Goal: Task Accomplishment & Management: Manage account settings

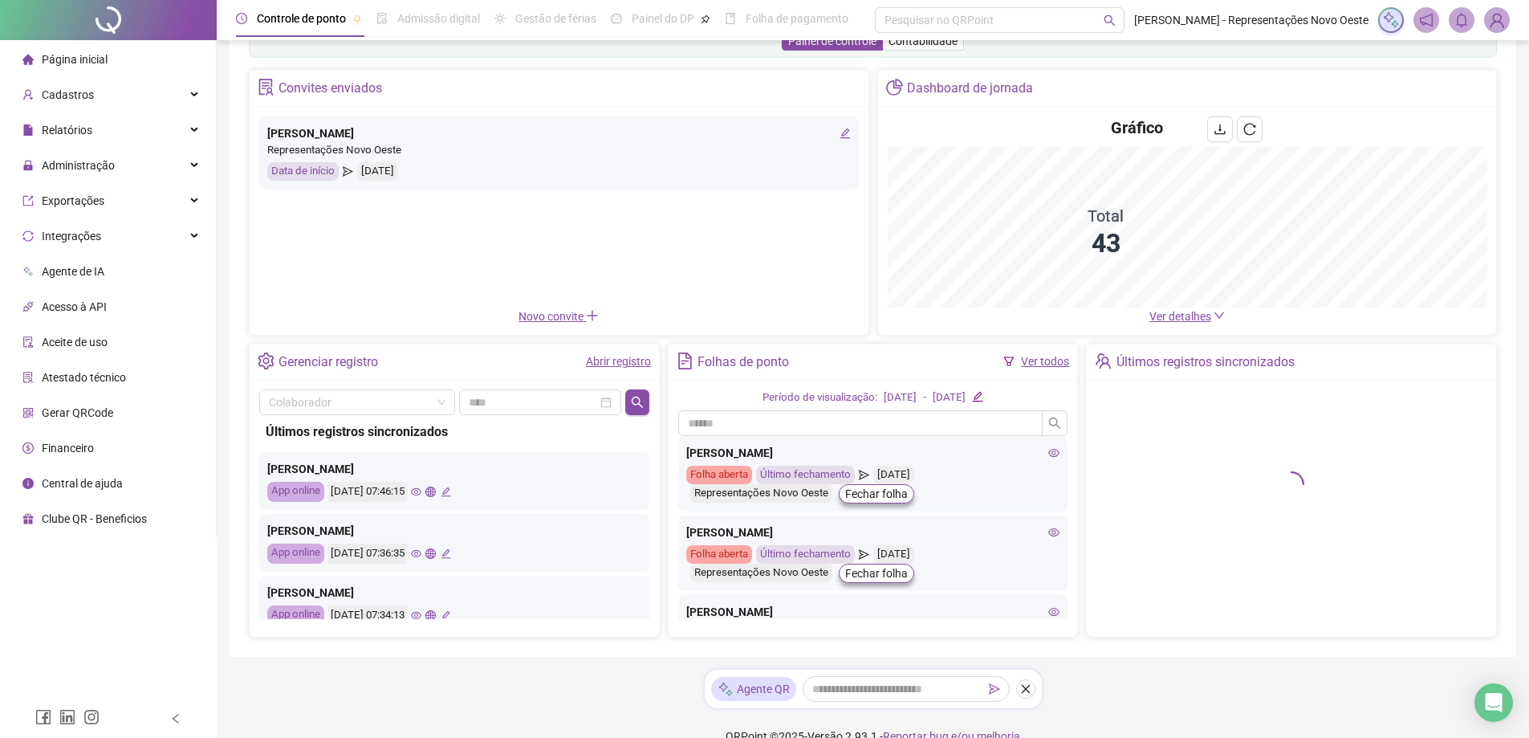
scroll to position [75, 0]
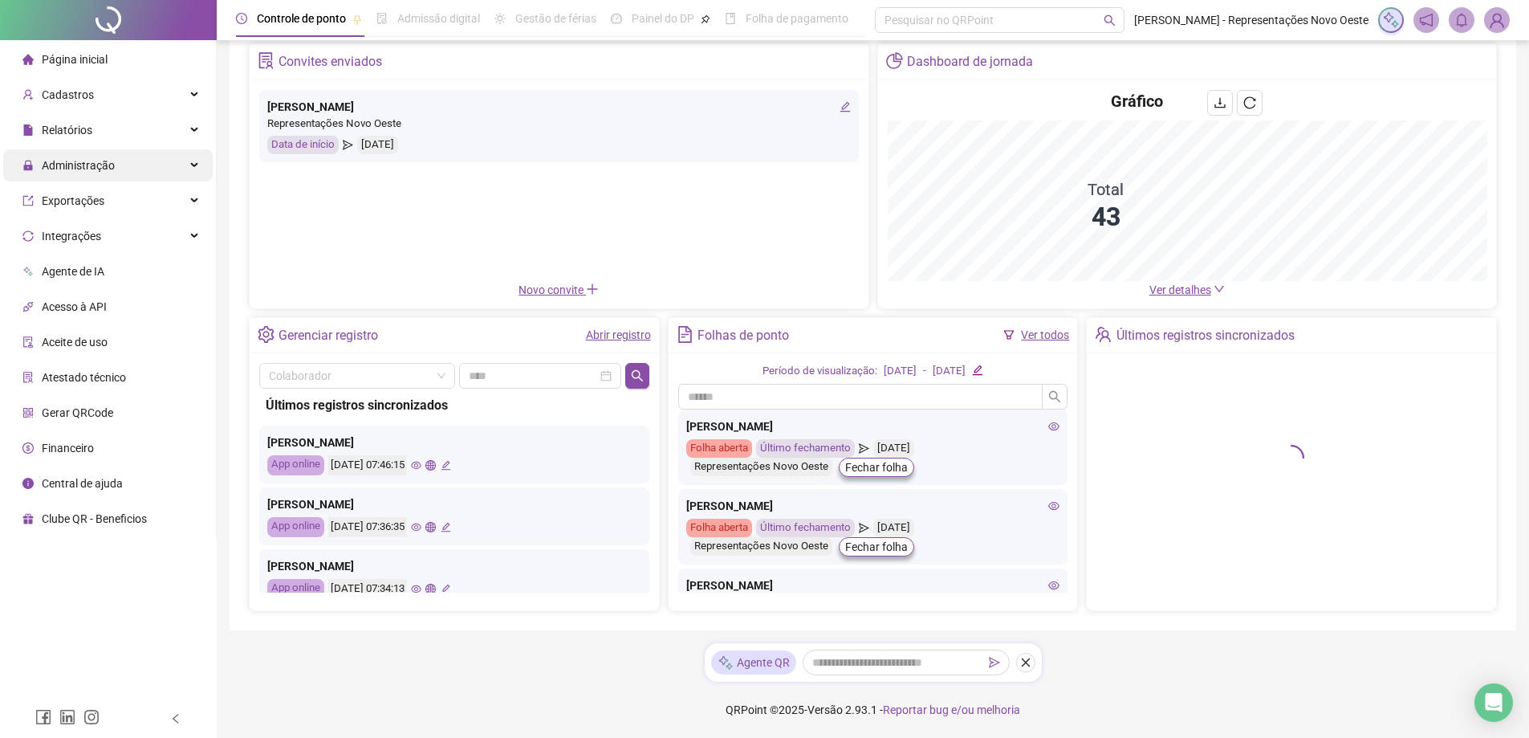
click at [99, 173] on span "Administração" at bounding box center [68, 165] width 92 height 32
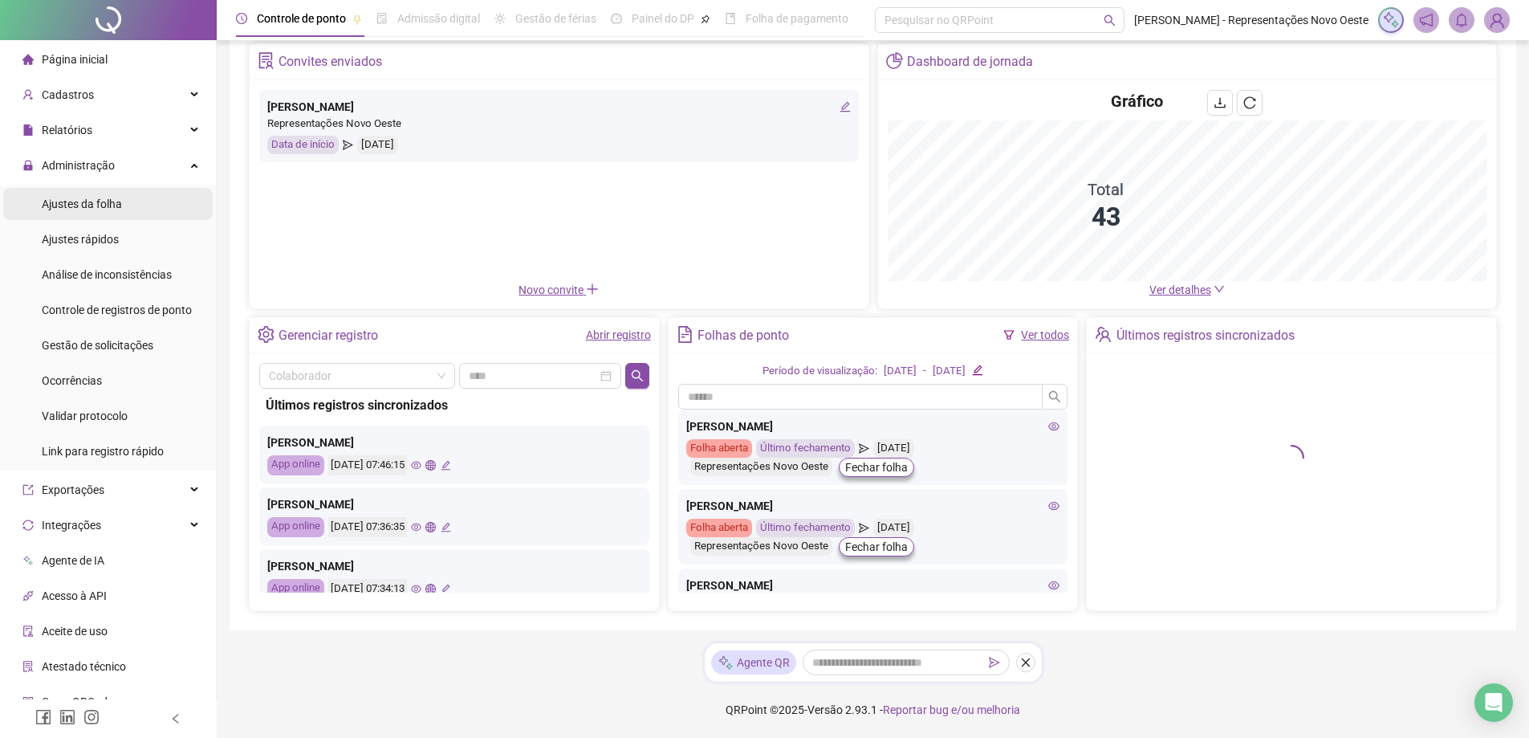
click at [118, 206] on span "Ajustes da folha" at bounding box center [82, 203] width 80 height 13
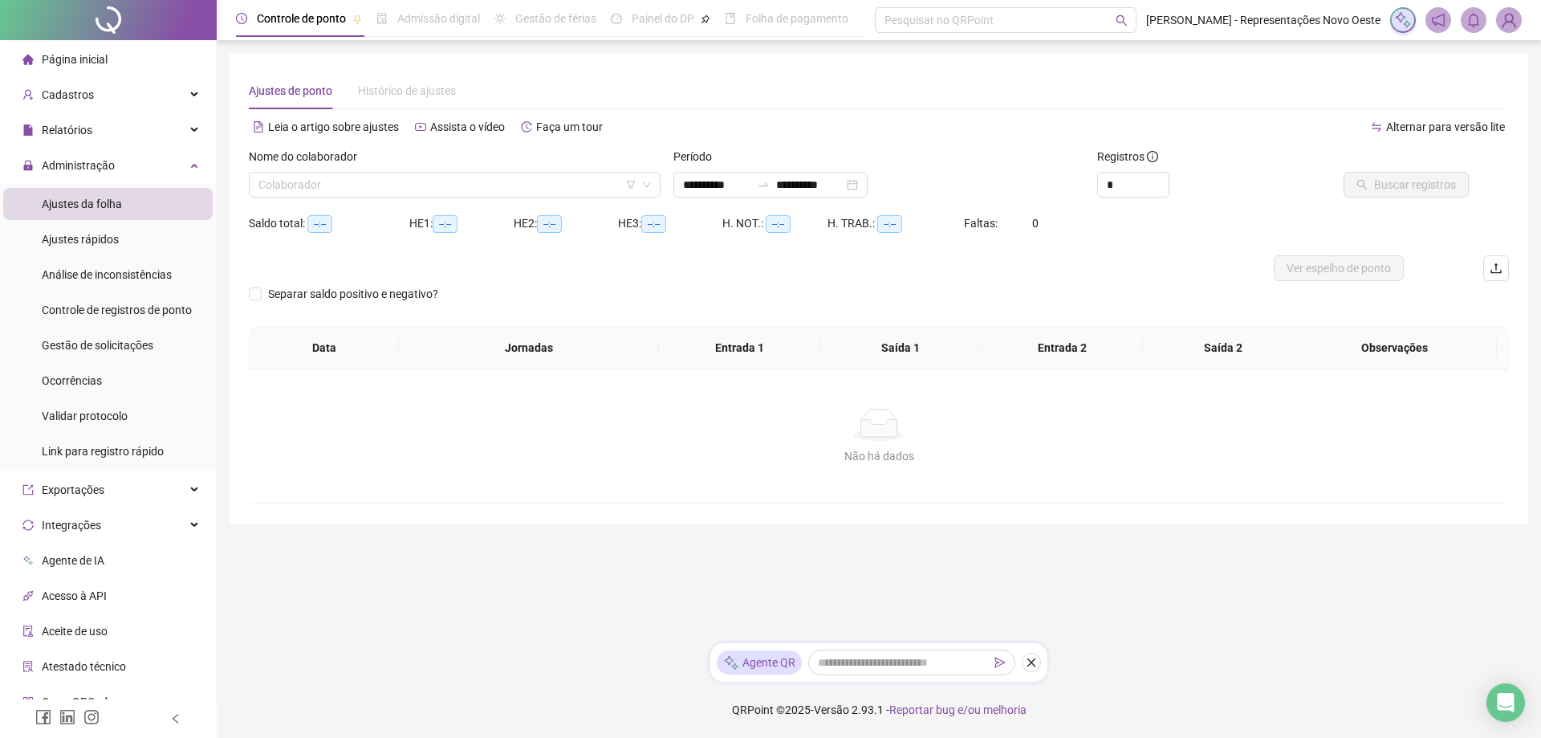
type input "**********"
click at [774, 191] on div "**********" at bounding box center [770, 185] width 194 height 26
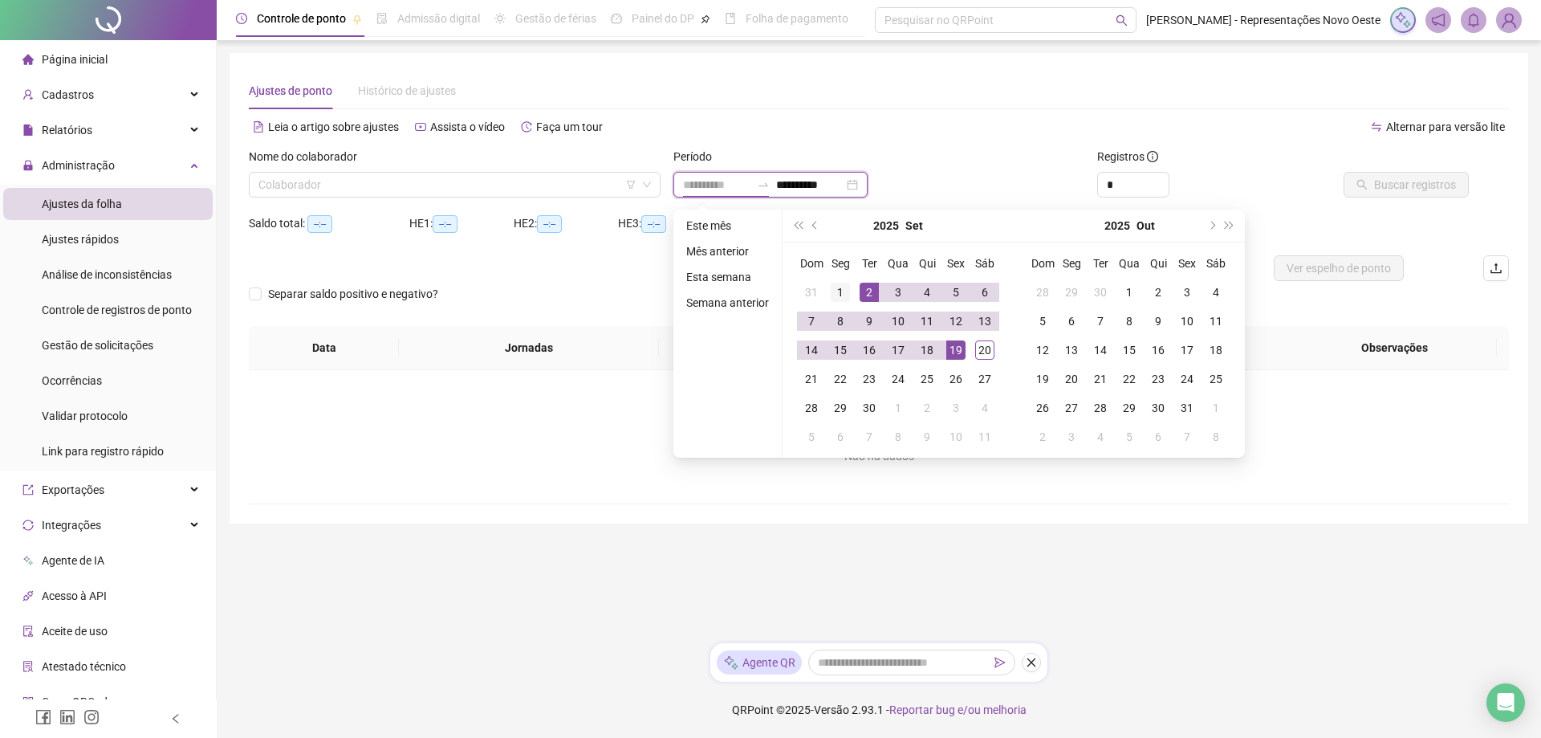
type input "**********"
click at [843, 291] on div "1" at bounding box center [840, 291] width 19 height 19
type input "**********"
click at [972, 350] on td "20" at bounding box center [984, 349] width 29 height 29
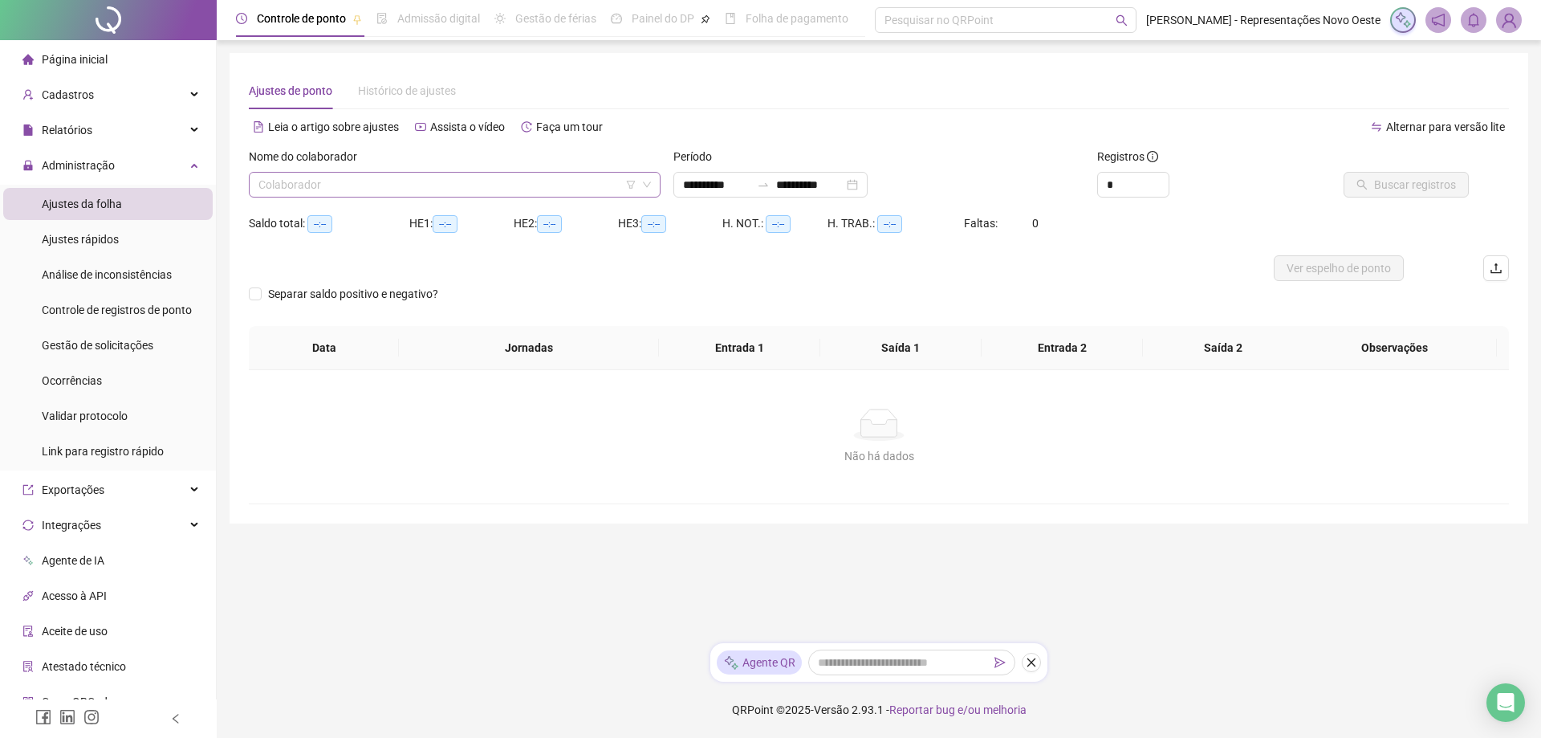
click at [545, 194] on input "search" at bounding box center [447, 185] width 378 height 24
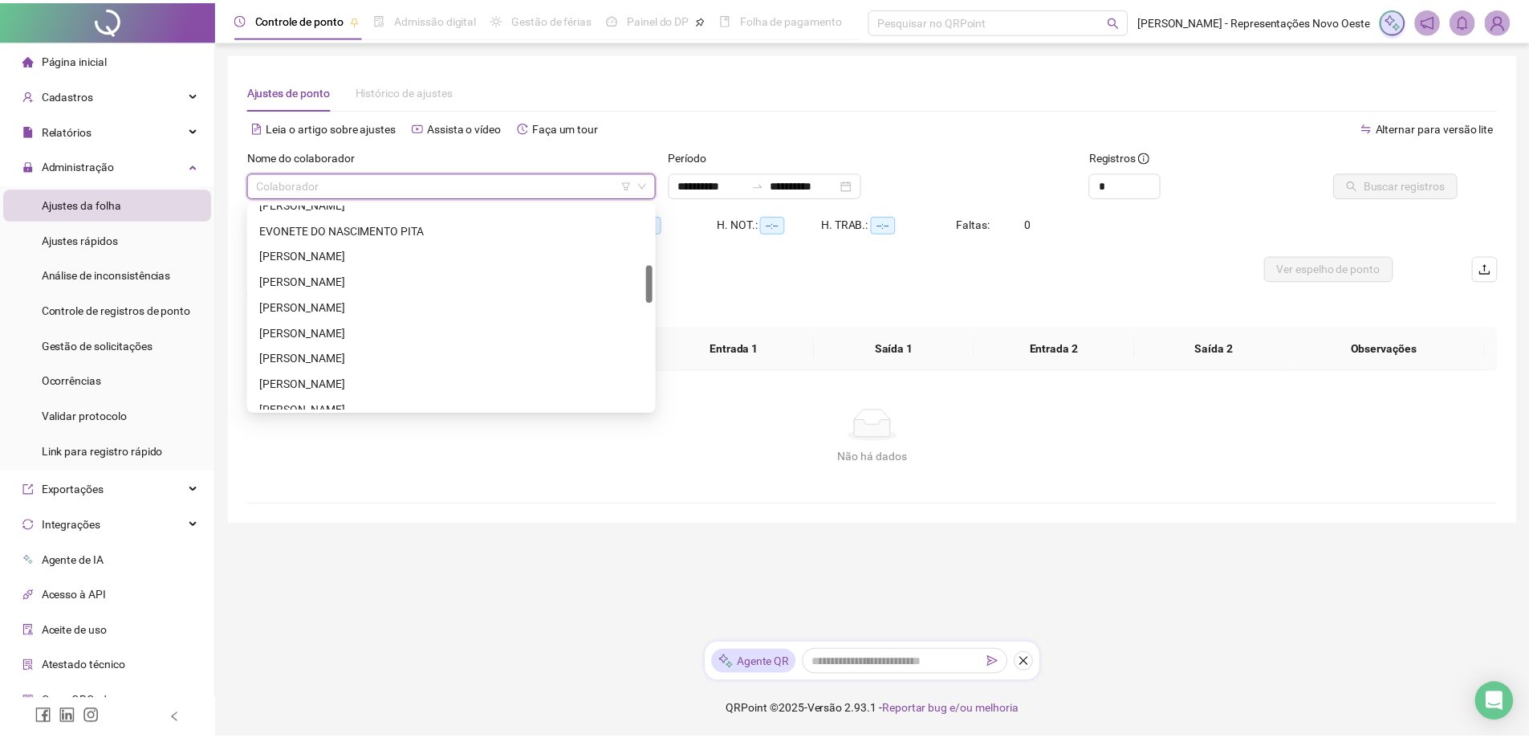
scroll to position [401, 0]
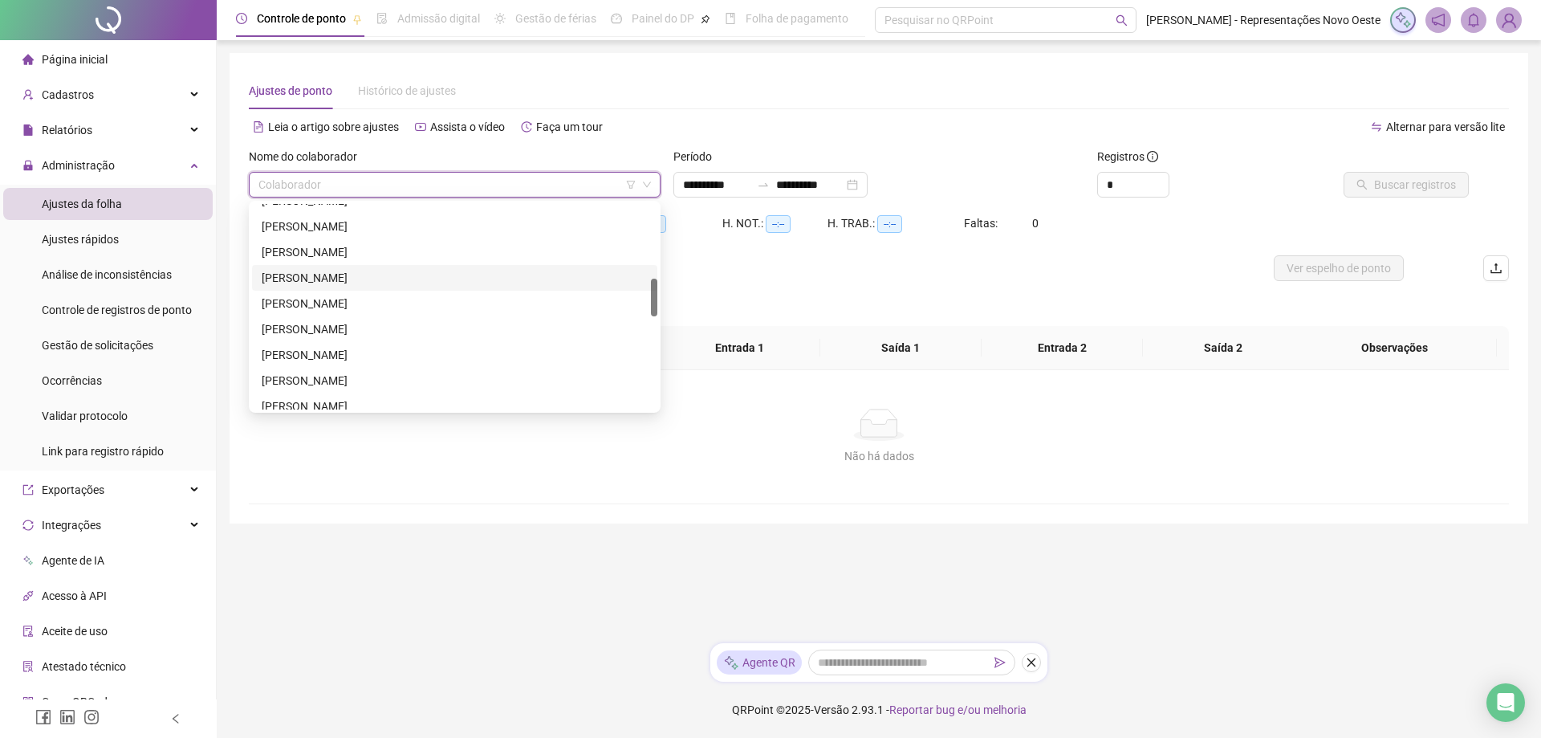
click at [376, 266] on div "[PERSON_NAME]" at bounding box center [454, 278] width 405 height 26
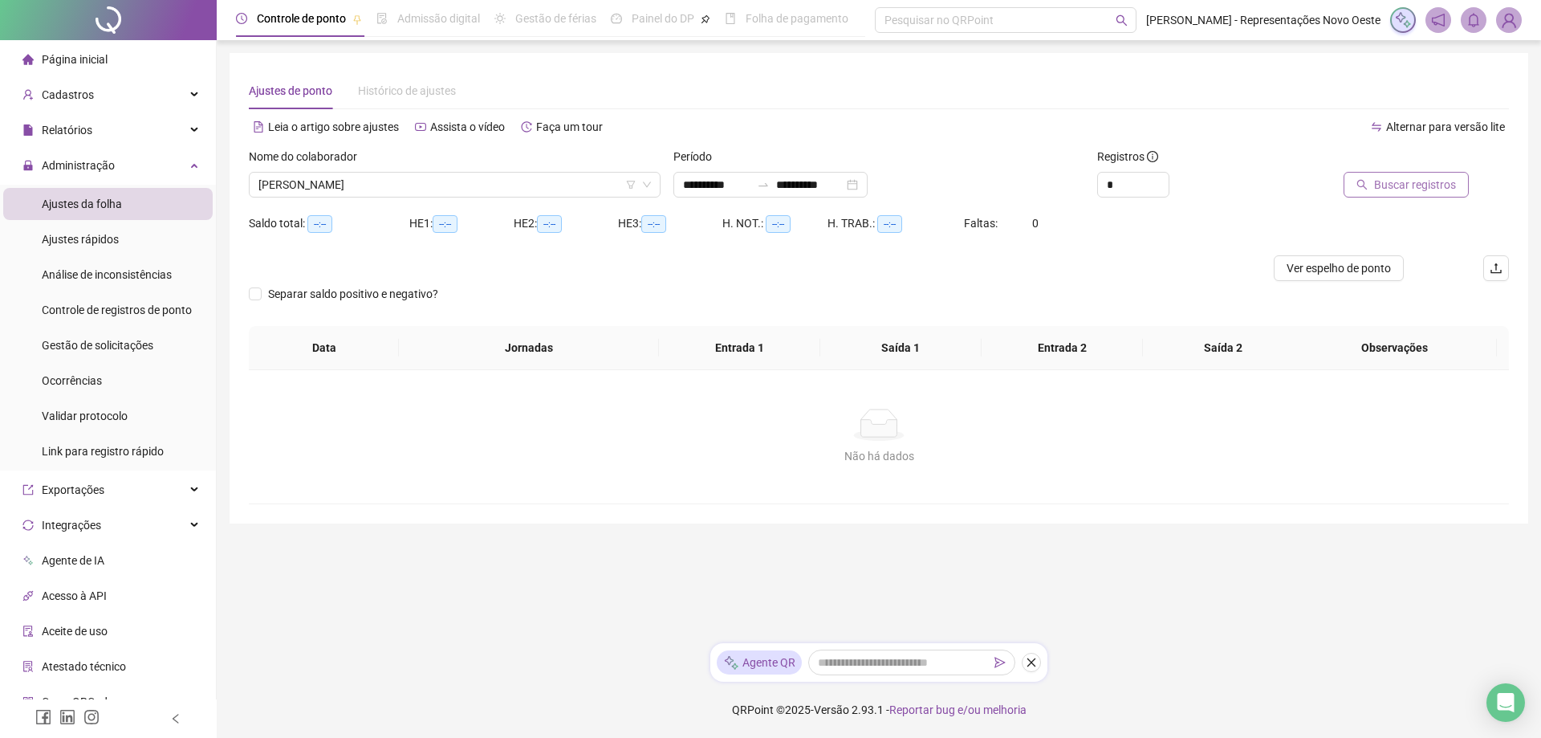
click at [1392, 189] on span "Buscar registros" at bounding box center [1415, 185] width 82 height 18
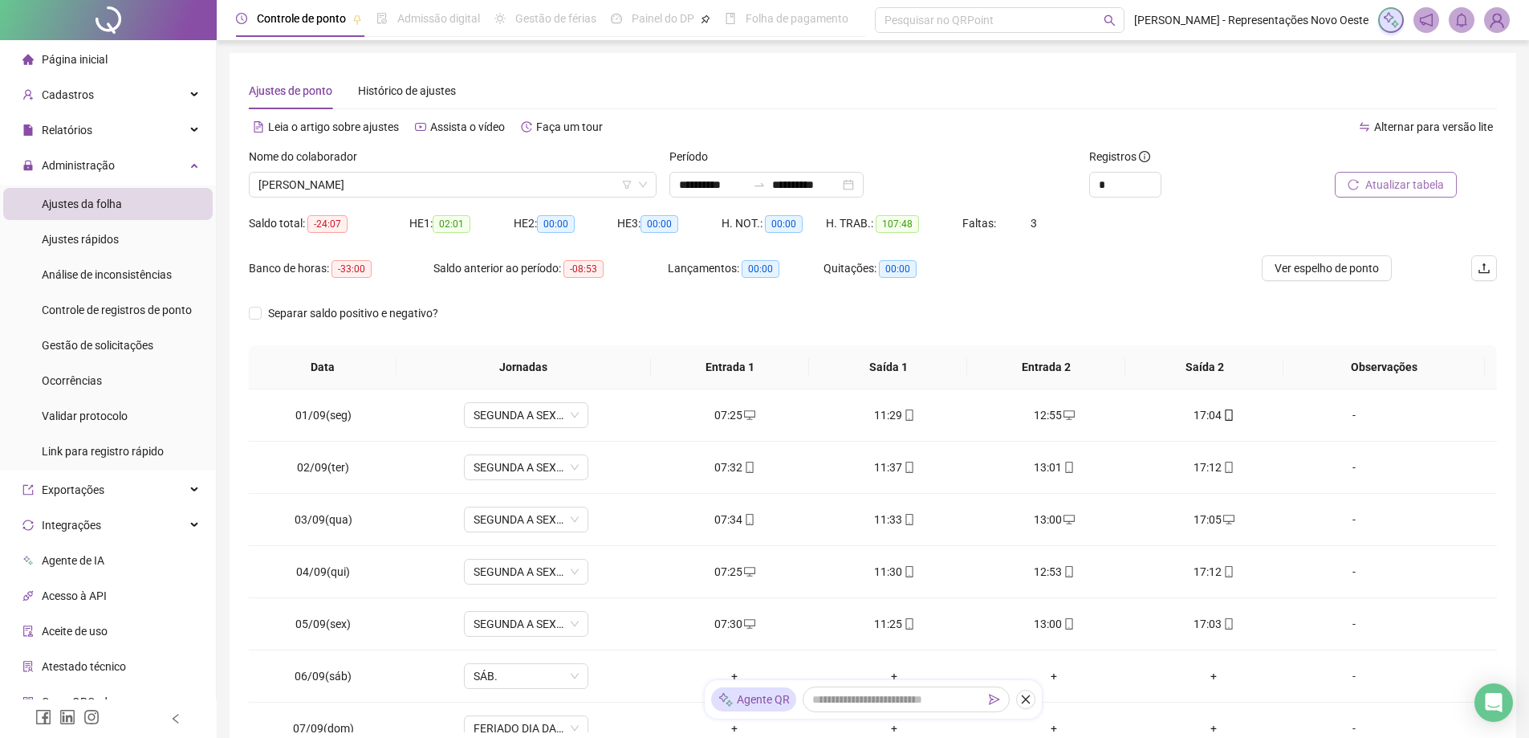
click at [450, 199] on div "Nome do colaborador [PERSON_NAME]" at bounding box center [452, 179] width 421 height 63
click at [388, 175] on span "[PERSON_NAME]" at bounding box center [452, 185] width 388 height 24
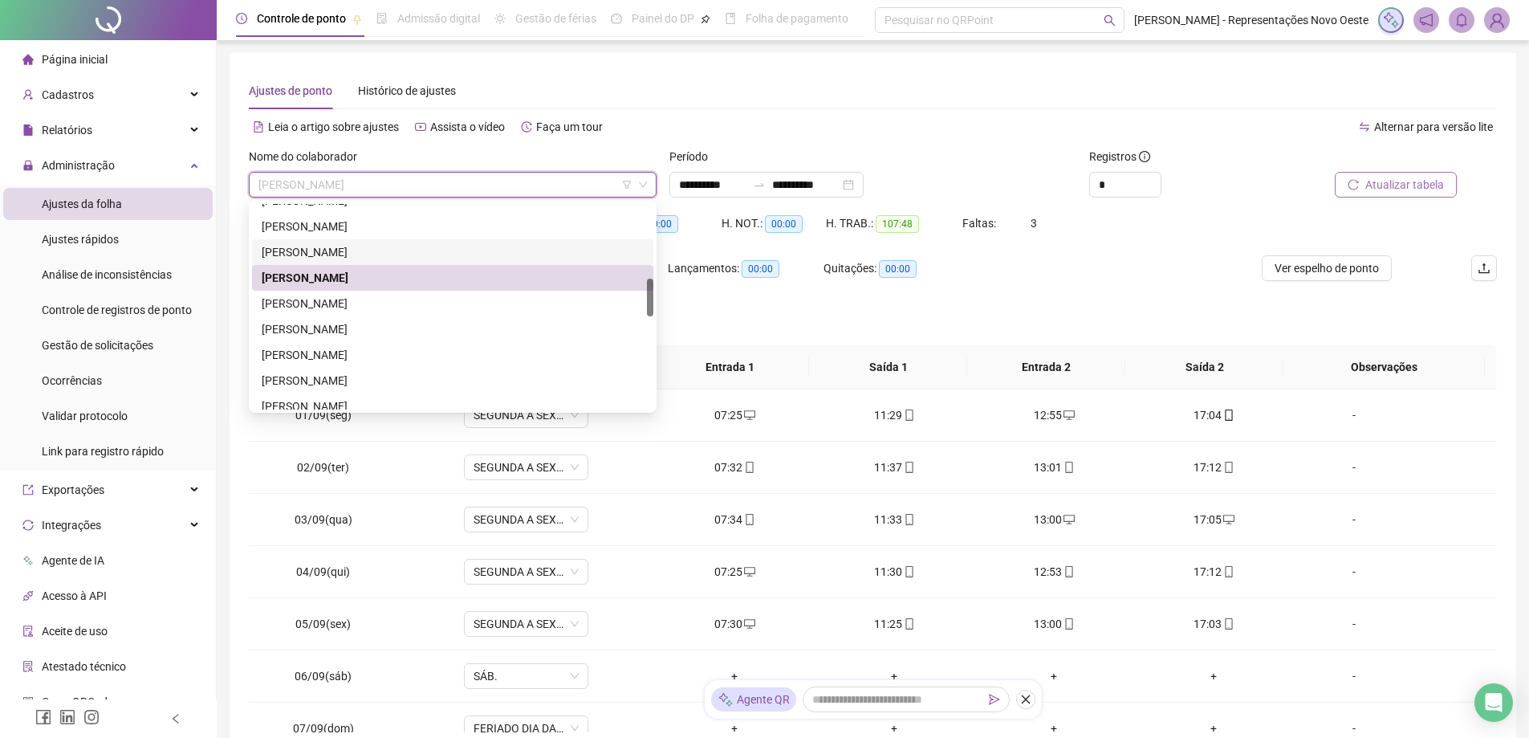
click at [315, 253] on div "[PERSON_NAME]" at bounding box center [453, 252] width 382 height 18
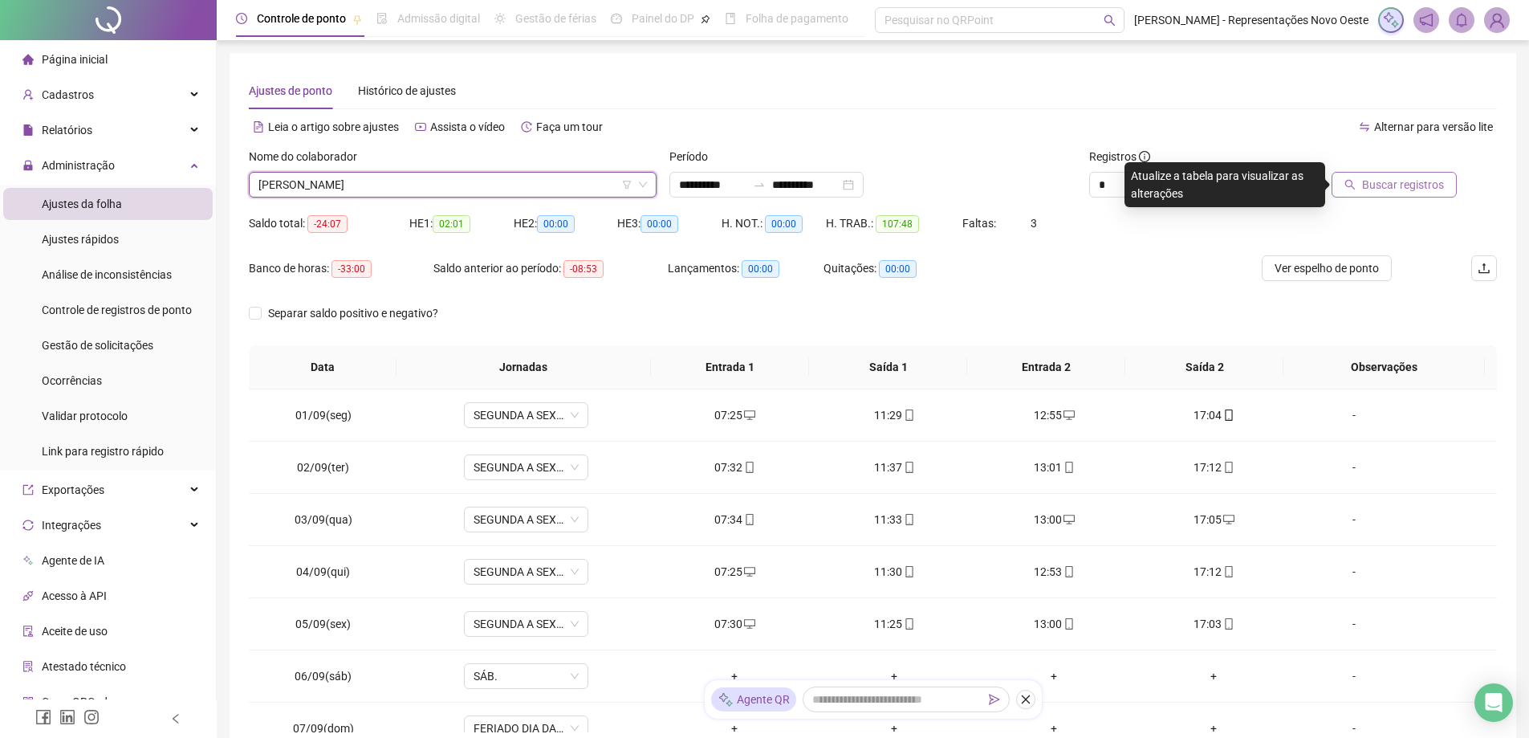
click at [1393, 187] on span "Buscar registros" at bounding box center [1403, 185] width 82 height 18
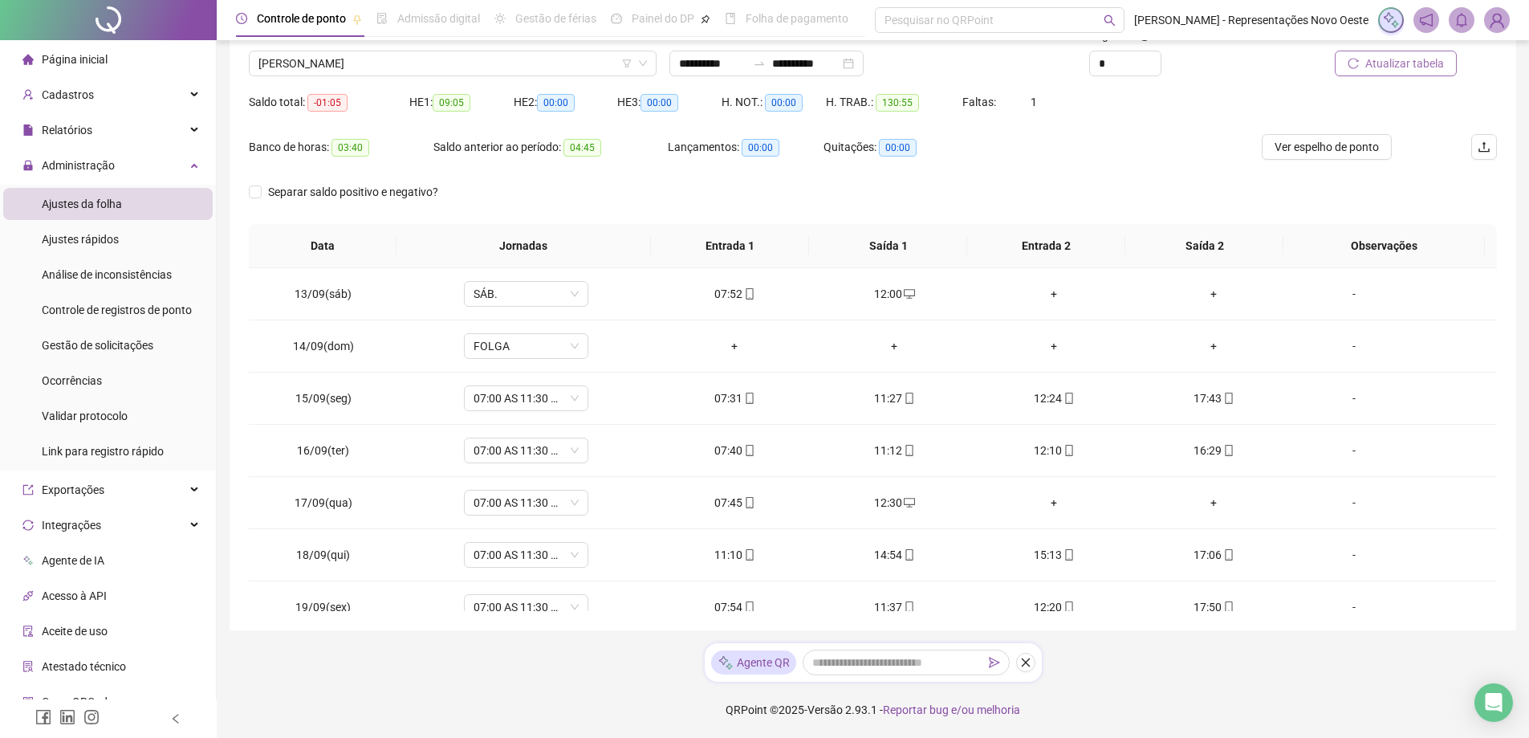
scroll to position [701, 0]
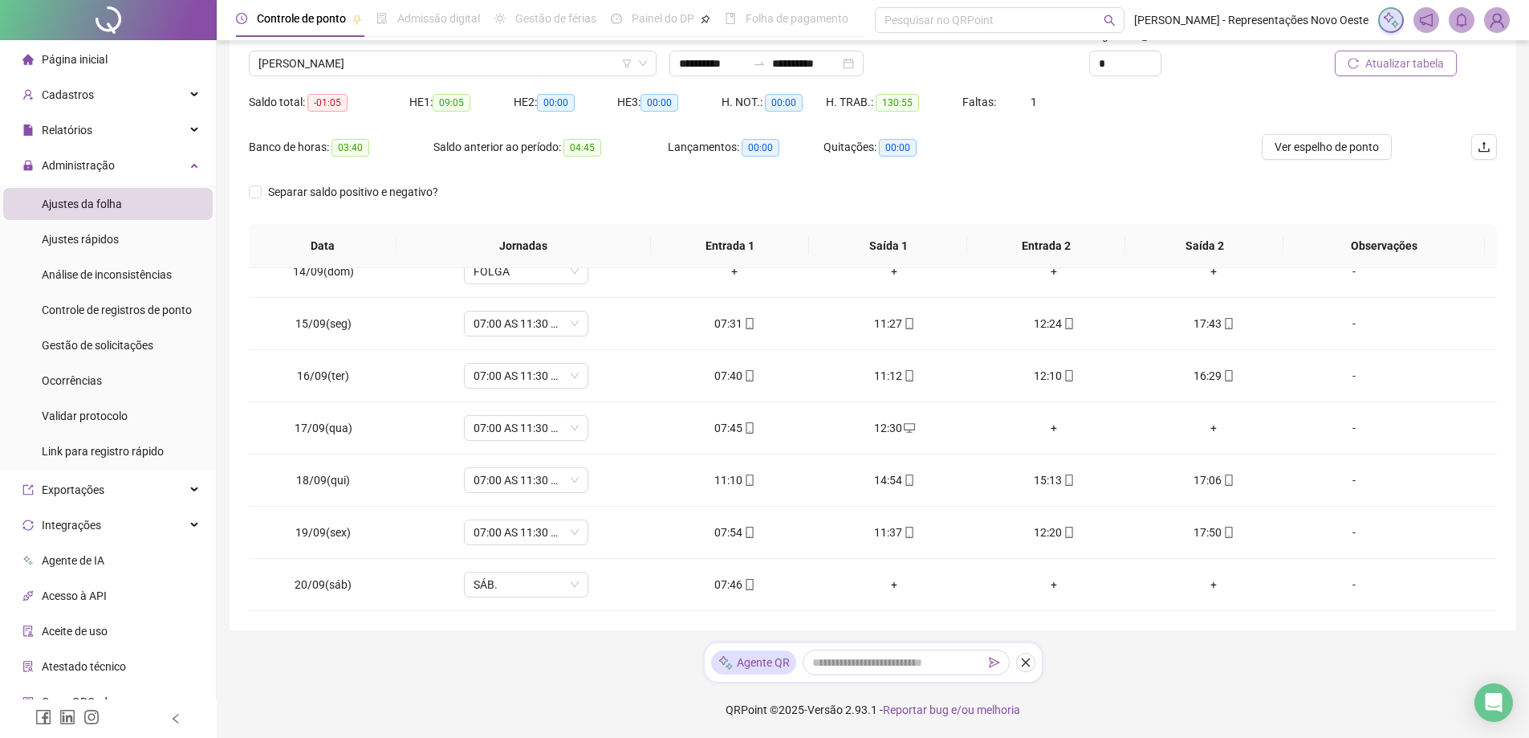
click at [91, 59] on span "Página inicial" at bounding box center [75, 59] width 66 height 13
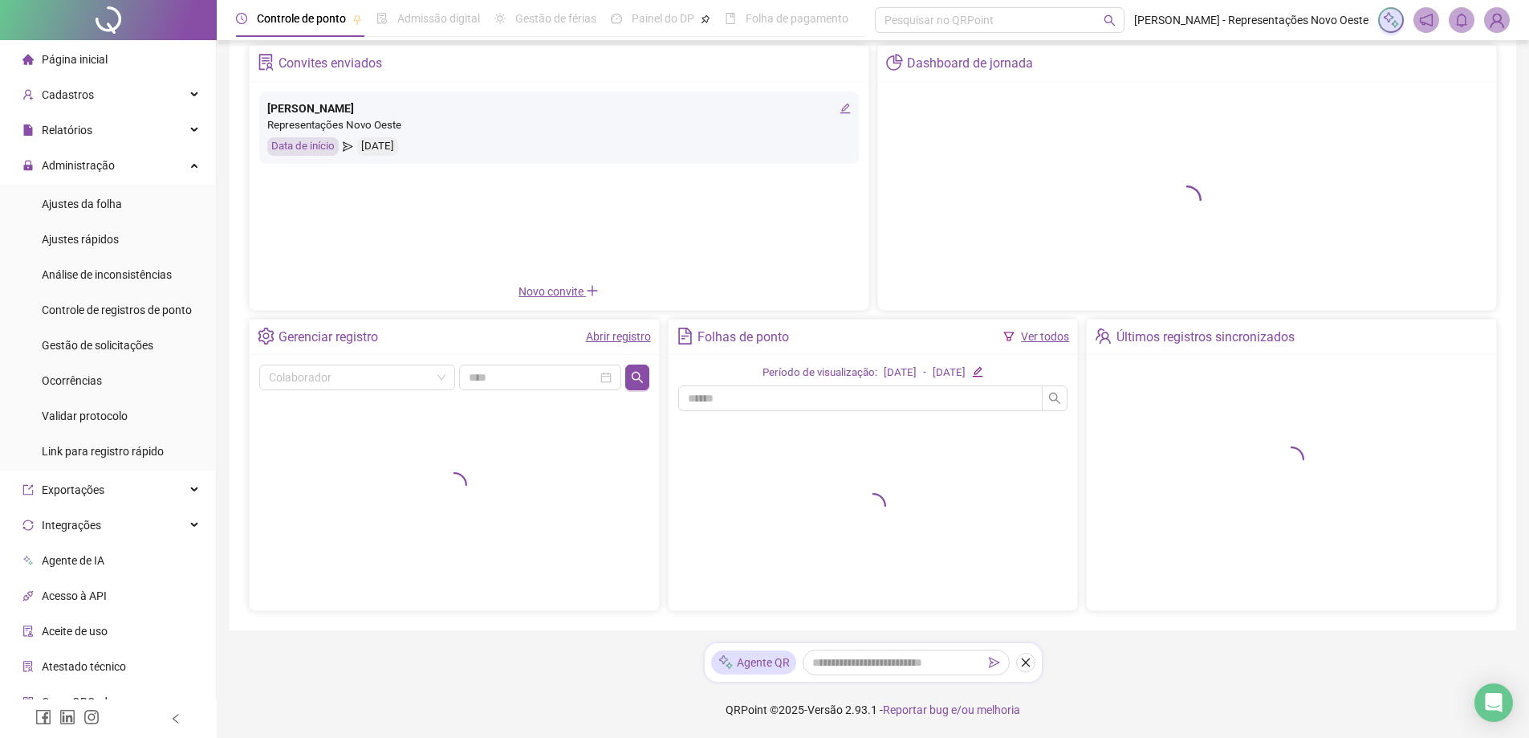
scroll to position [75, 0]
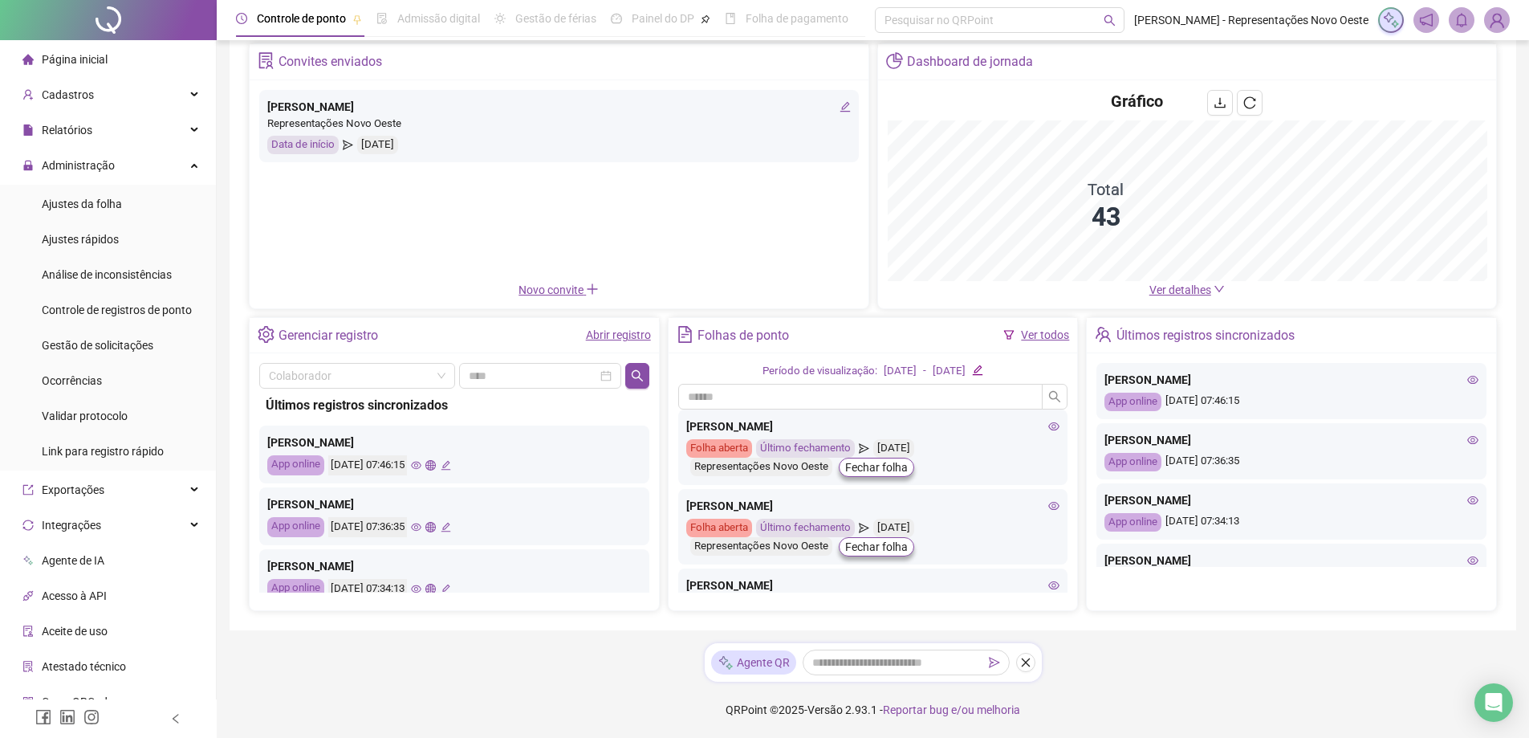
click at [1189, 290] on span "Ver detalhes" at bounding box center [1180, 289] width 62 height 13
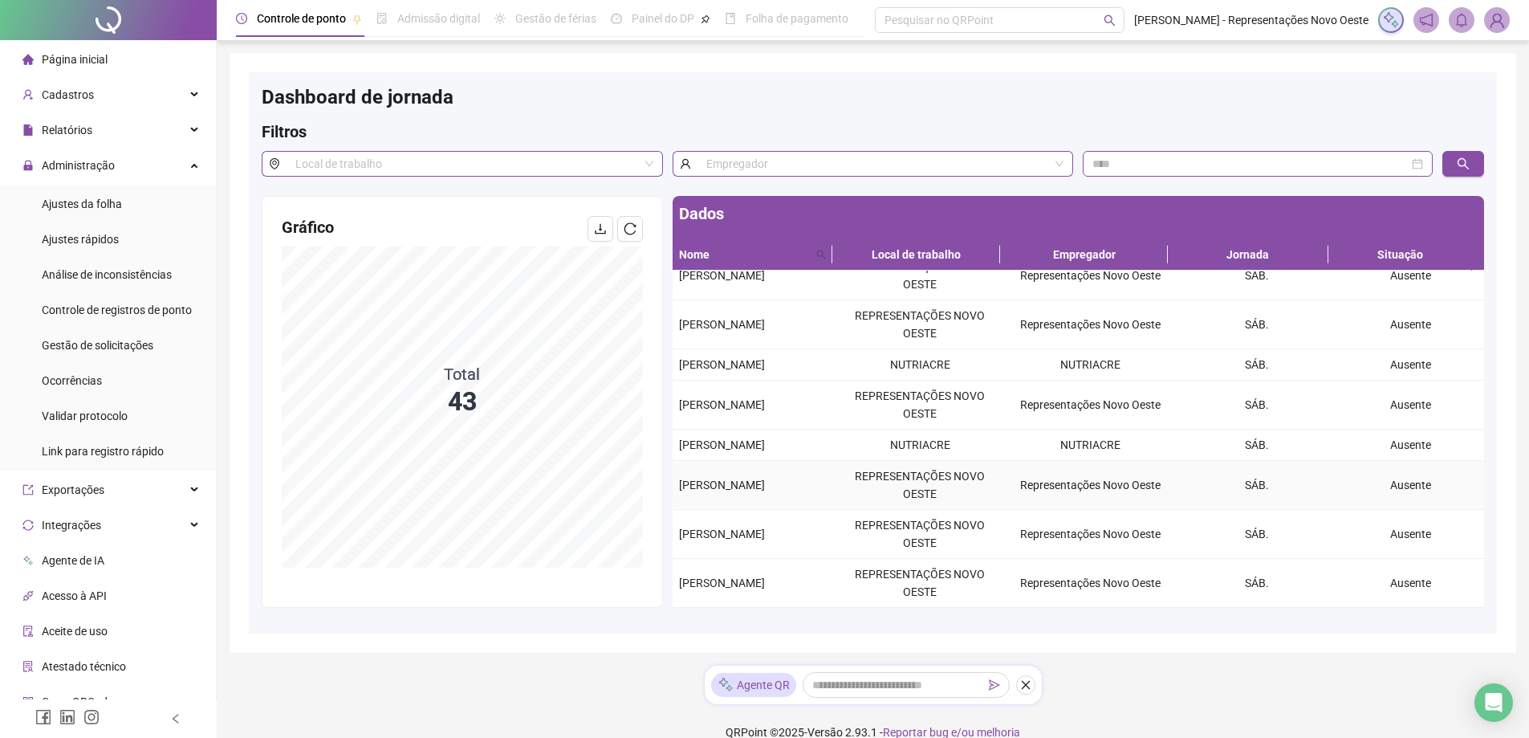
scroll to position [331, 0]
click at [110, 212] on div "Ajustes da folha" at bounding box center [82, 204] width 80 height 32
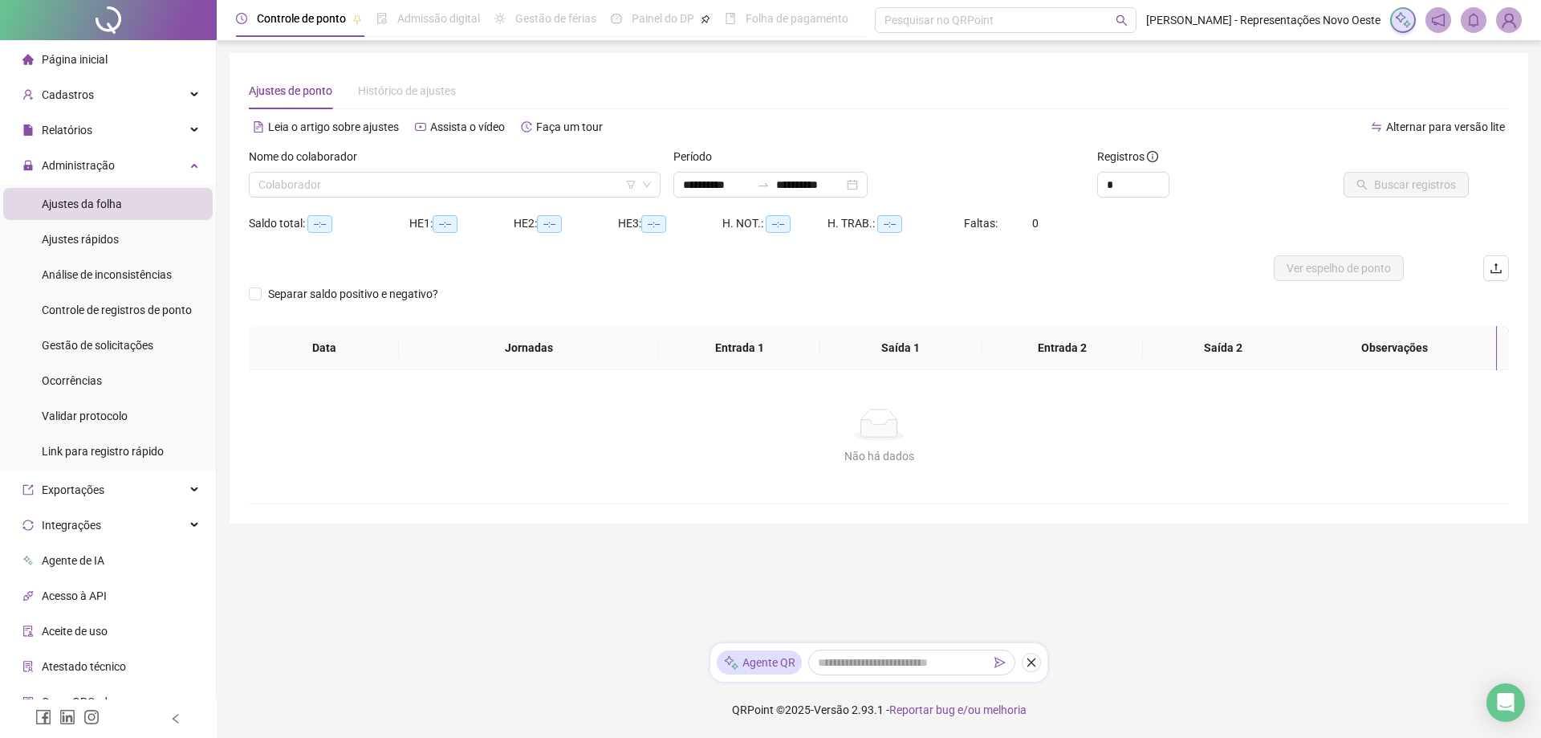
type input "**********"
click at [87, 348] on span "Gestão de solicitações" at bounding box center [98, 345] width 112 height 13
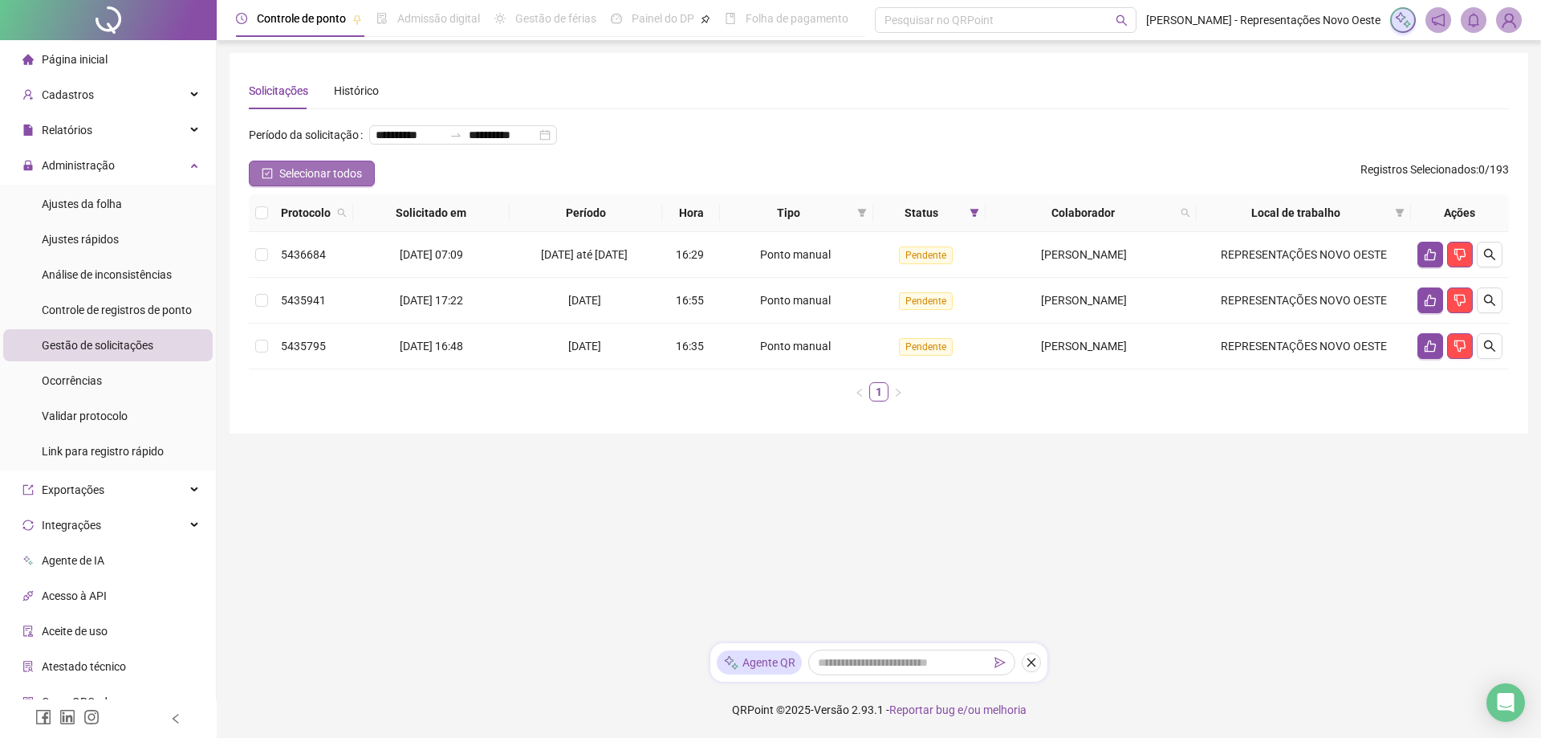
click at [349, 182] on span "Selecionar todos" at bounding box center [320, 174] width 83 height 18
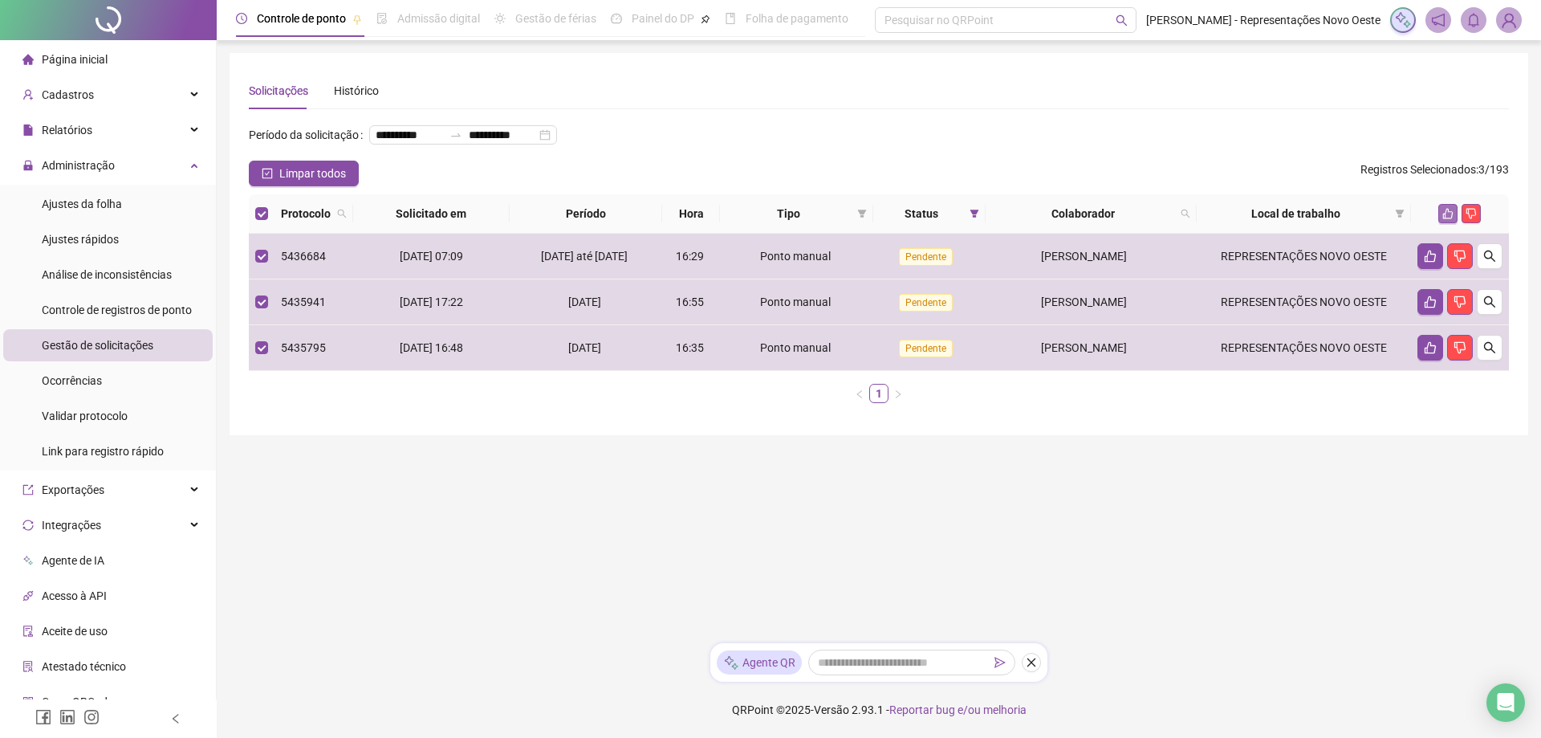
click at [1439, 223] on button "button" at bounding box center [1447, 213] width 19 height 19
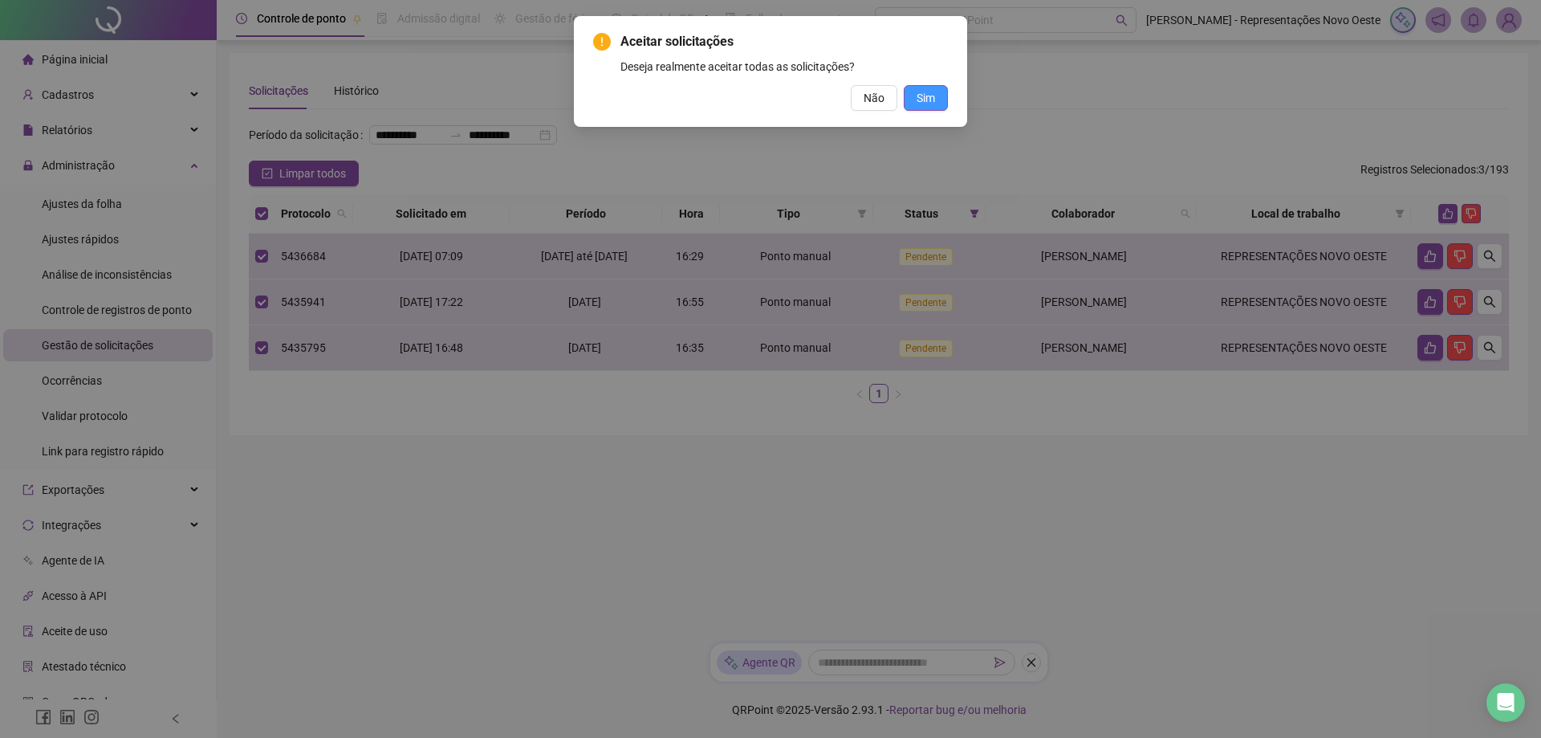
click at [929, 95] on span "Sim" at bounding box center [925, 98] width 18 height 18
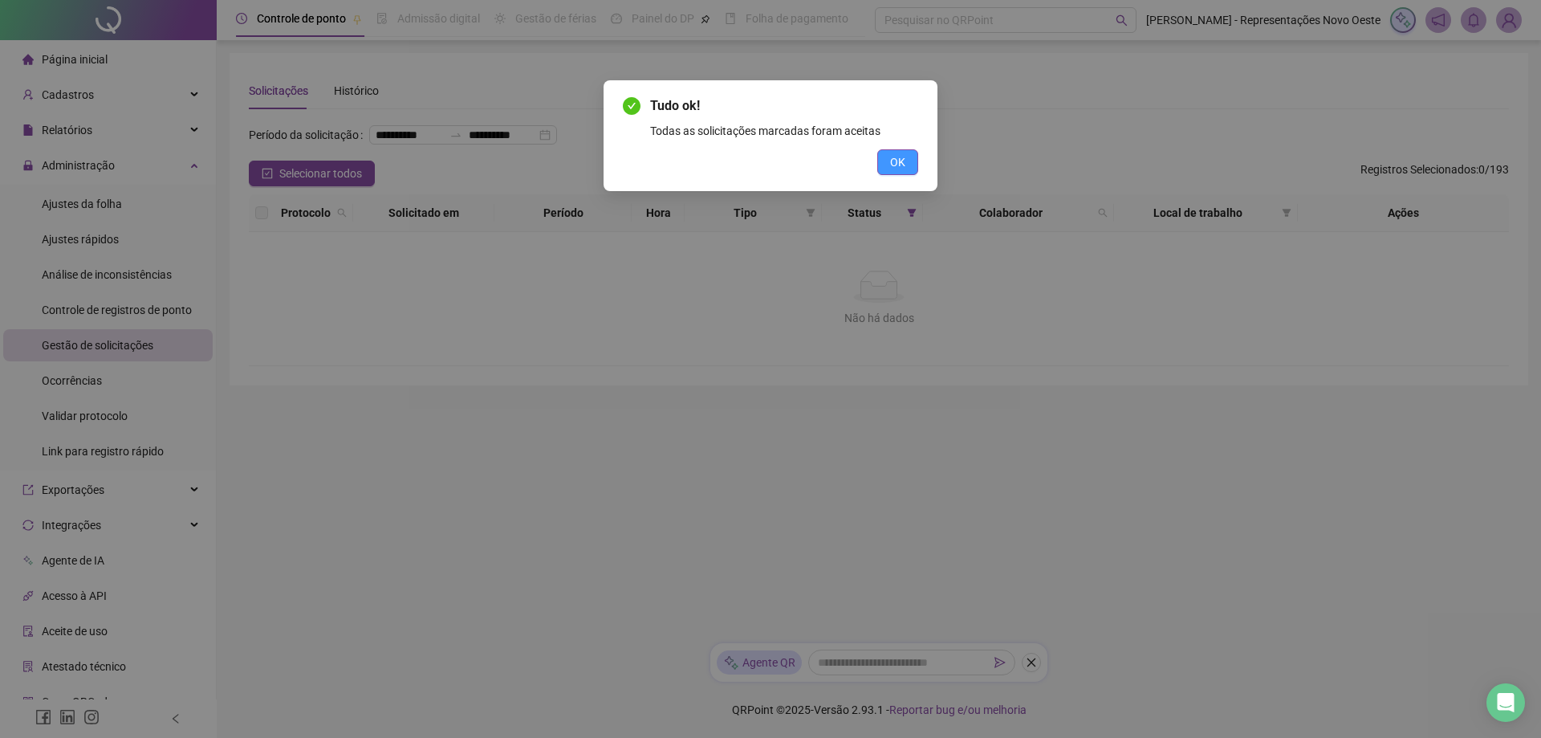
click at [908, 169] on button "OK" at bounding box center [897, 162] width 41 height 26
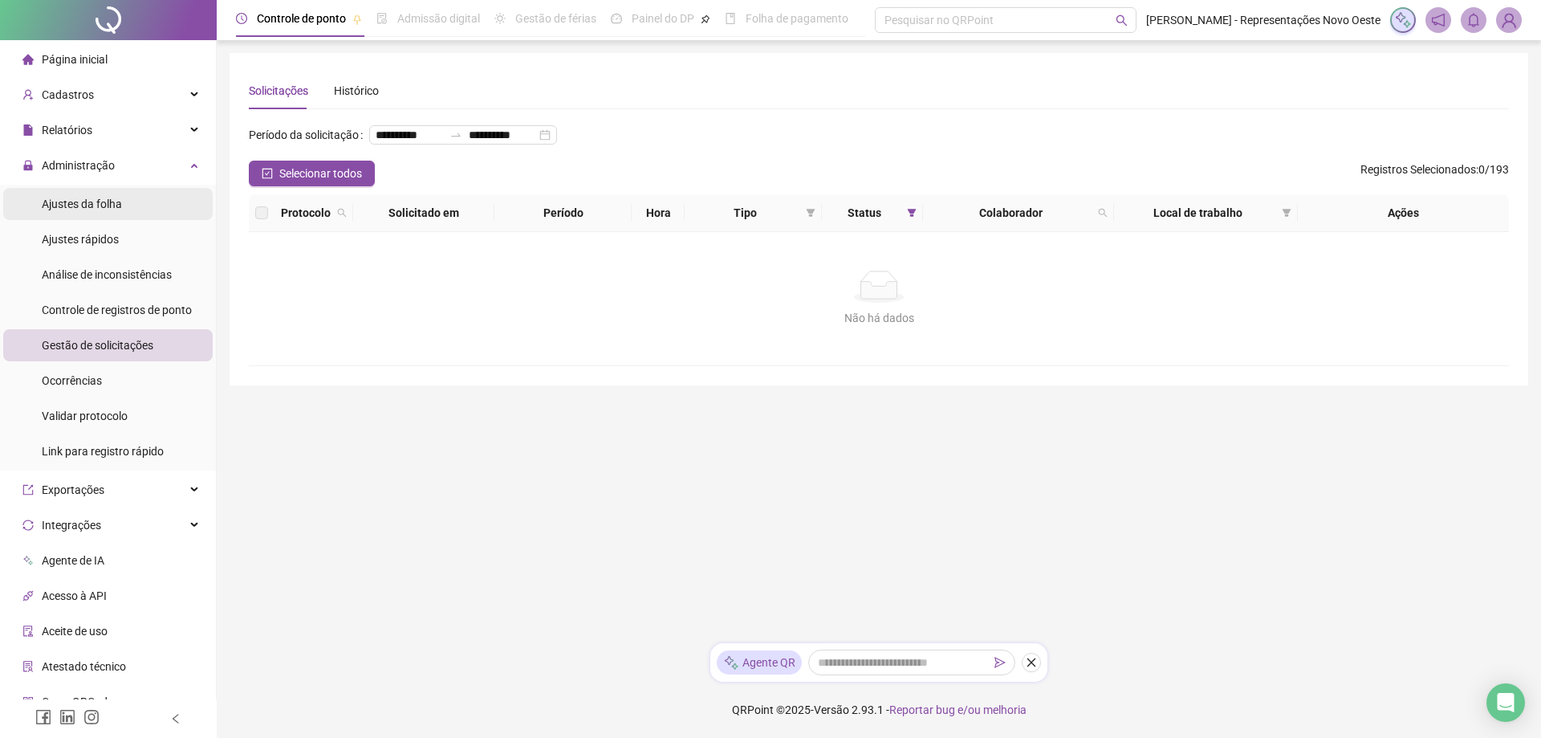
click at [119, 206] on span "Ajustes da folha" at bounding box center [82, 203] width 80 height 13
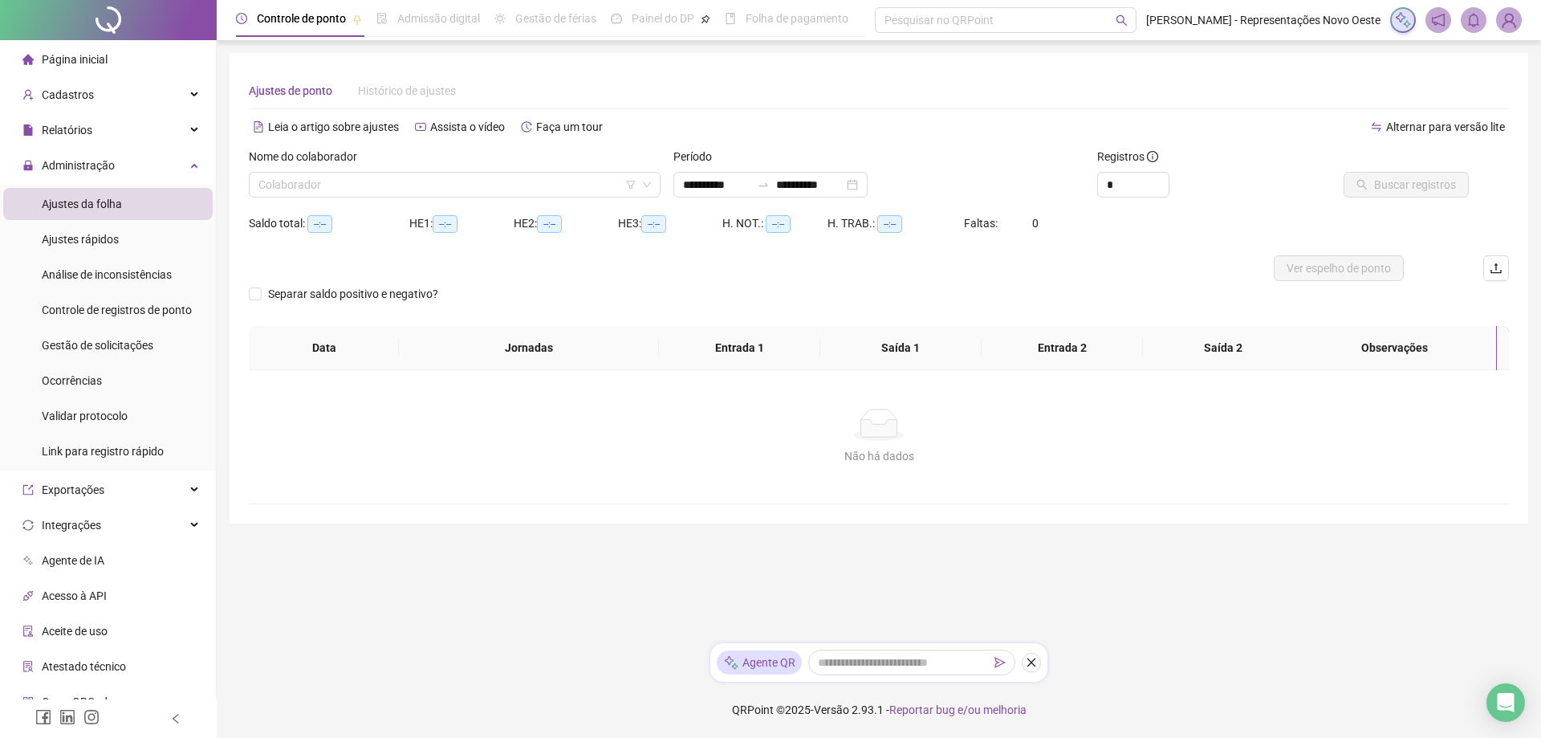
type input "**********"
click at [768, 185] on icon "swap-right" at bounding box center [763, 184] width 10 height 3
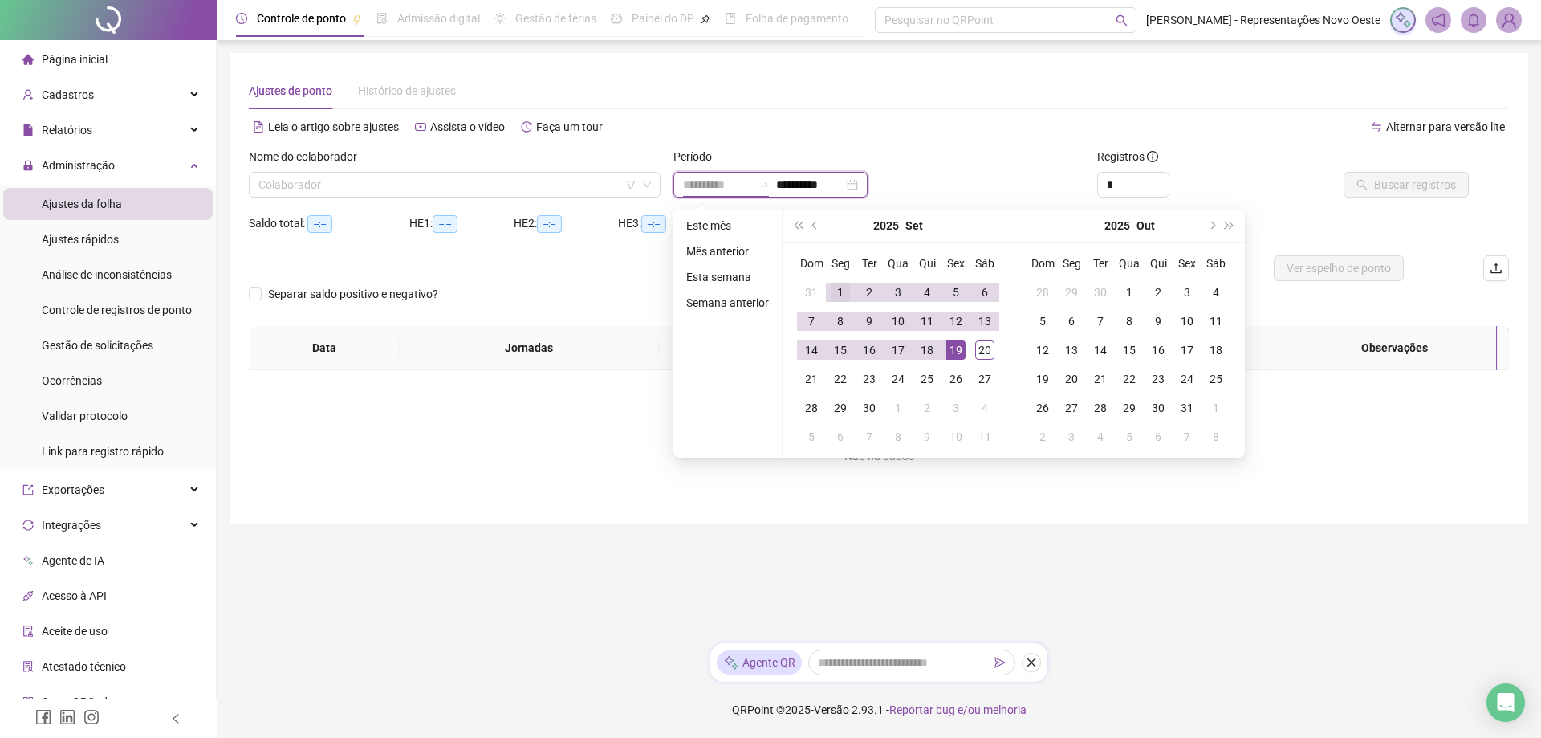
type input "**********"
click at [842, 289] on div "1" at bounding box center [840, 291] width 19 height 19
type input "**********"
click at [988, 347] on div "20" at bounding box center [984, 349] width 19 height 19
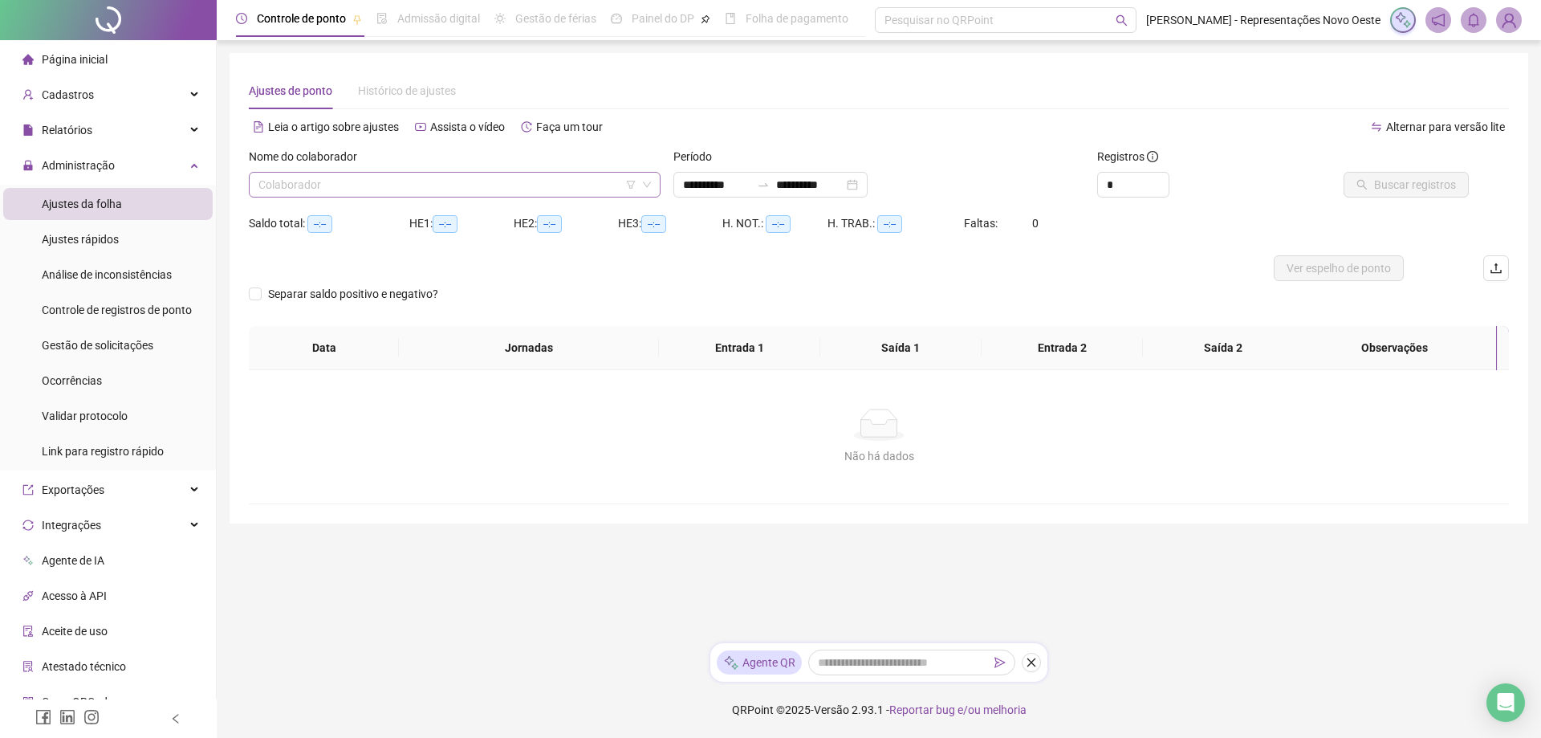
click at [500, 194] on input "search" at bounding box center [447, 185] width 378 height 24
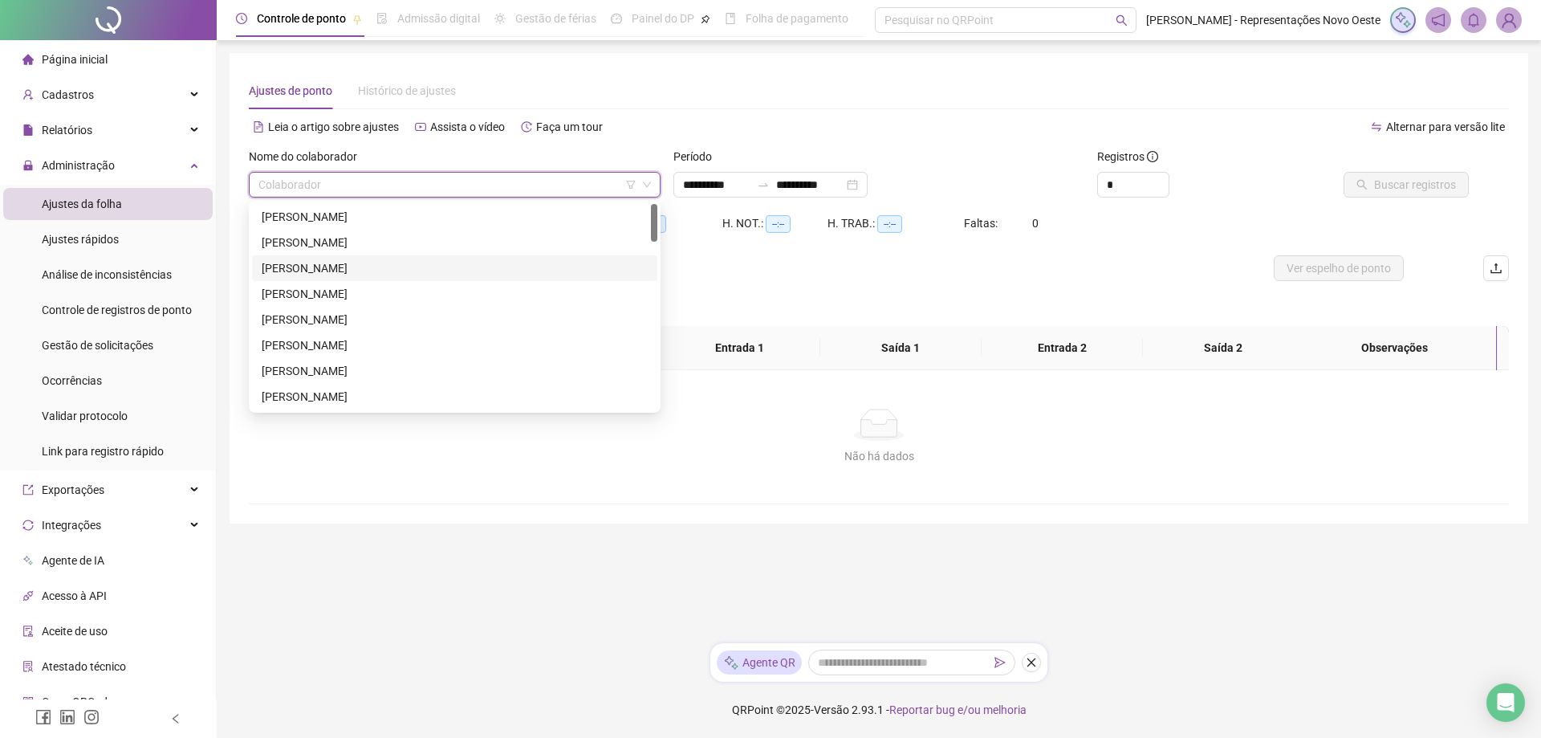
click at [130, 57] on li "Página inicial" at bounding box center [107, 59] width 209 height 32
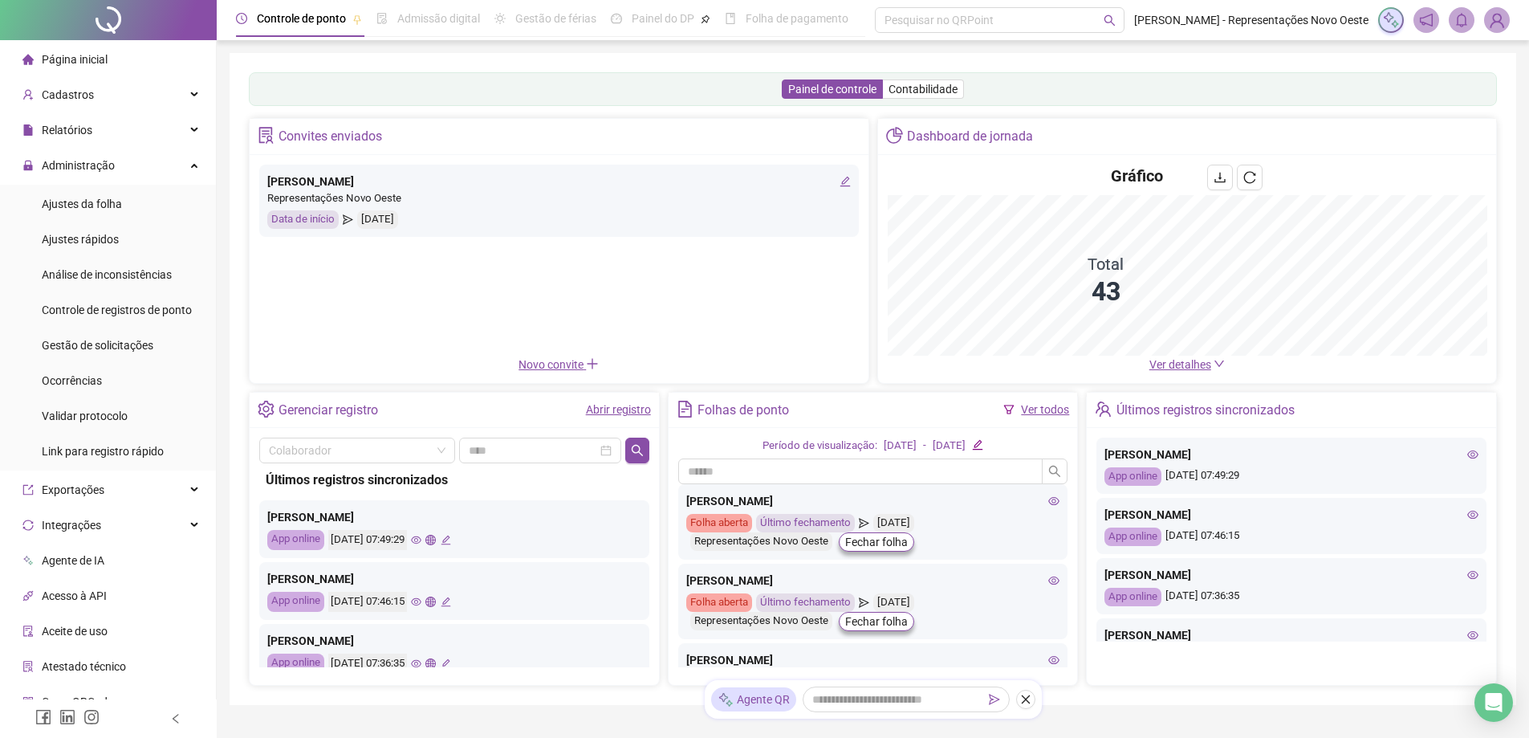
click at [1173, 361] on span "Ver detalhes" at bounding box center [1180, 364] width 62 height 13
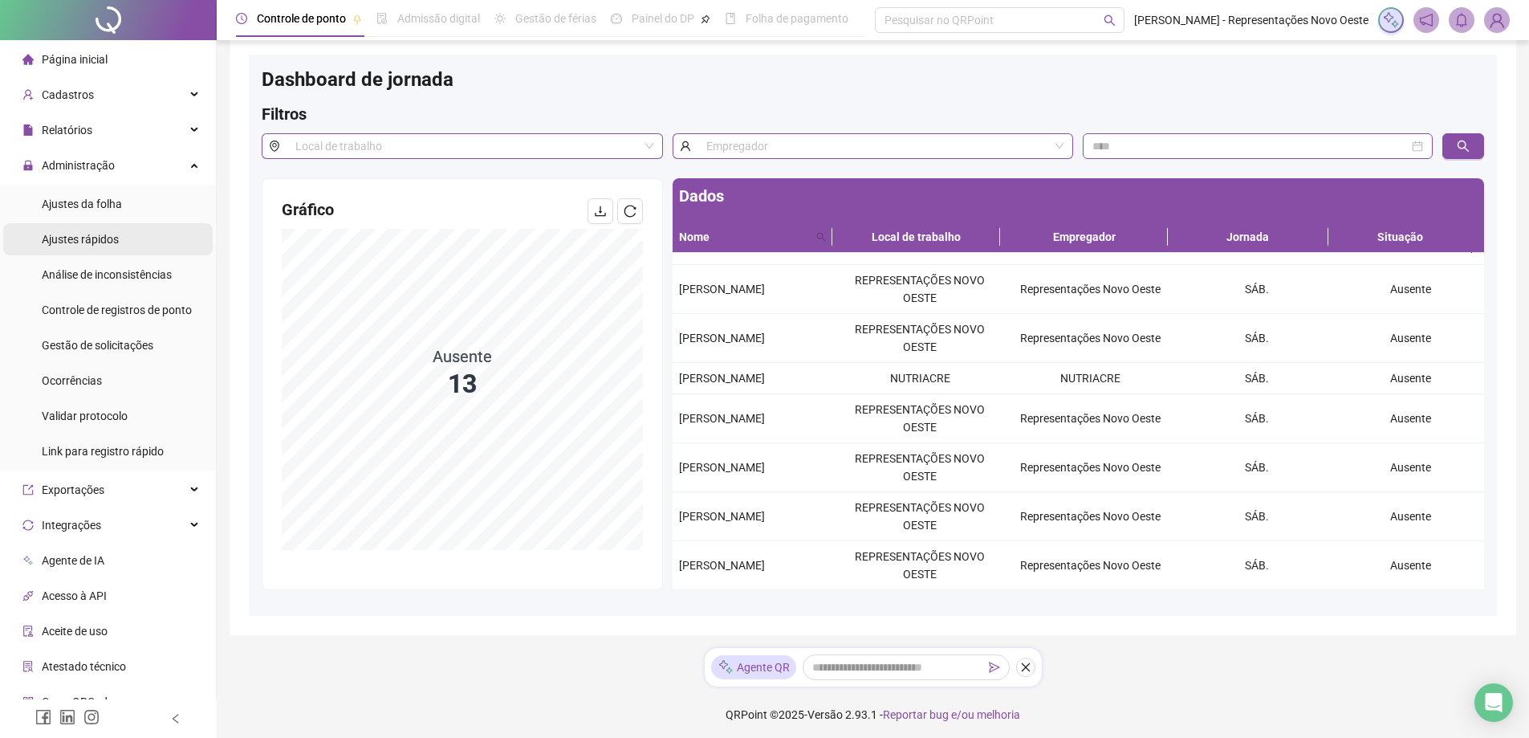
scroll to position [22, 0]
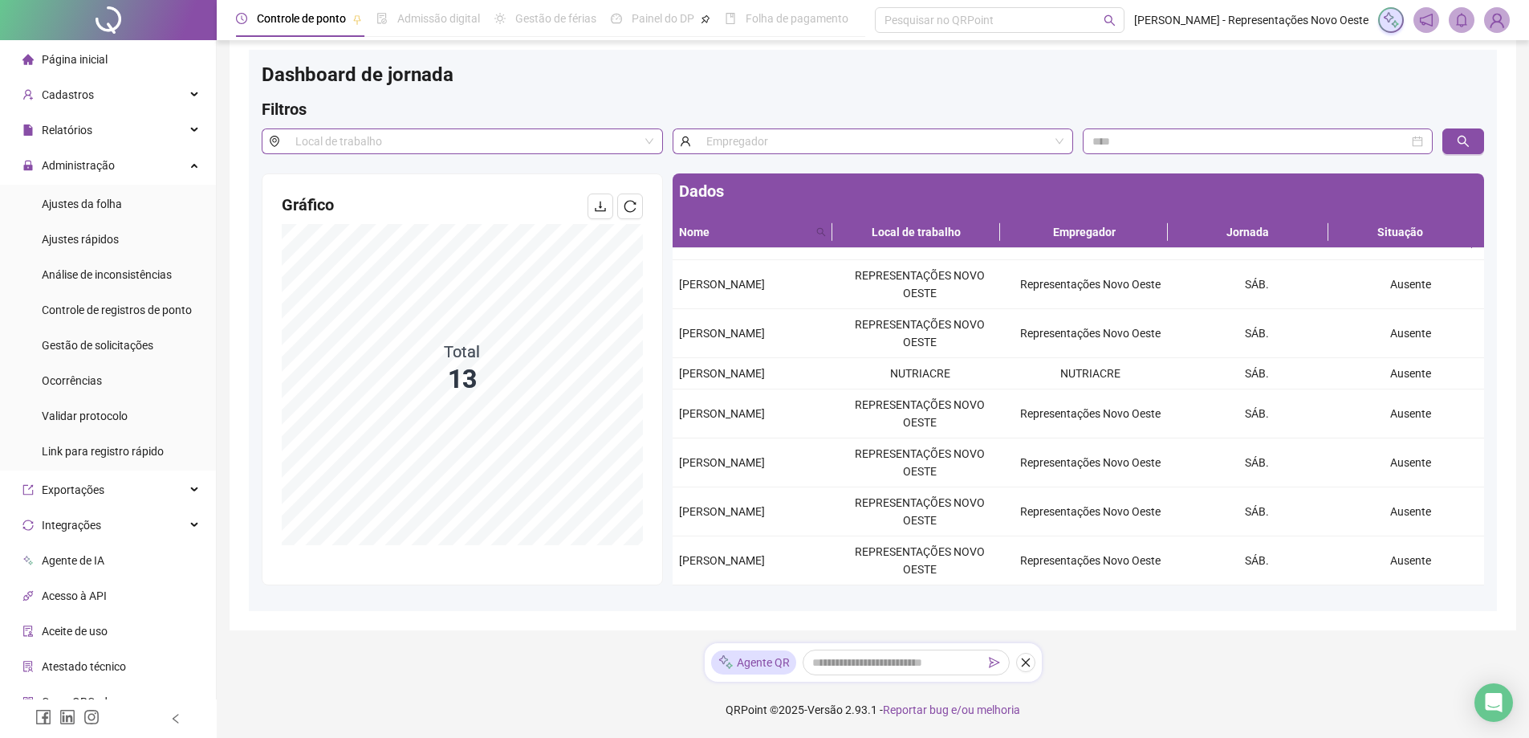
drag, startPoint x: 61, startPoint y: 207, endPoint x: 1540, endPoint y: 152, distance: 1480.1
click at [61, 206] on span "Ajustes da folha" at bounding box center [82, 203] width 80 height 13
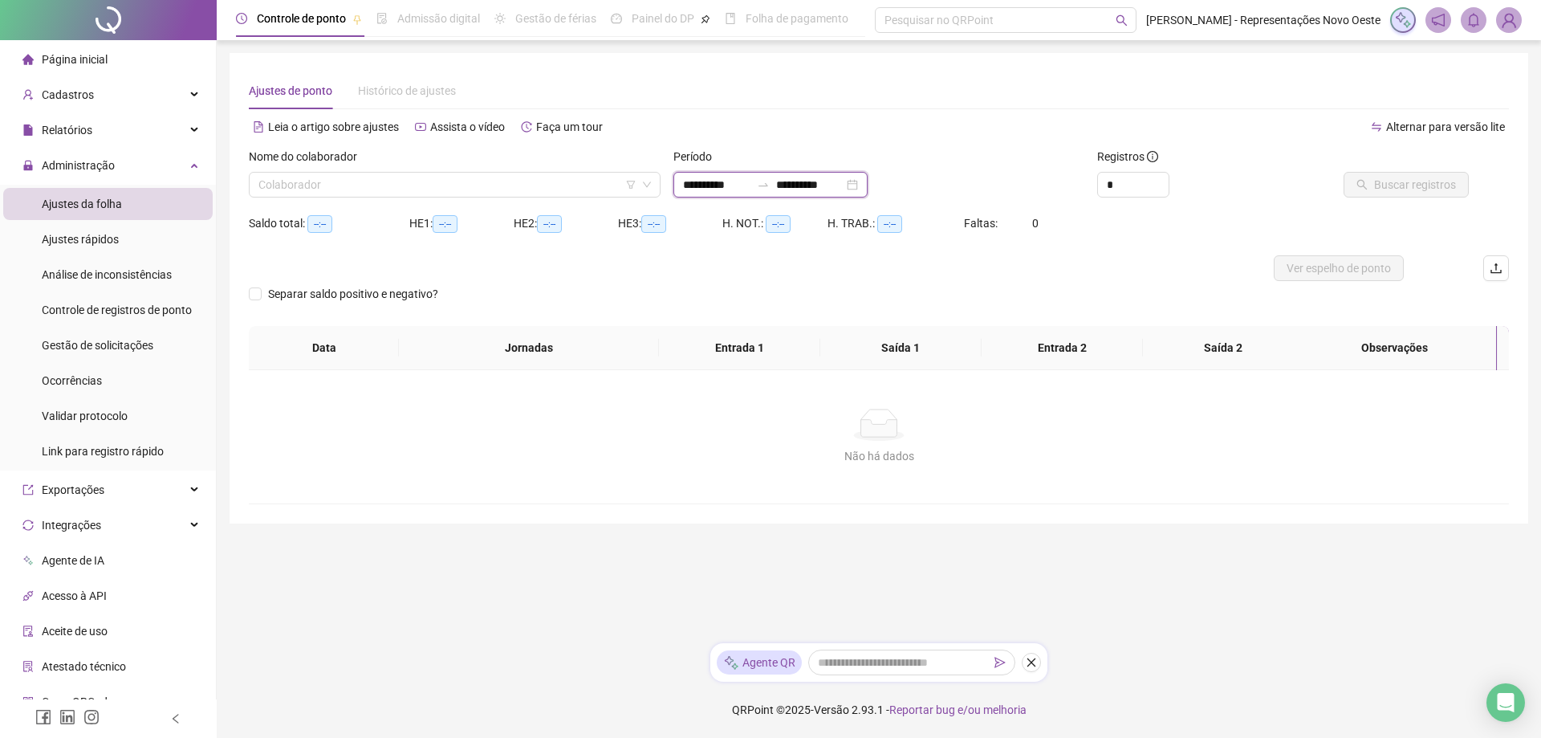
click at [812, 189] on input "**********" at bounding box center [809, 185] width 67 height 18
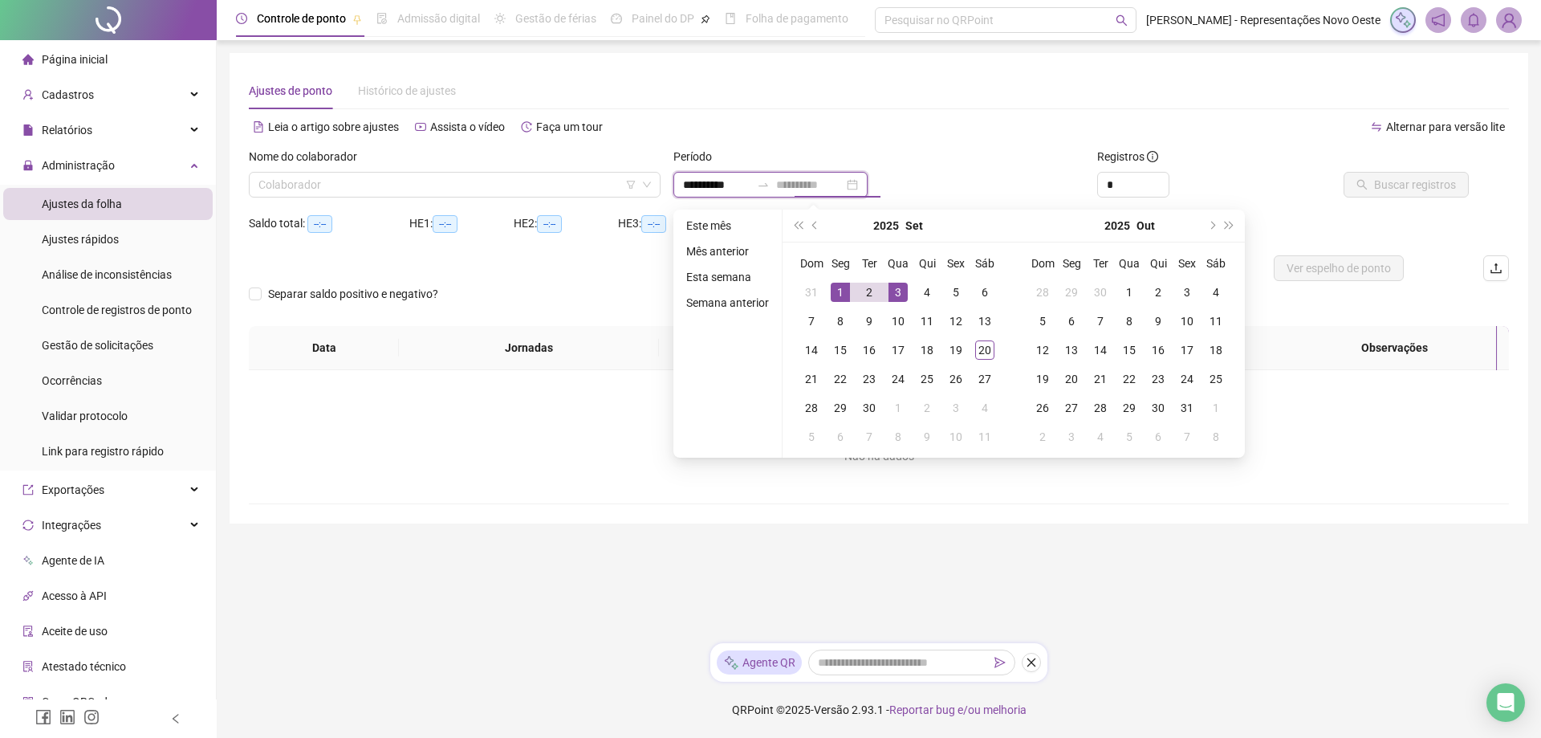
type input "**********"
click at [837, 290] on div "1" at bounding box center [840, 291] width 19 height 19
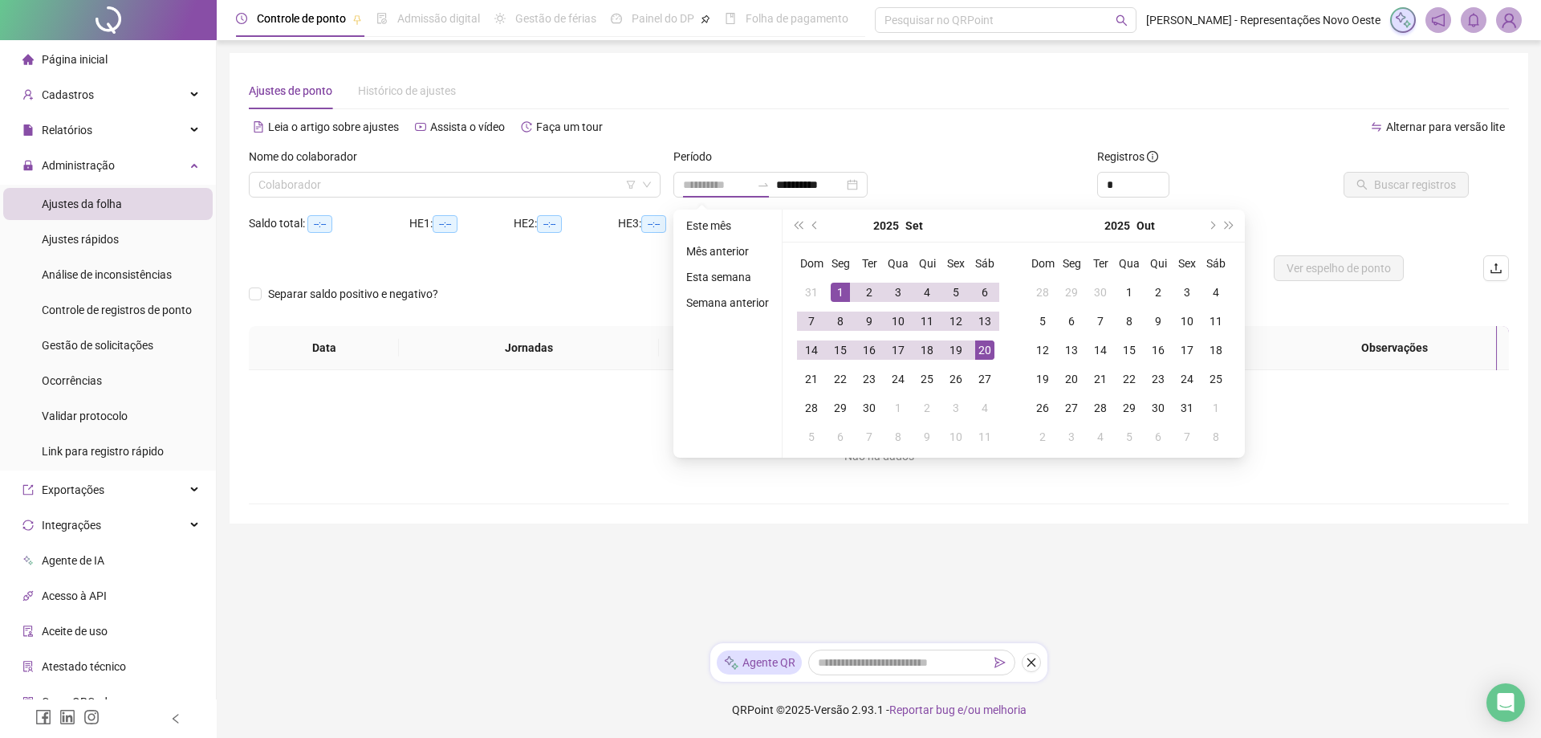
click at [986, 351] on div "20" at bounding box center [984, 349] width 19 height 19
type input "**********"
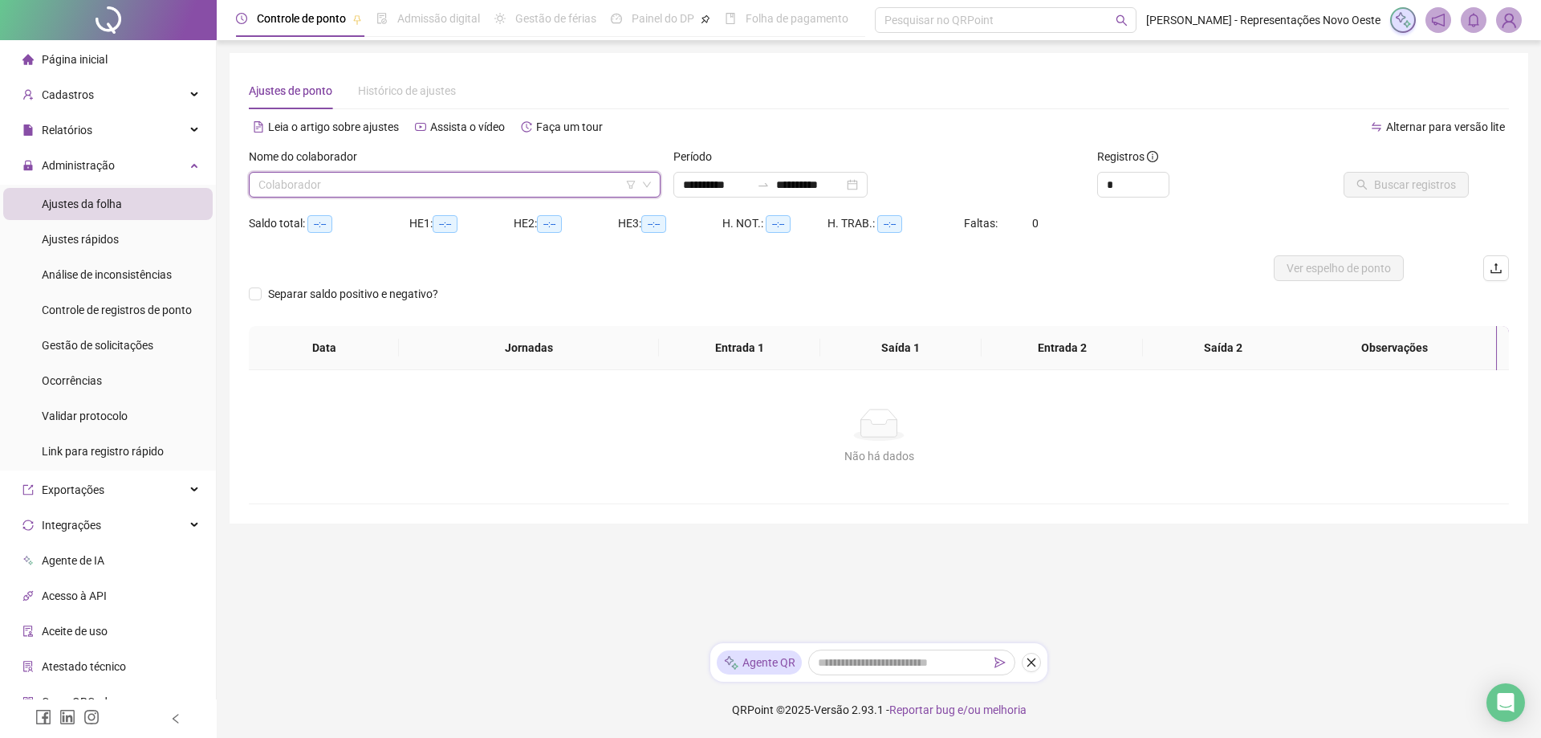
click at [400, 196] on input "search" at bounding box center [447, 185] width 378 height 24
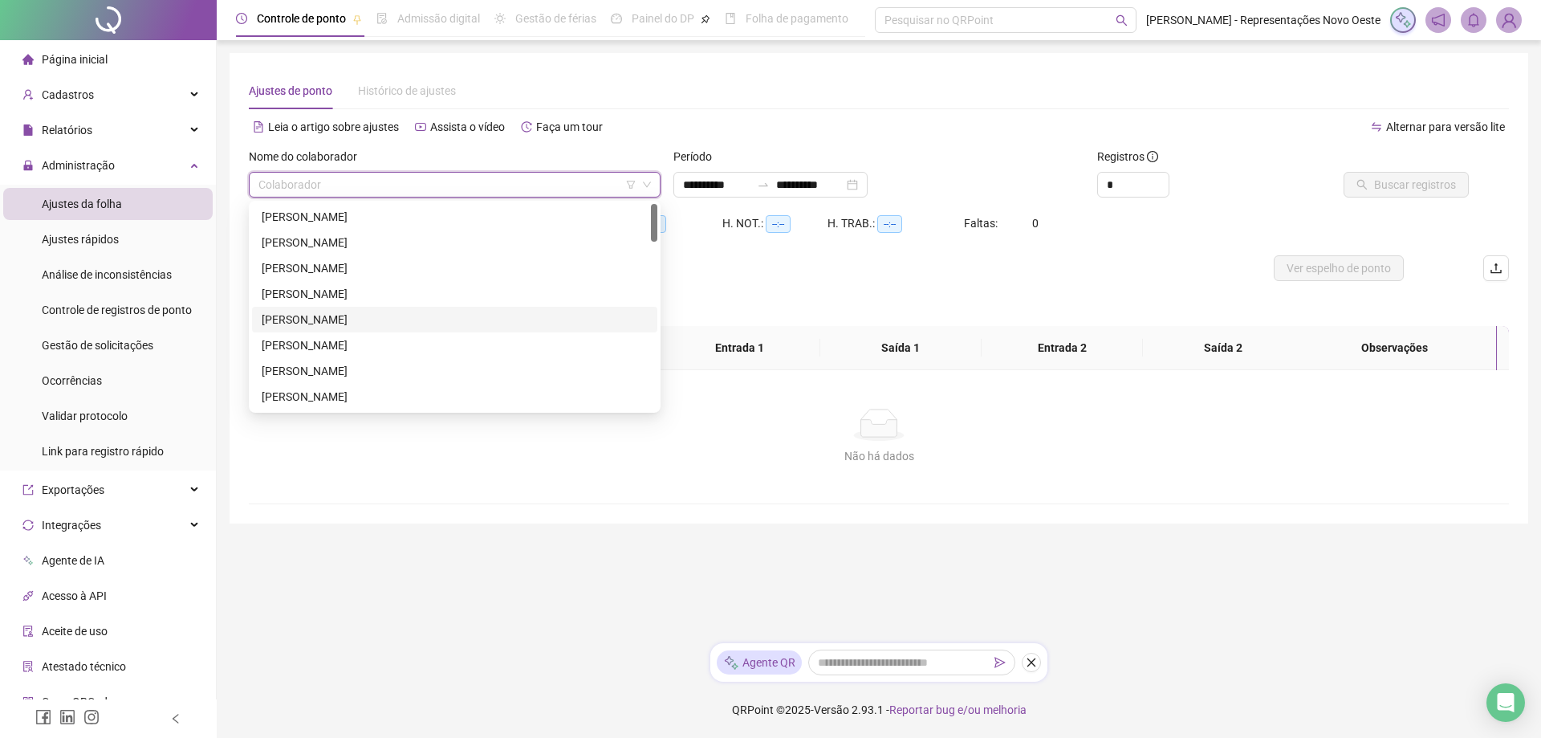
click at [323, 317] on div "[PERSON_NAME]" at bounding box center [455, 320] width 386 height 18
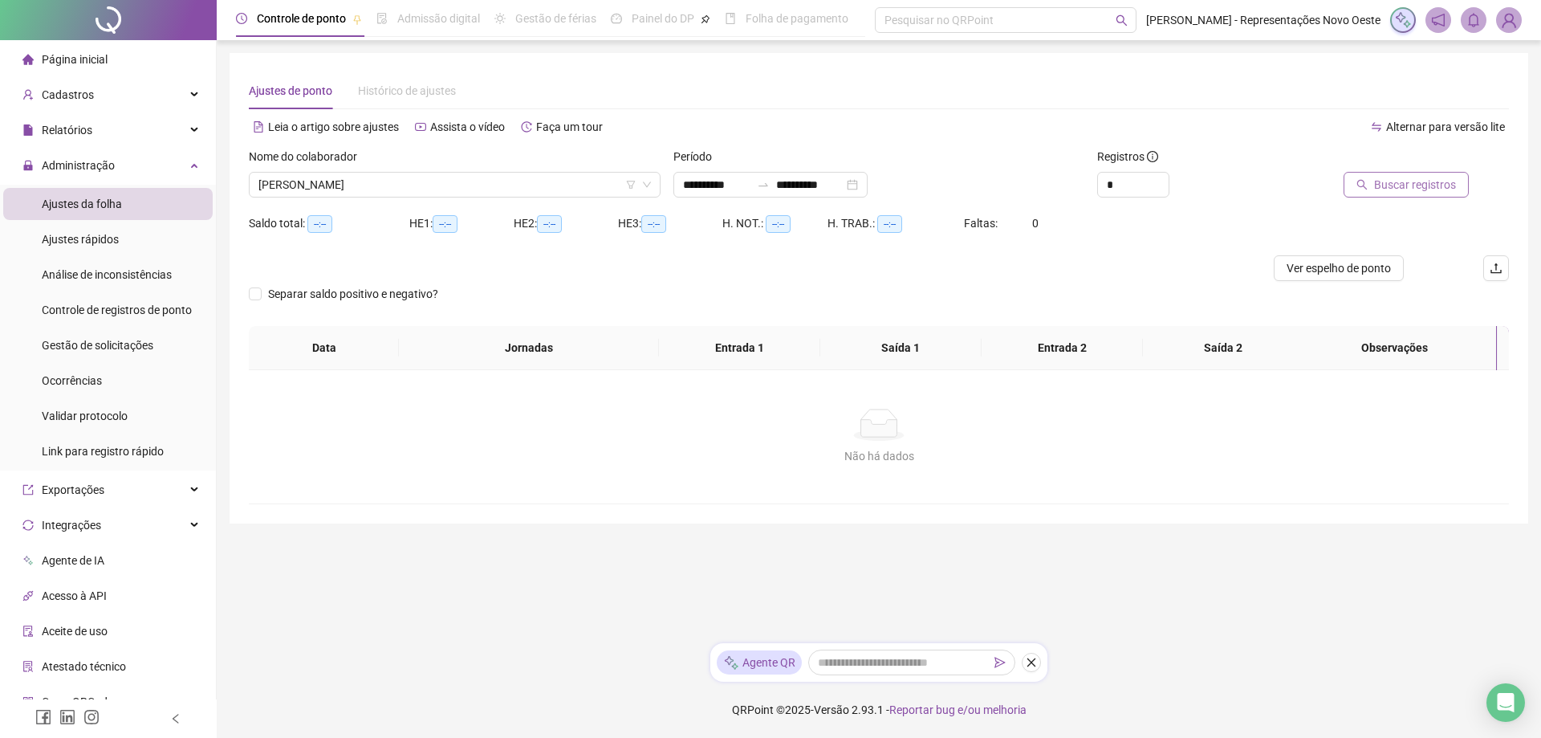
click at [1398, 193] on span "Buscar registros" at bounding box center [1415, 185] width 82 height 18
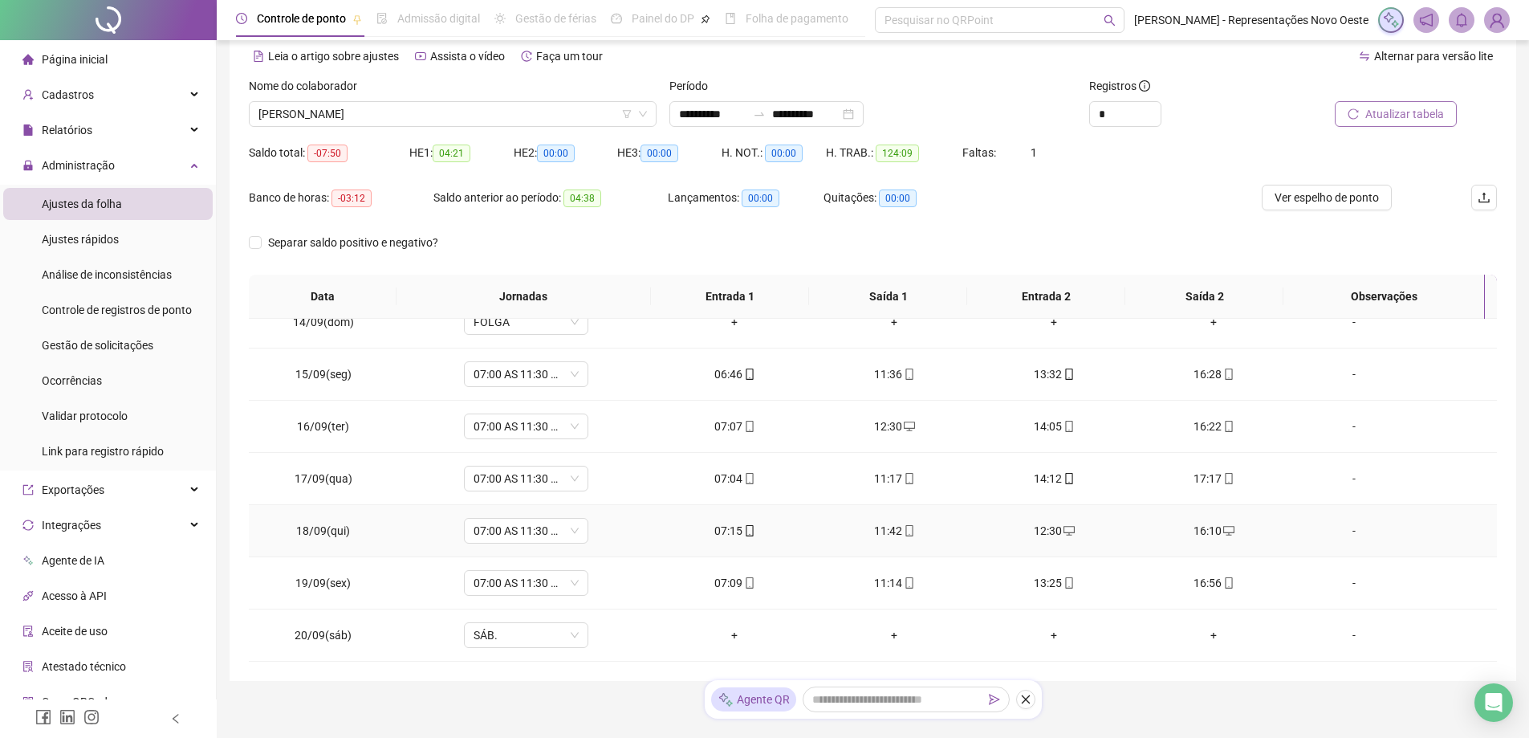
scroll to position [121, 0]
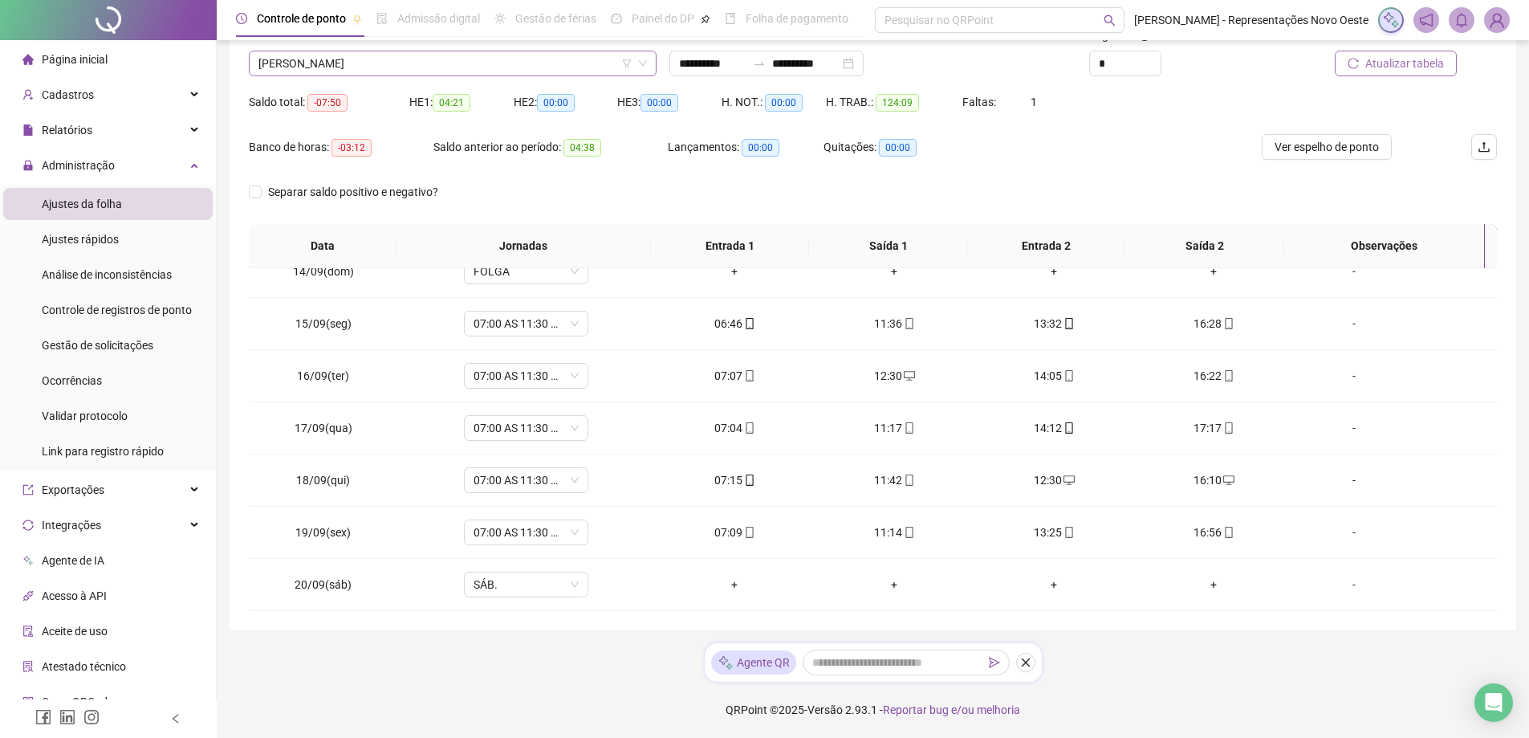
click at [491, 59] on span "[PERSON_NAME]" at bounding box center [452, 63] width 388 height 24
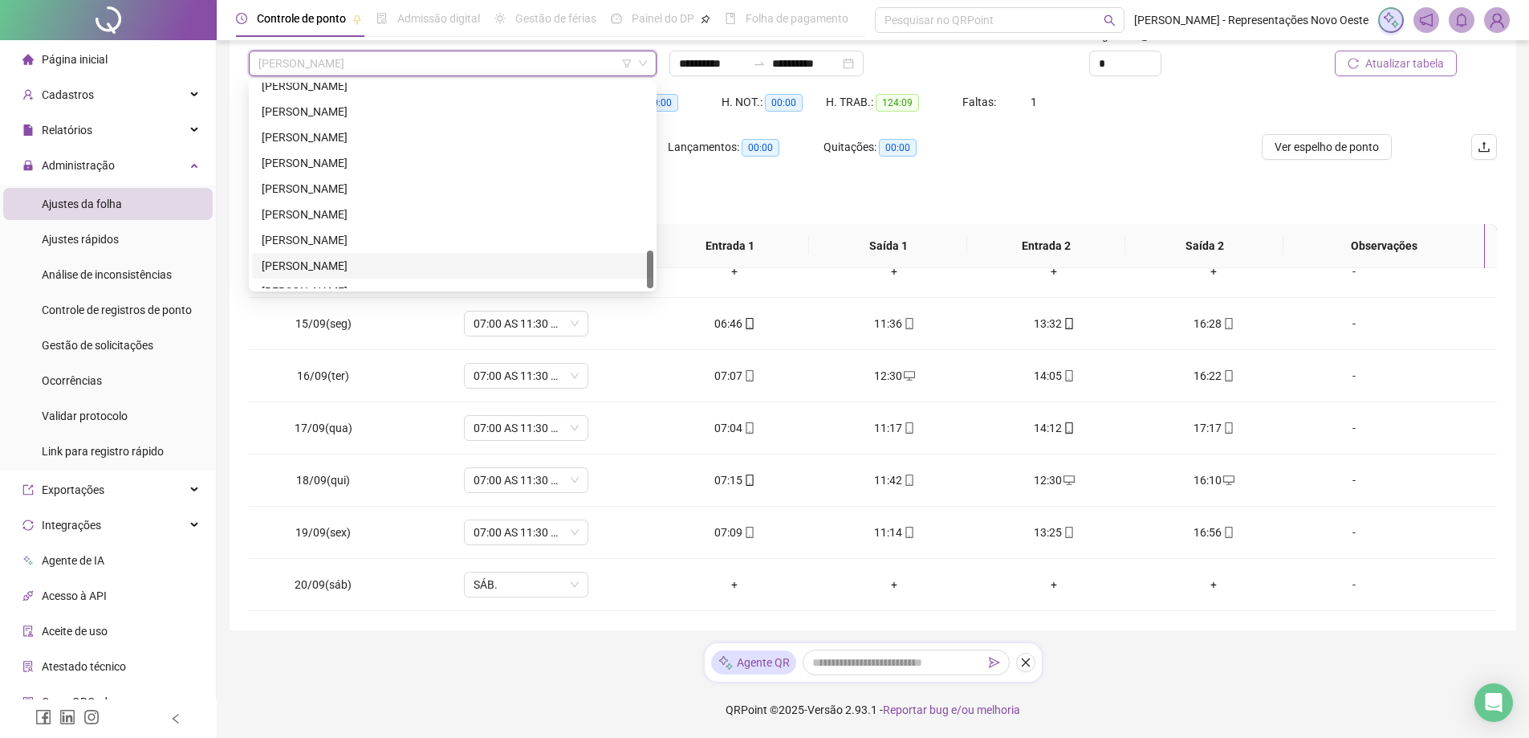
scroll to position [899, 0]
click at [344, 245] on div "[PERSON_NAME]" at bounding box center [453, 250] width 382 height 18
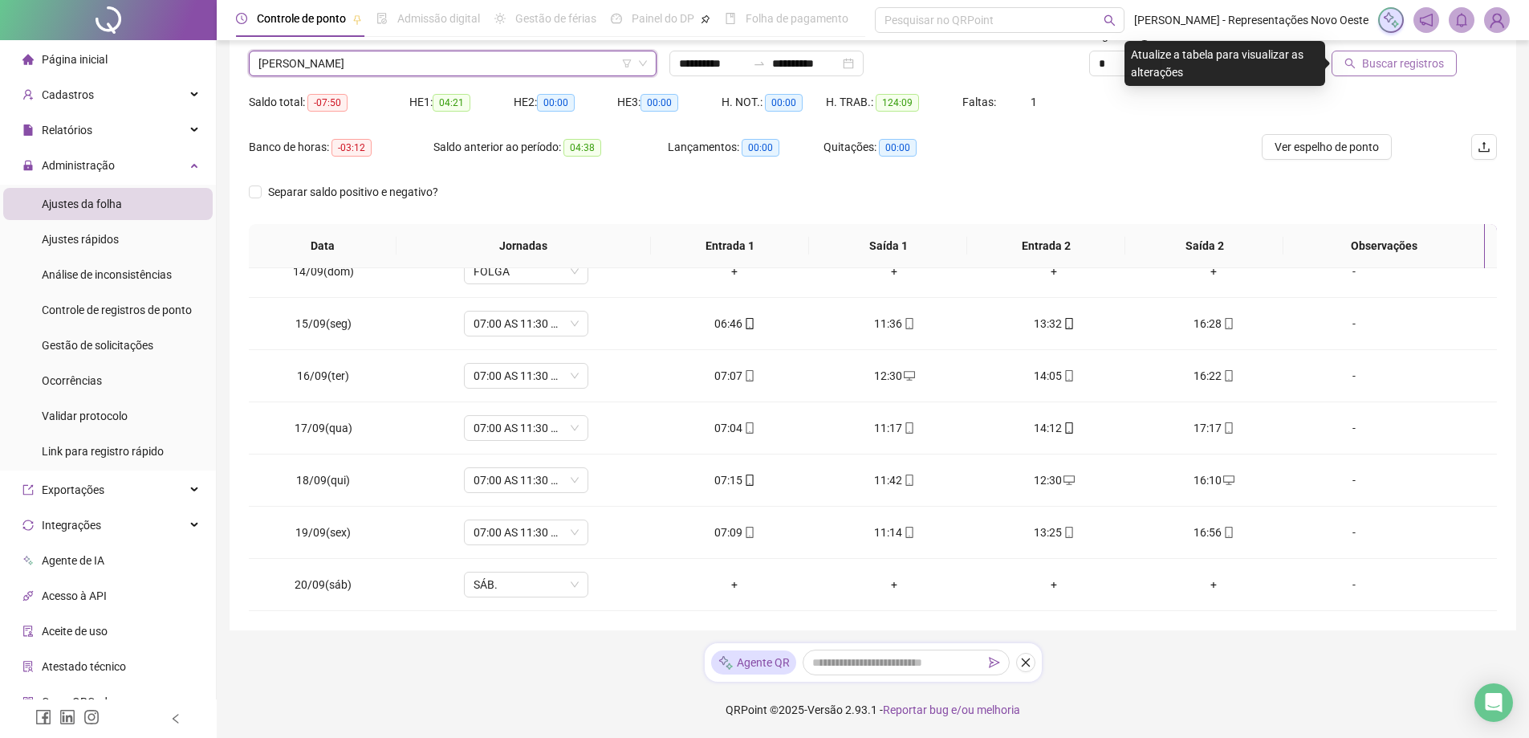
click at [1349, 65] on icon "search" at bounding box center [1349, 63] width 11 height 11
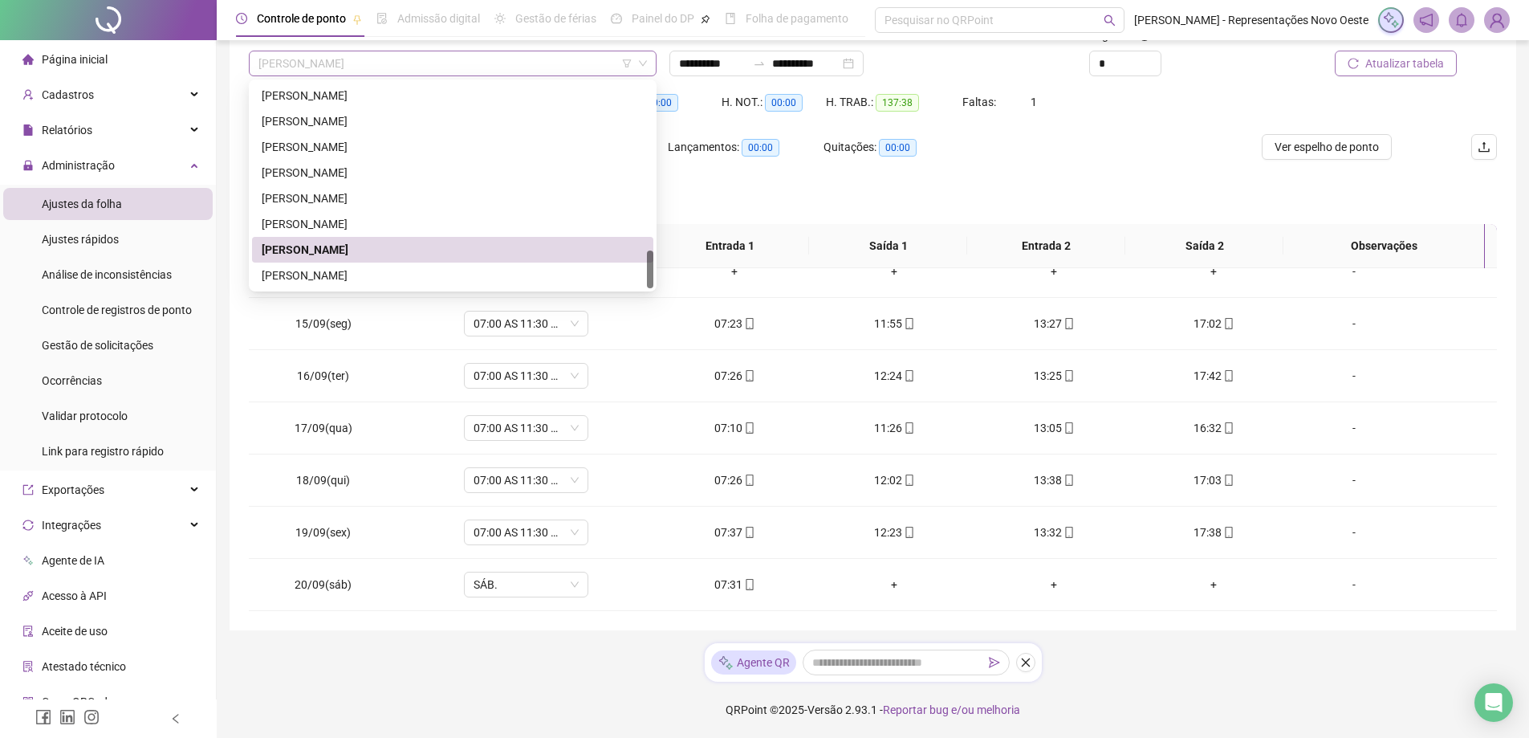
click at [421, 70] on span "[PERSON_NAME]" at bounding box center [452, 63] width 388 height 24
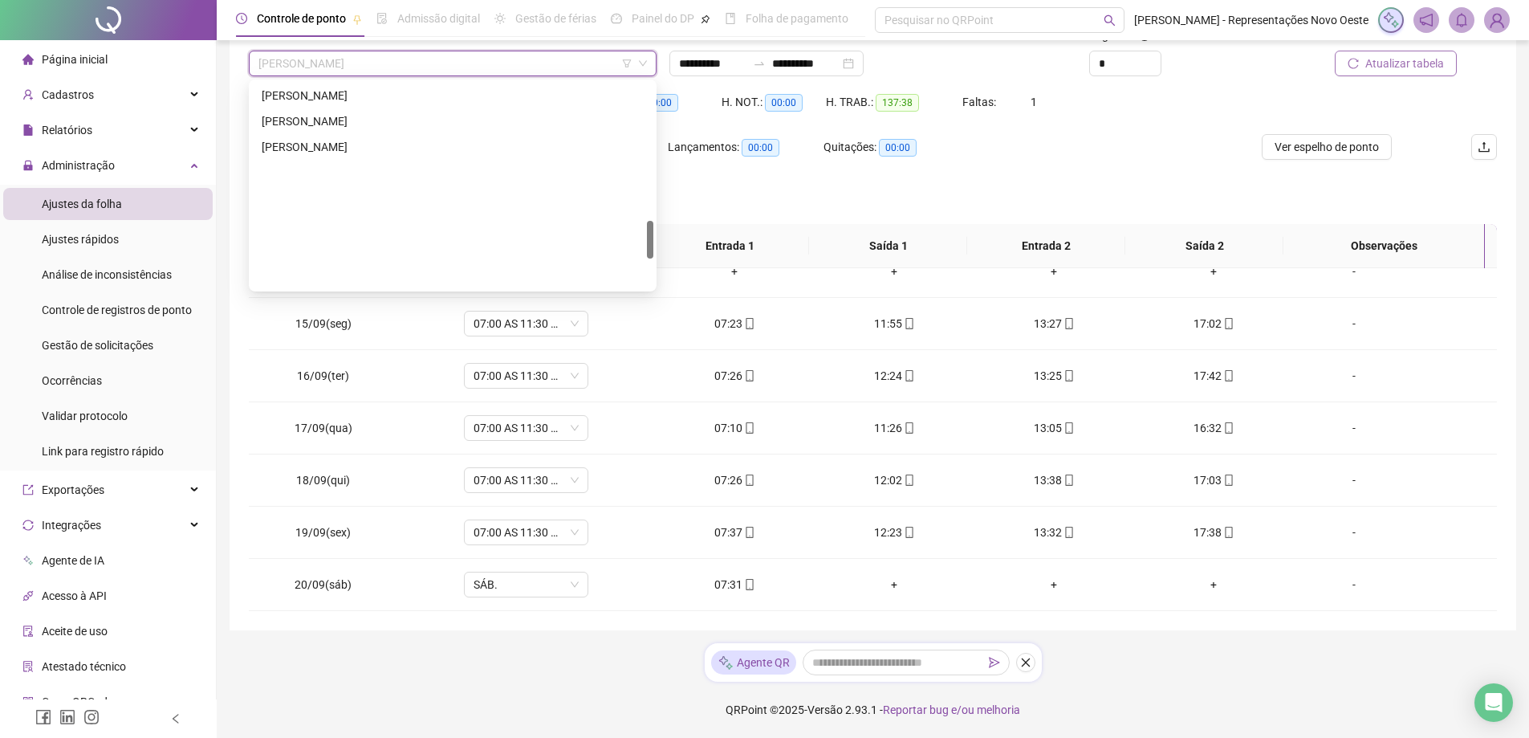
scroll to position [738, 0]
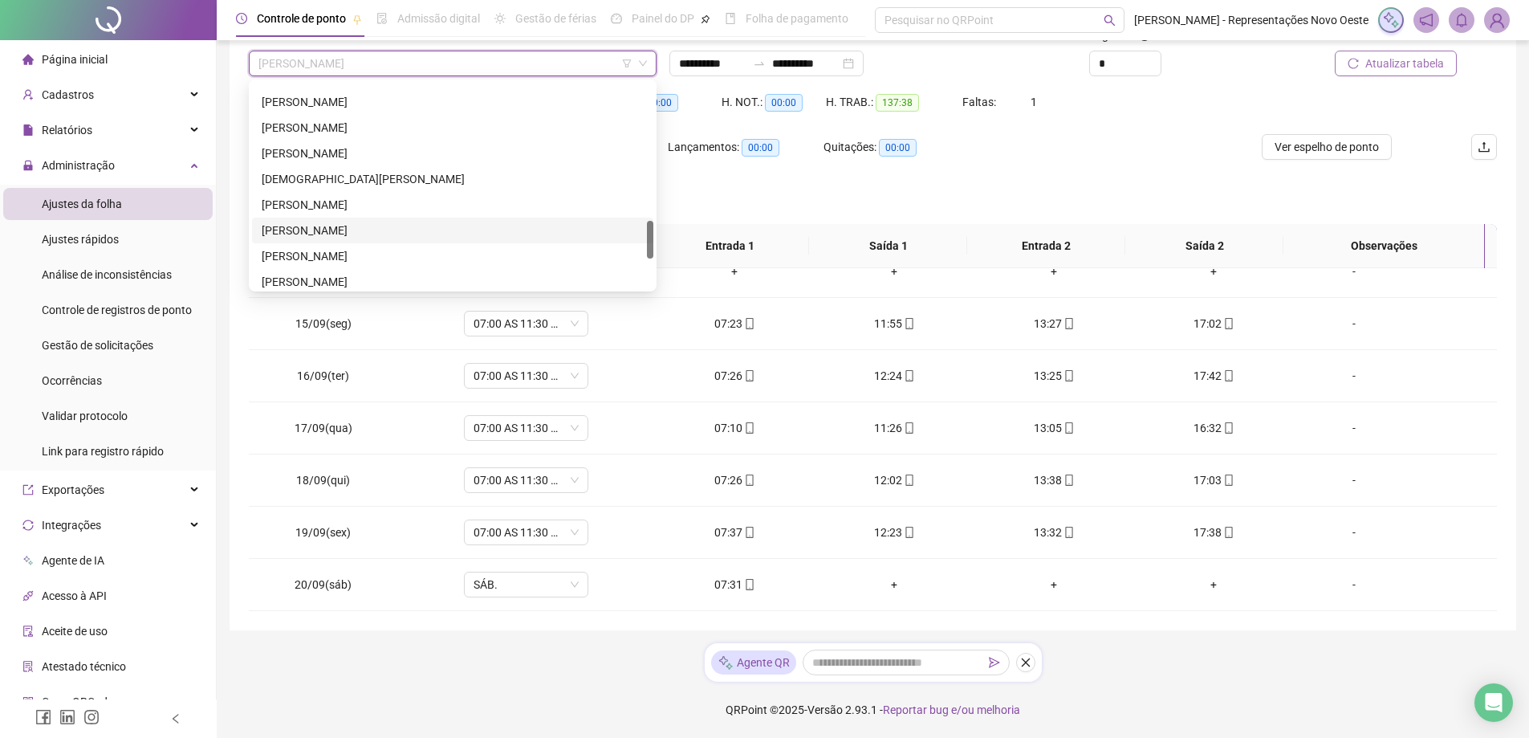
click at [327, 217] on div "[PERSON_NAME]" at bounding box center [452, 230] width 401 height 26
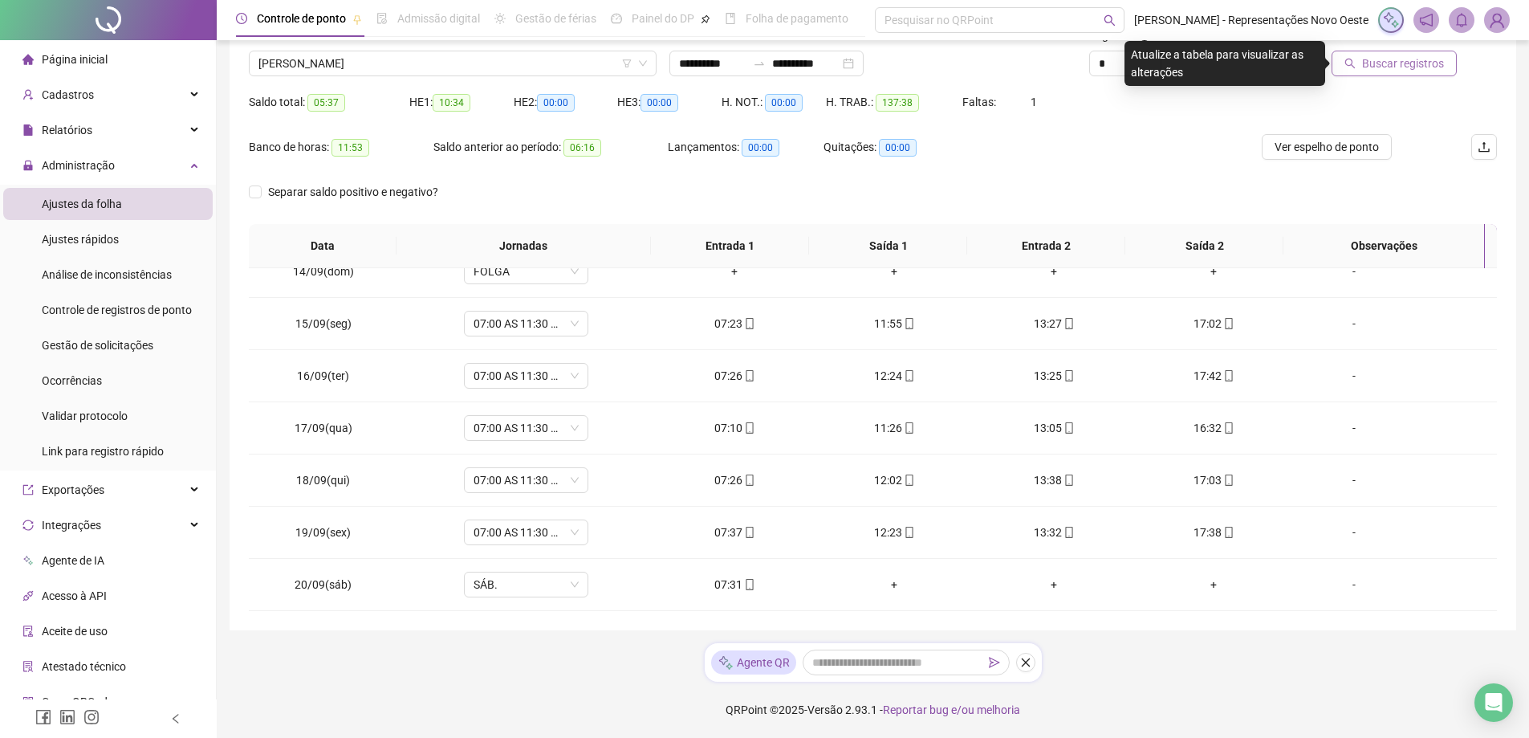
click at [1382, 85] on div "Buscar registros" at bounding box center [1398, 57] width 210 height 63
click at [1397, 73] on button "Buscar registros" at bounding box center [1393, 64] width 125 height 26
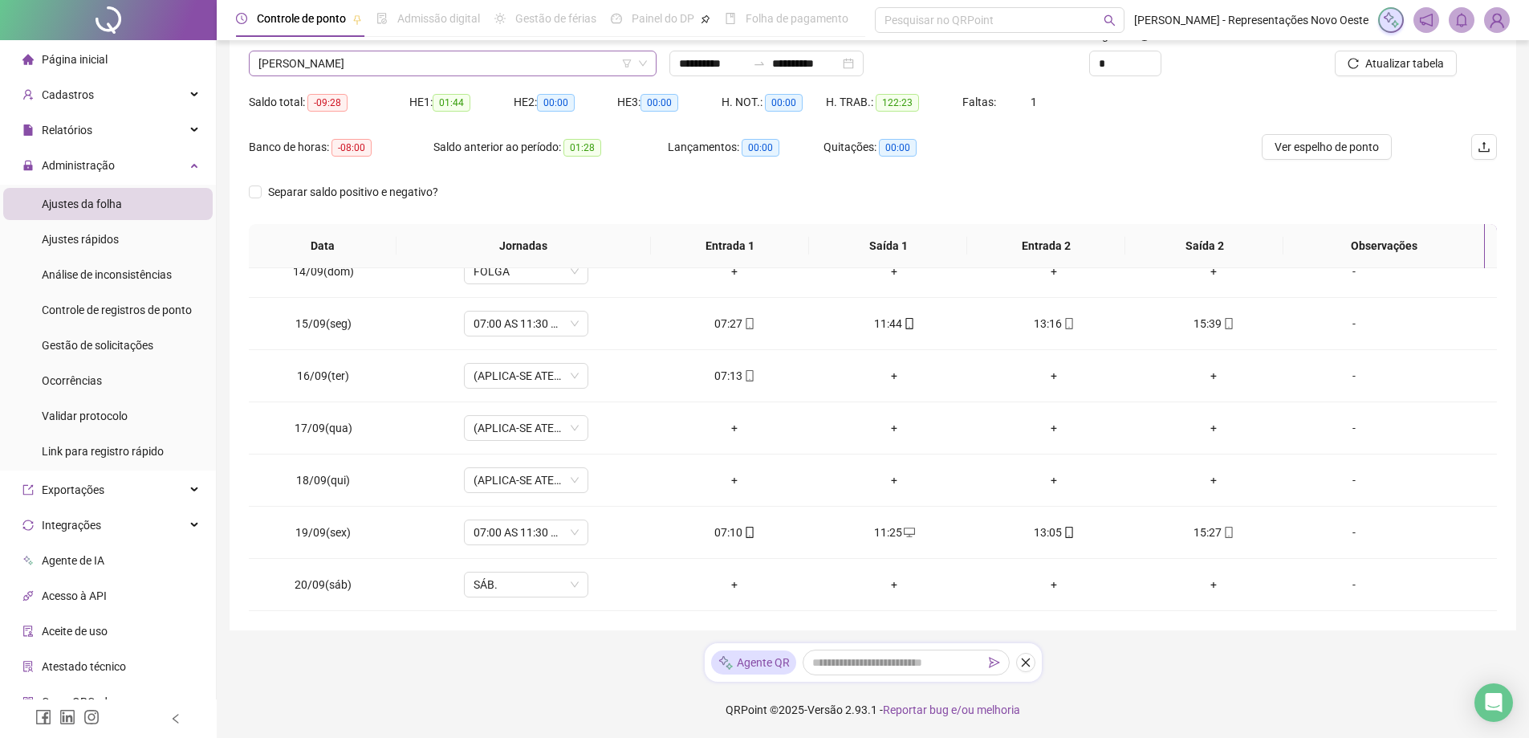
click at [485, 67] on span "[PERSON_NAME]" at bounding box center [452, 63] width 388 height 24
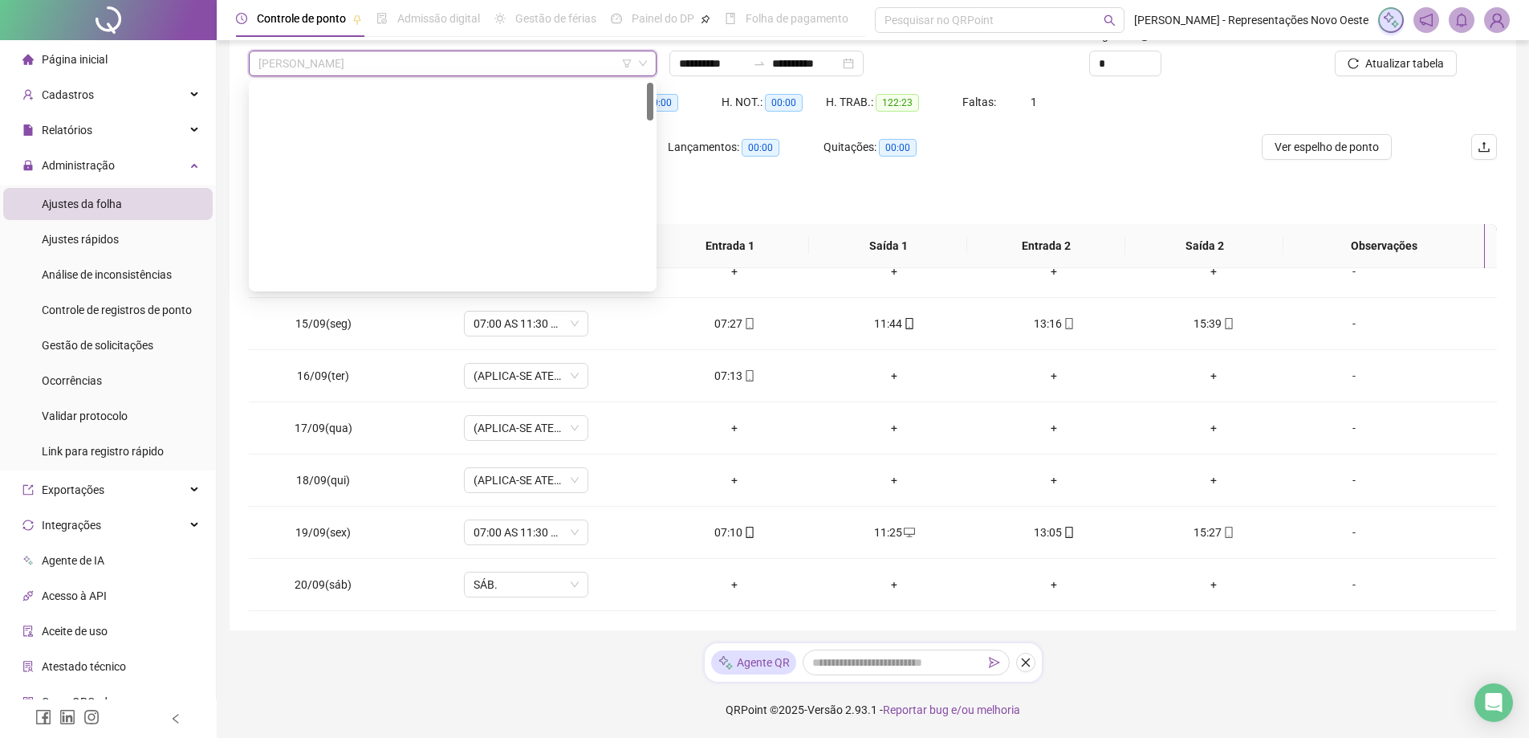
scroll to position [0, 0]
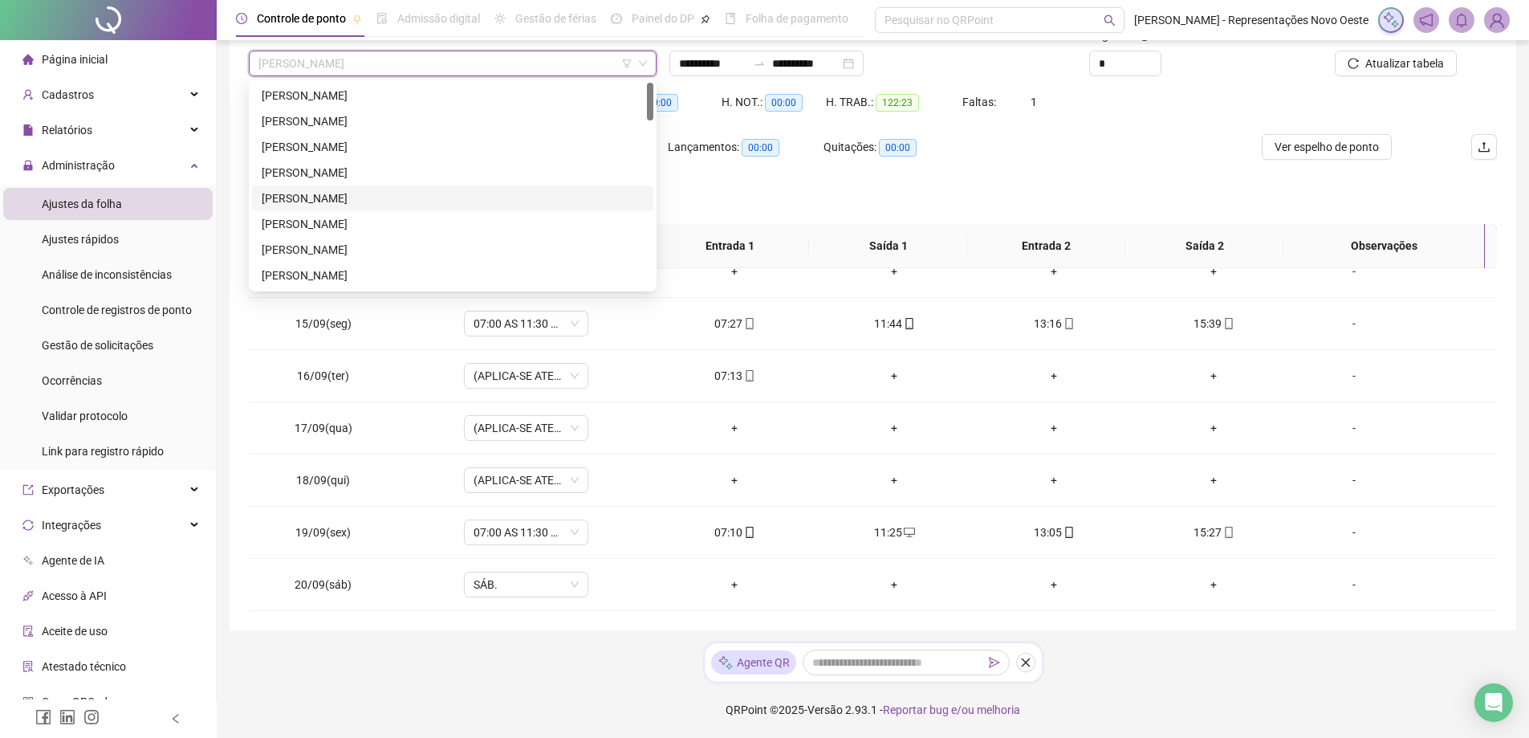
click at [388, 196] on div "[PERSON_NAME]" at bounding box center [453, 198] width 382 height 18
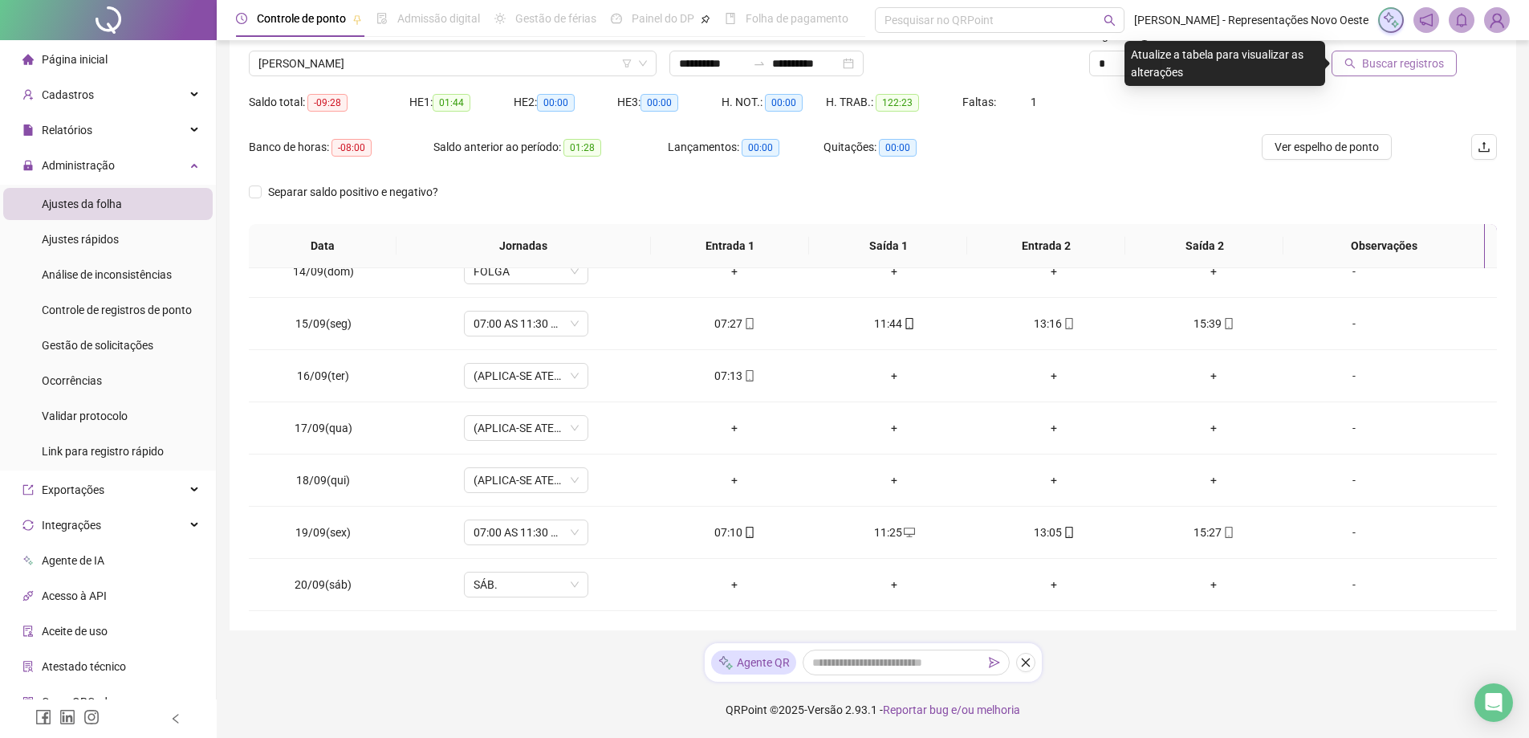
click at [1371, 71] on span "Buscar registros" at bounding box center [1403, 64] width 82 height 18
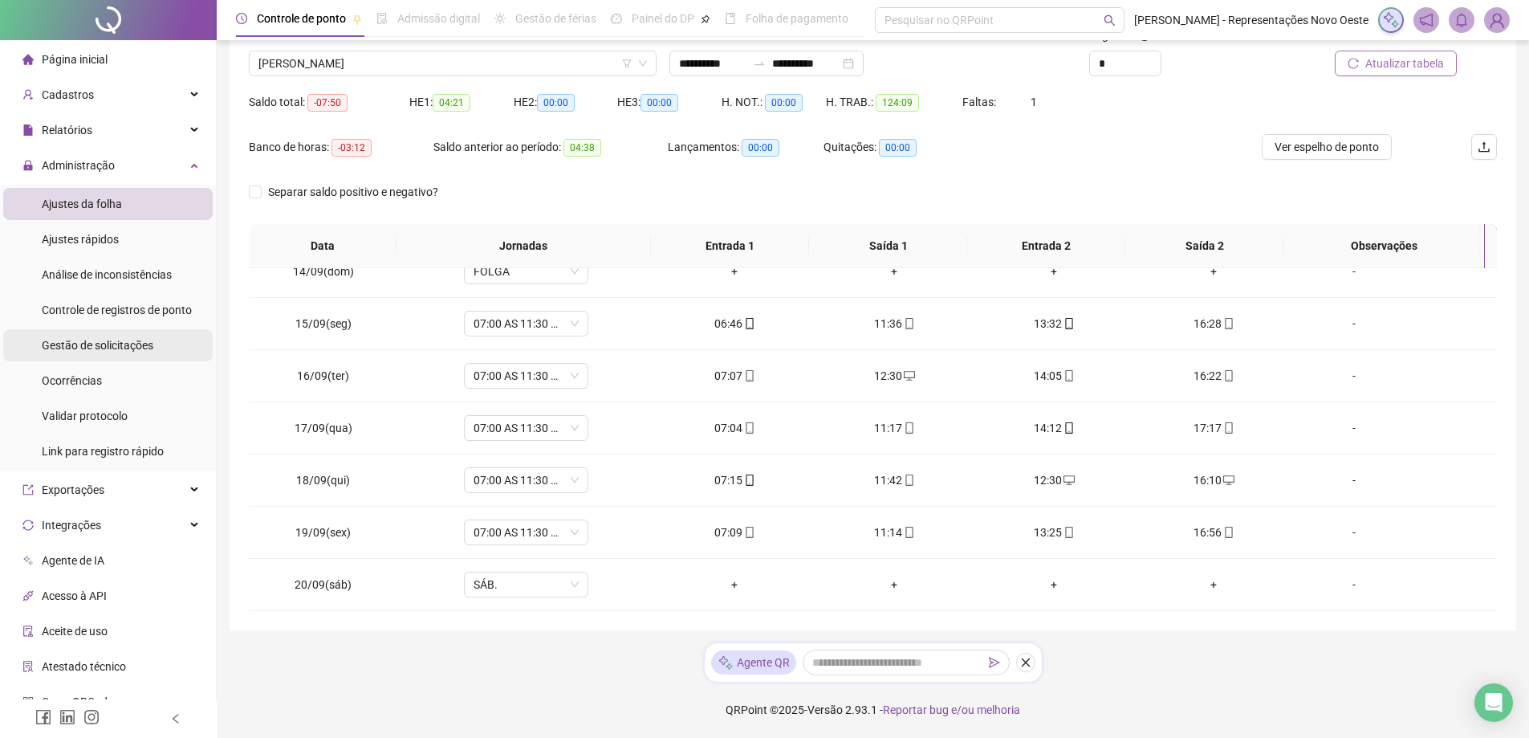
click at [79, 342] on span "Gestão de solicitações" at bounding box center [98, 345] width 112 height 13
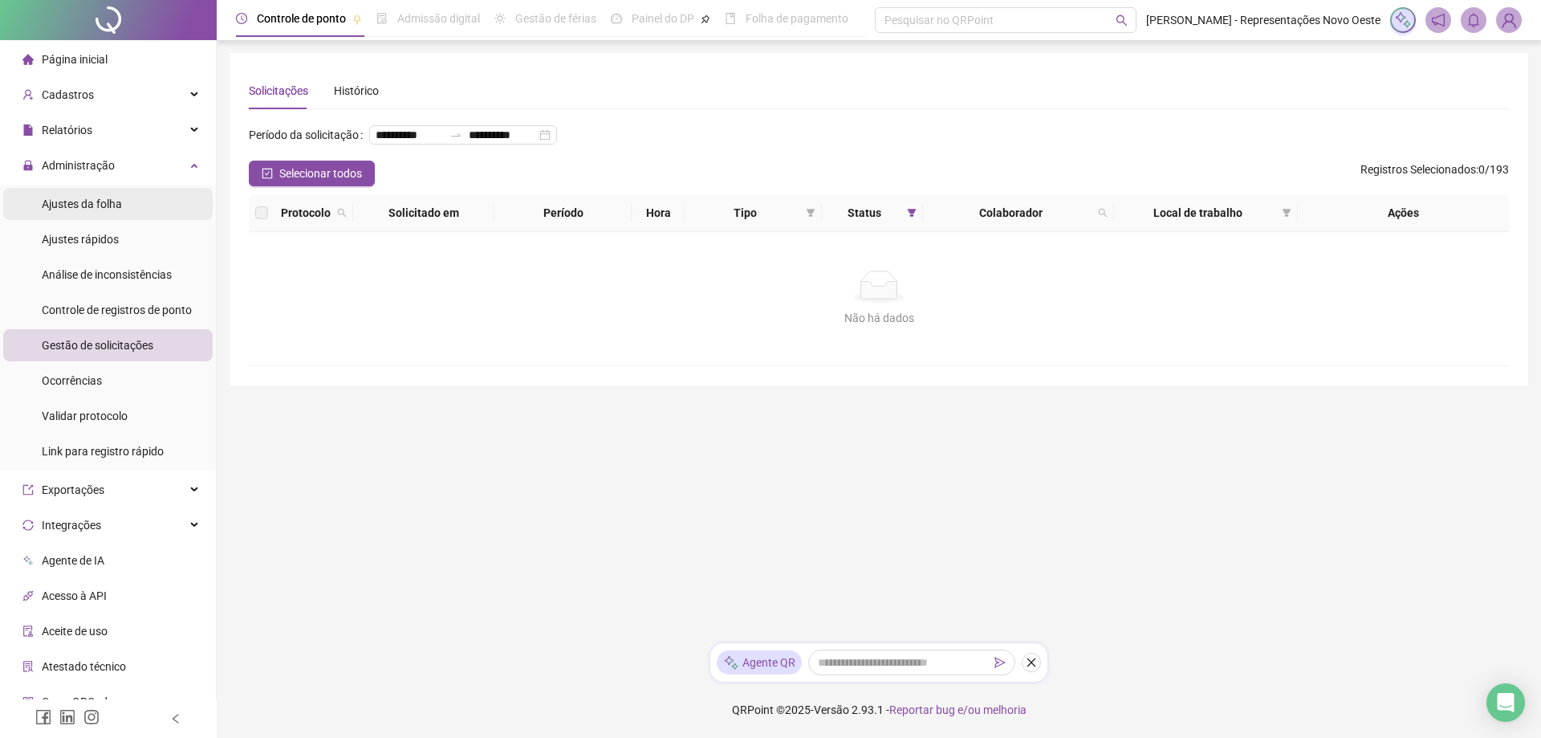
click at [85, 194] on div "Ajustes da folha" at bounding box center [82, 204] width 80 height 32
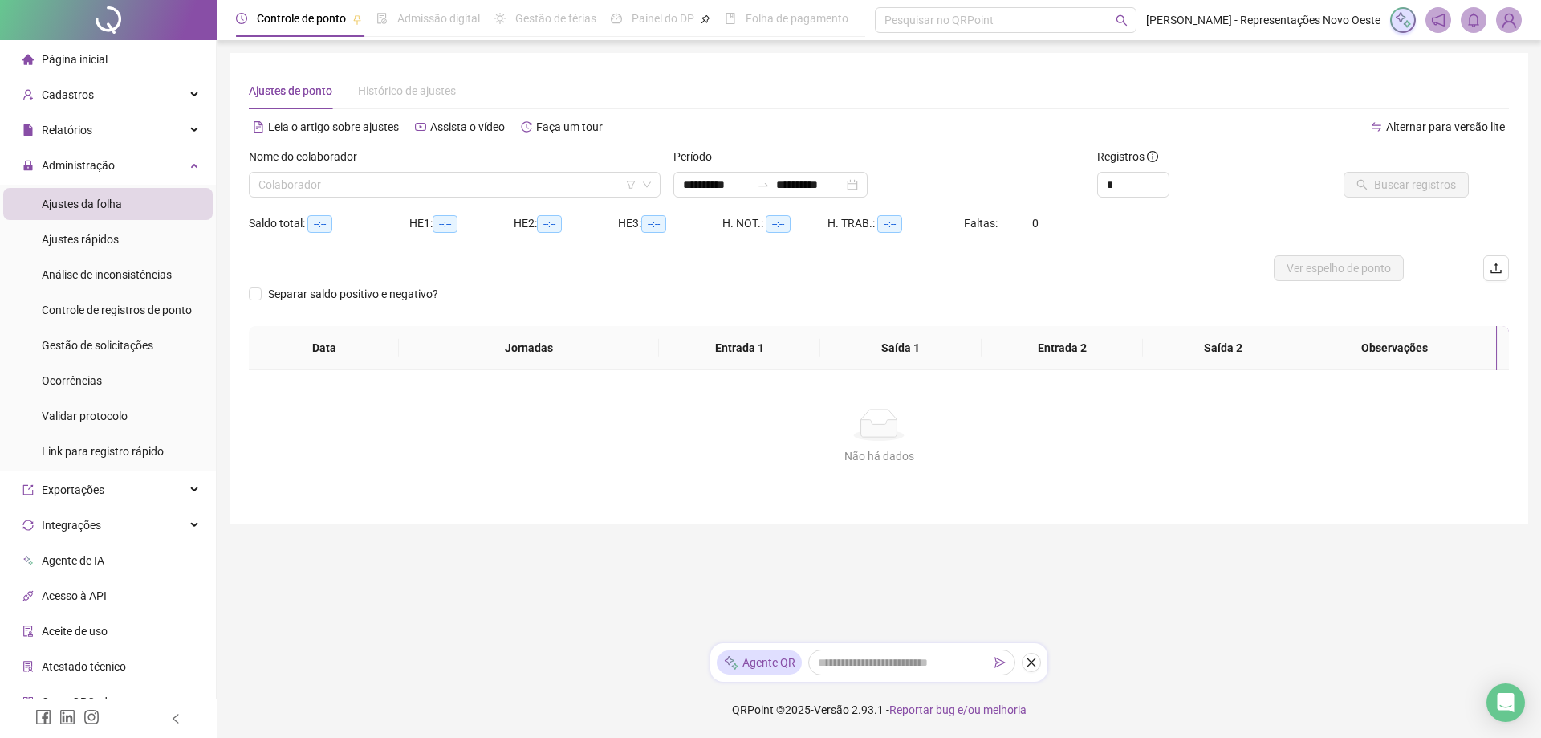
type input "**********"
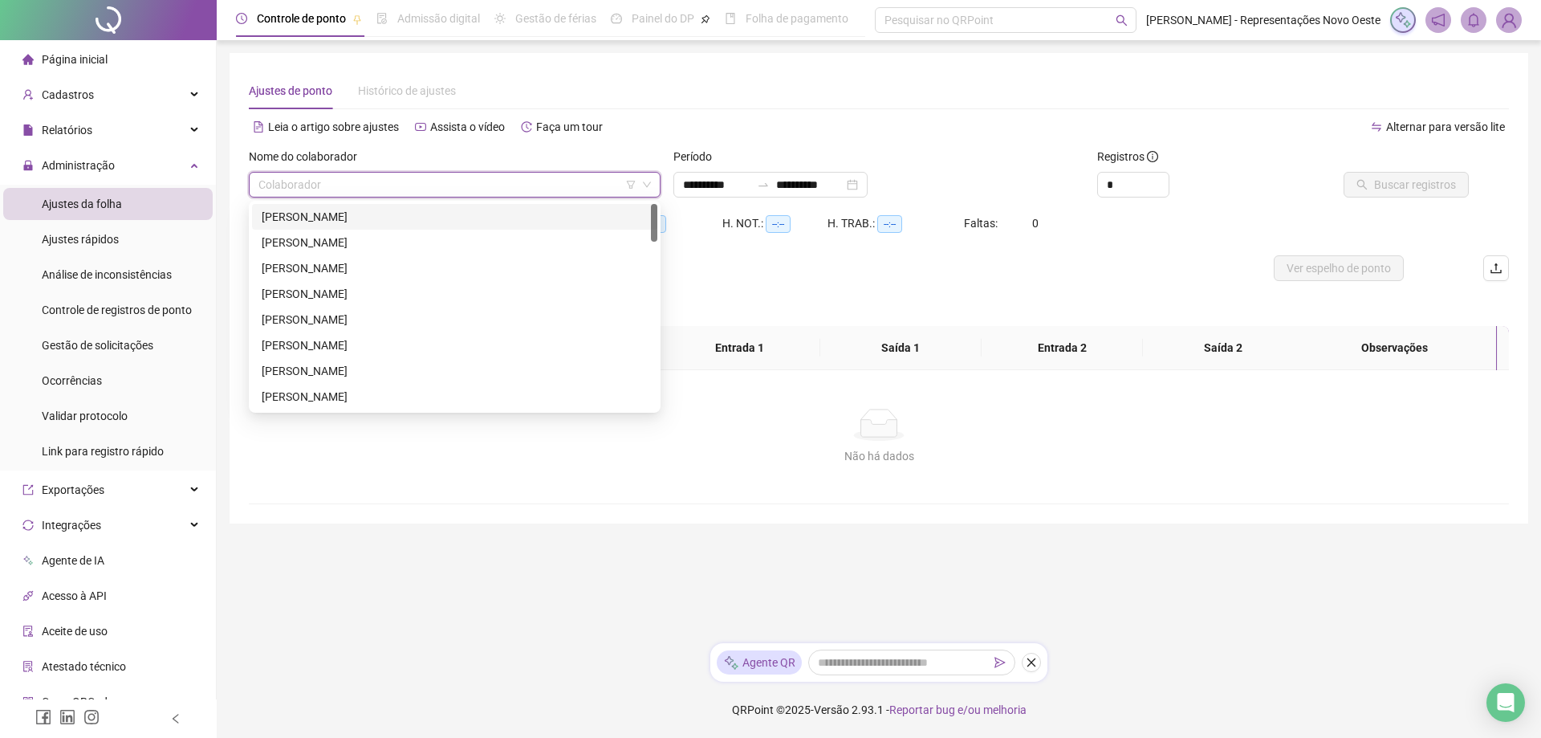
click at [556, 181] on input "search" at bounding box center [447, 185] width 378 height 24
click at [347, 325] on div "[PERSON_NAME]" at bounding box center [455, 320] width 386 height 18
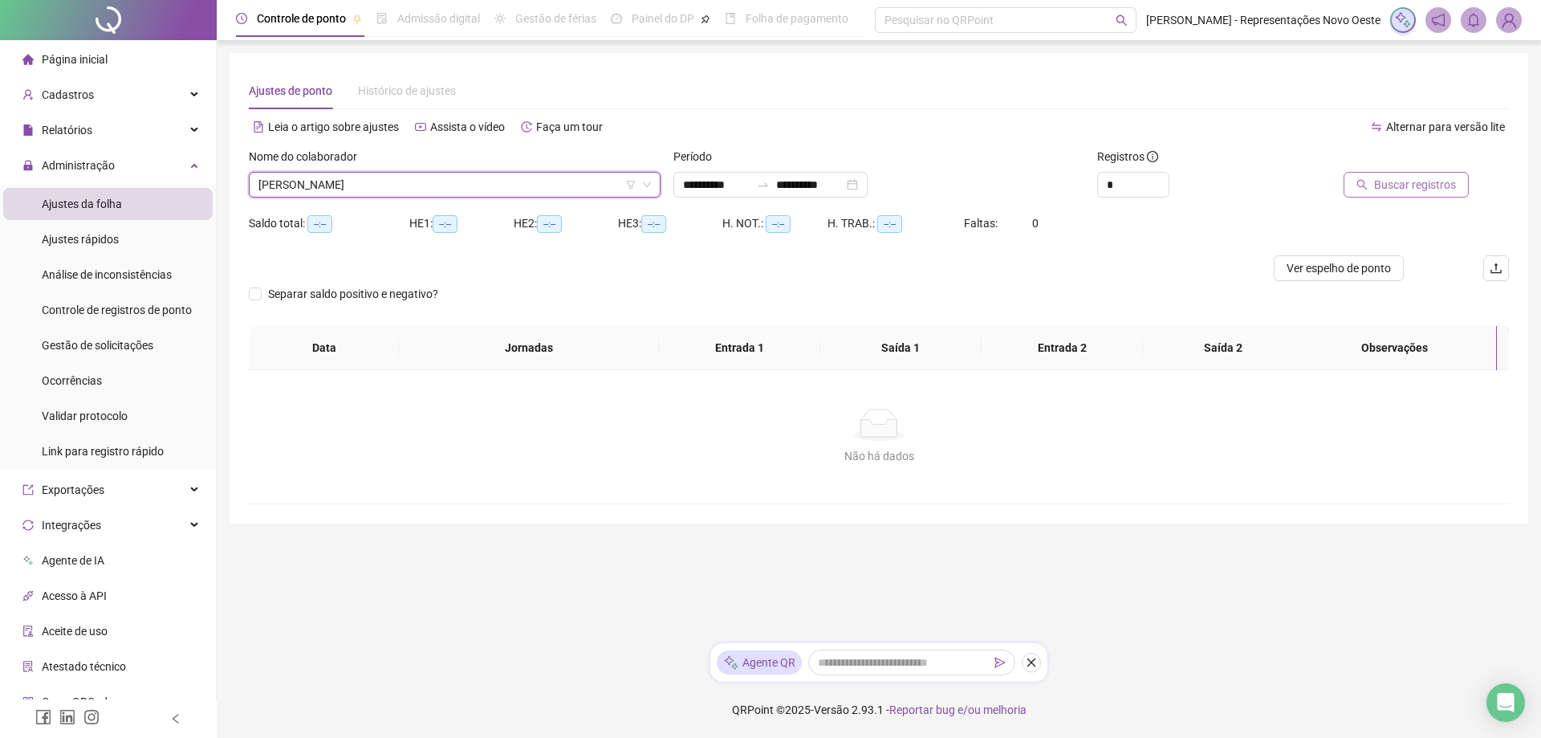
click at [1404, 175] on button "Buscar registros" at bounding box center [1405, 185] width 125 height 26
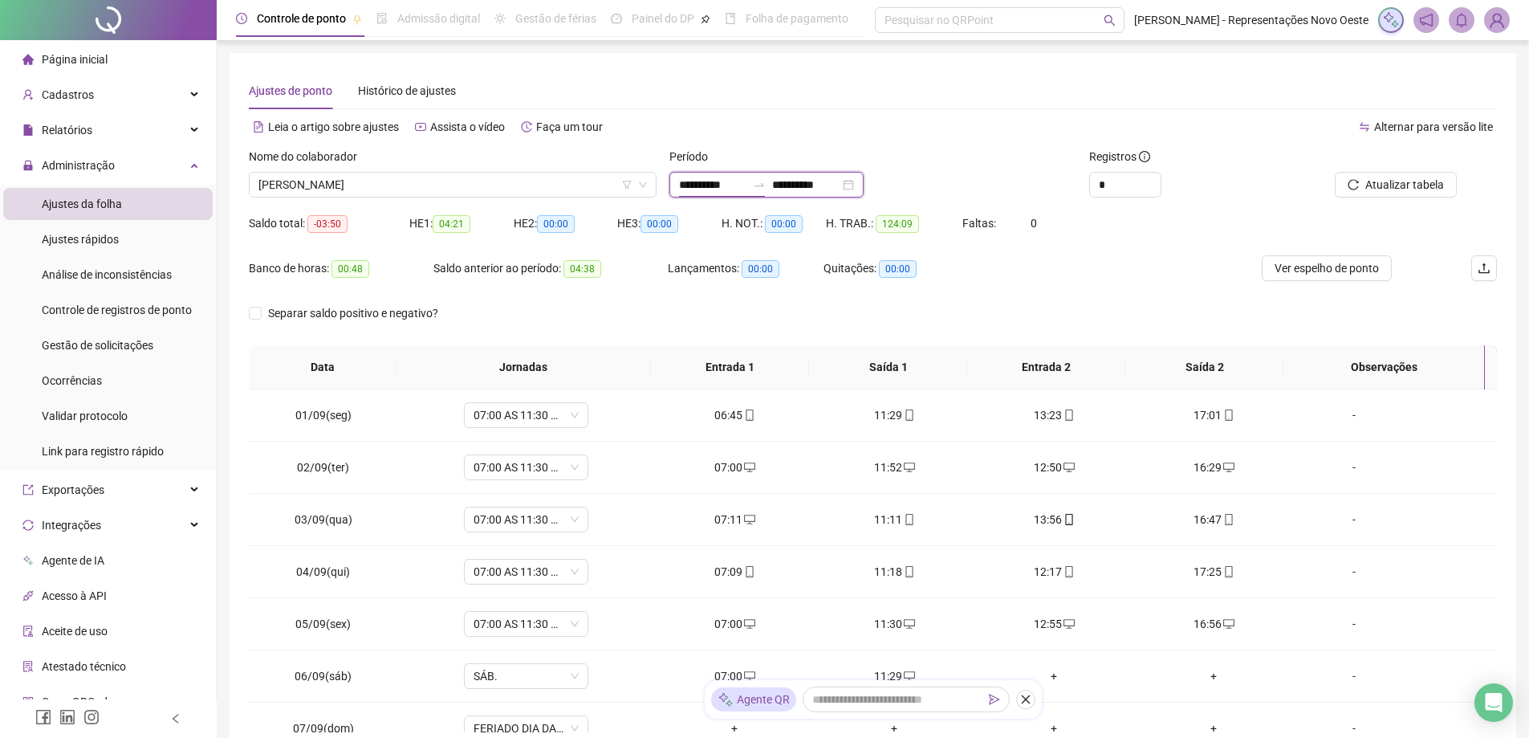
click at [735, 183] on input "**********" at bounding box center [712, 185] width 67 height 18
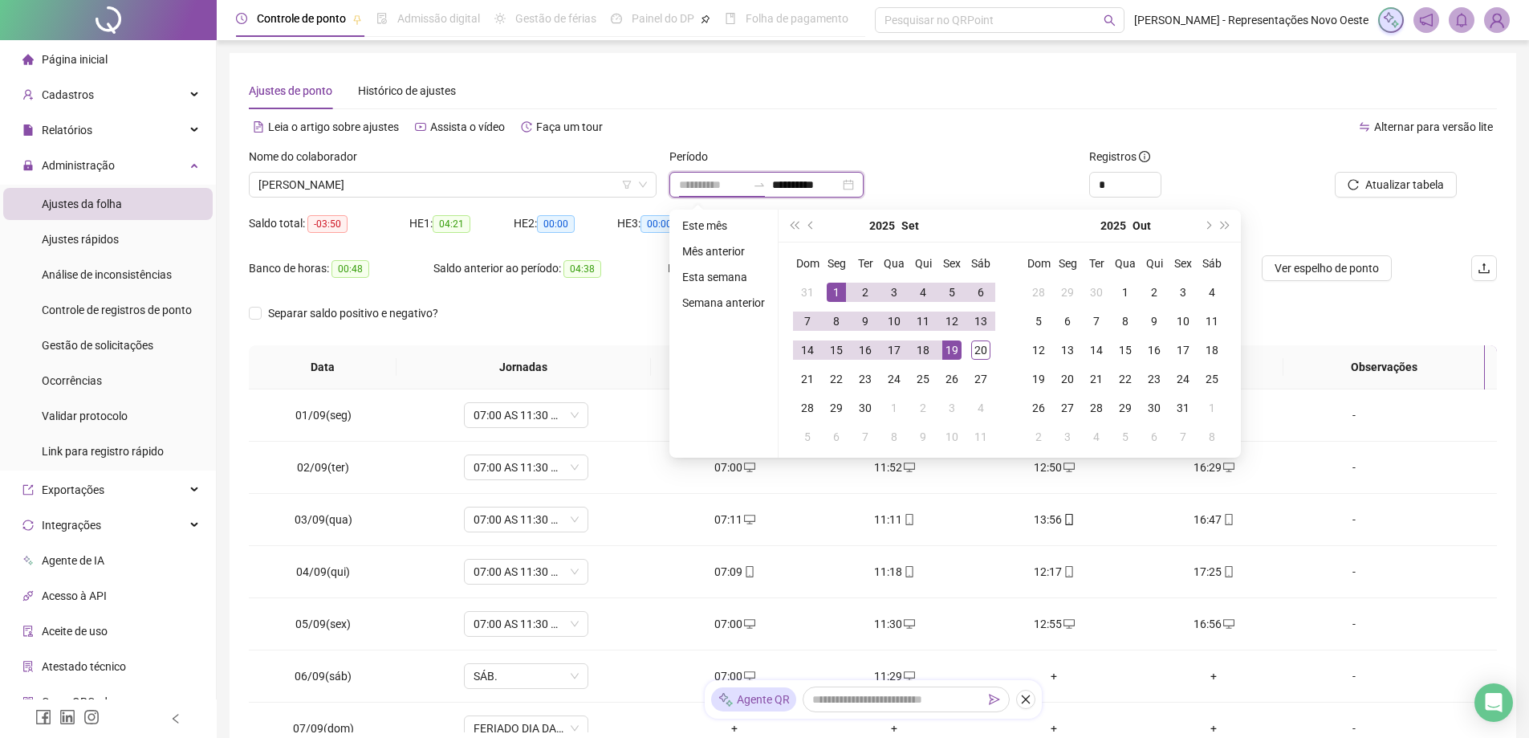
type input "**********"
click at [835, 292] on div "1" at bounding box center [836, 291] width 19 height 19
type input "**********"
click at [973, 352] on div "20" at bounding box center [980, 349] width 19 height 19
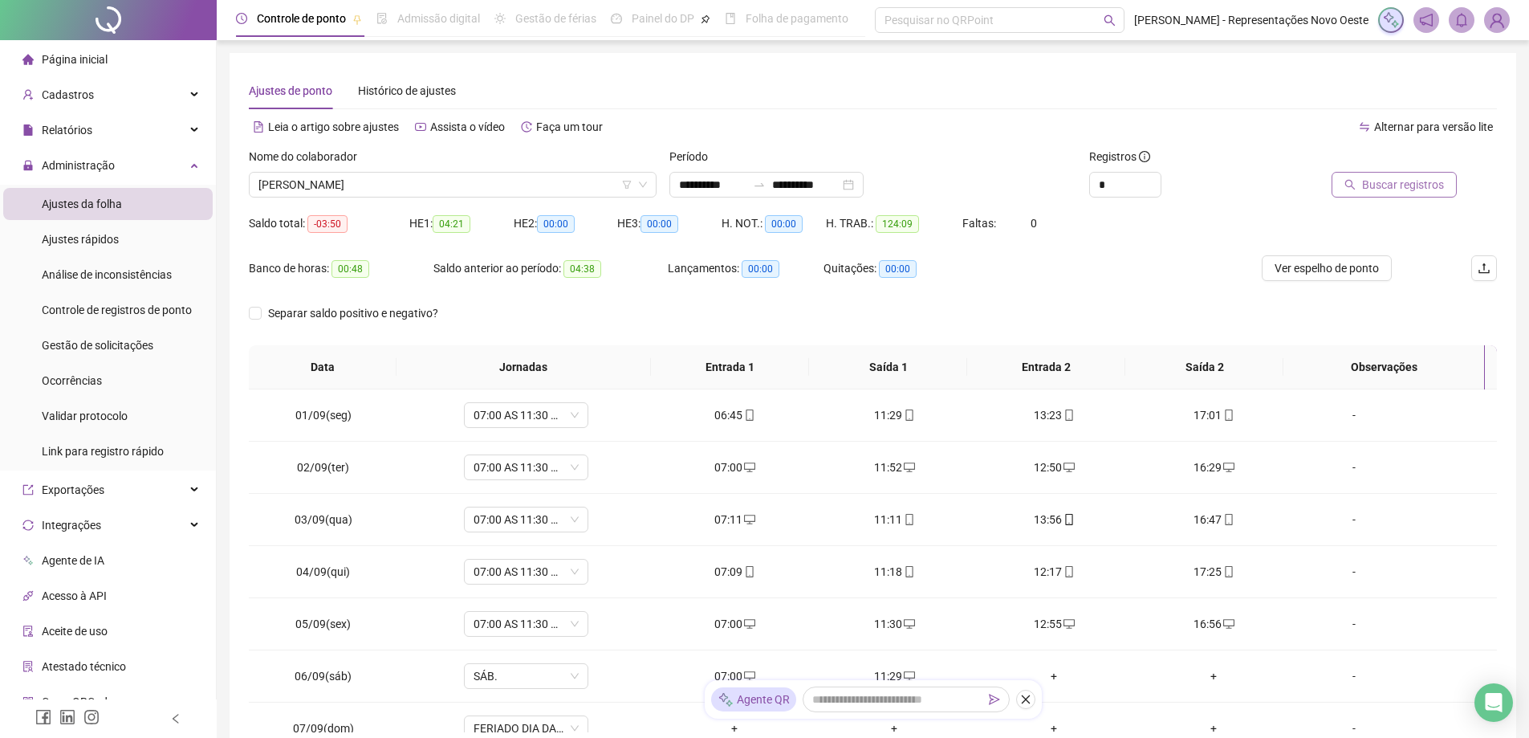
click at [1379, 193] on span "Buscar registros" at bounding box center [1403, 185] width 82 height 18
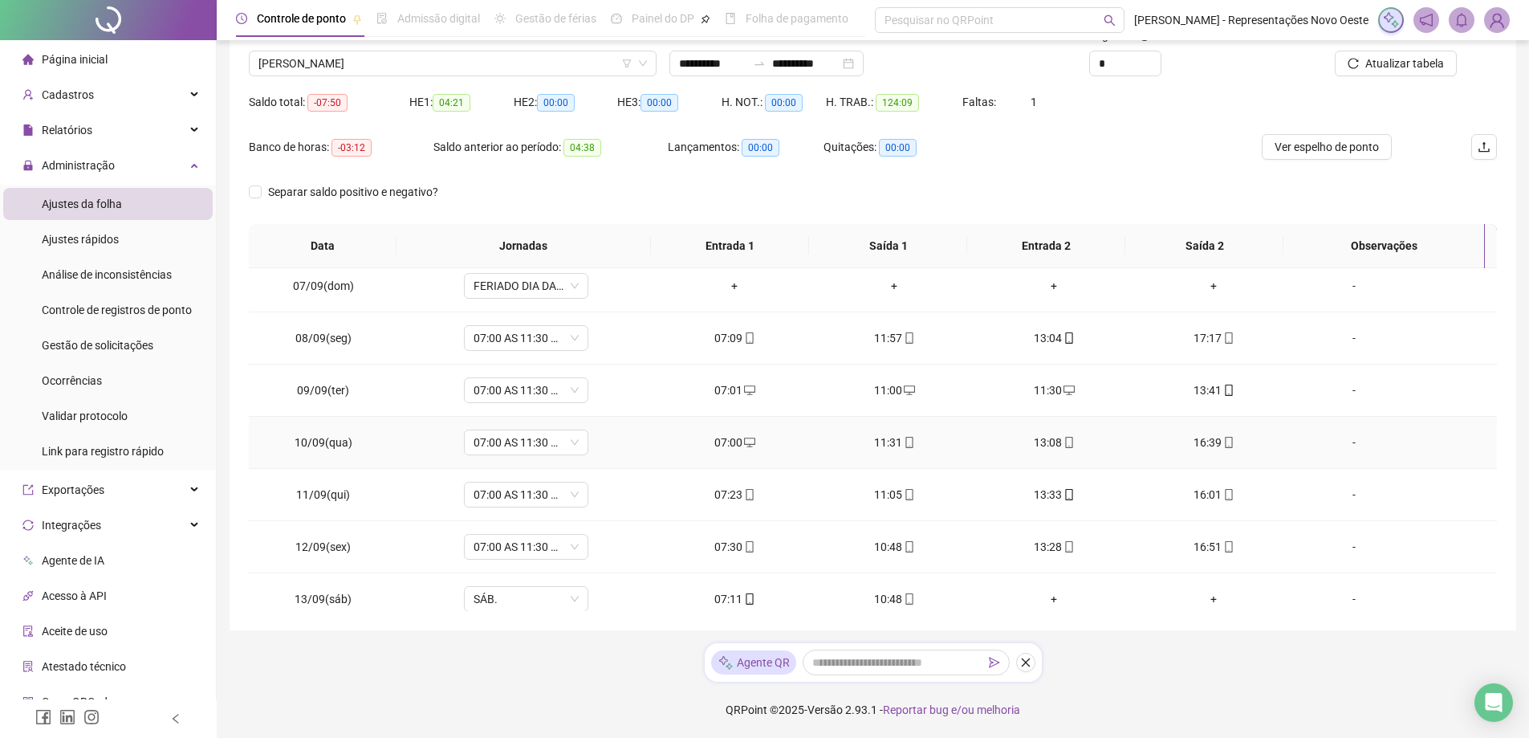
scroll to position [701, 0]
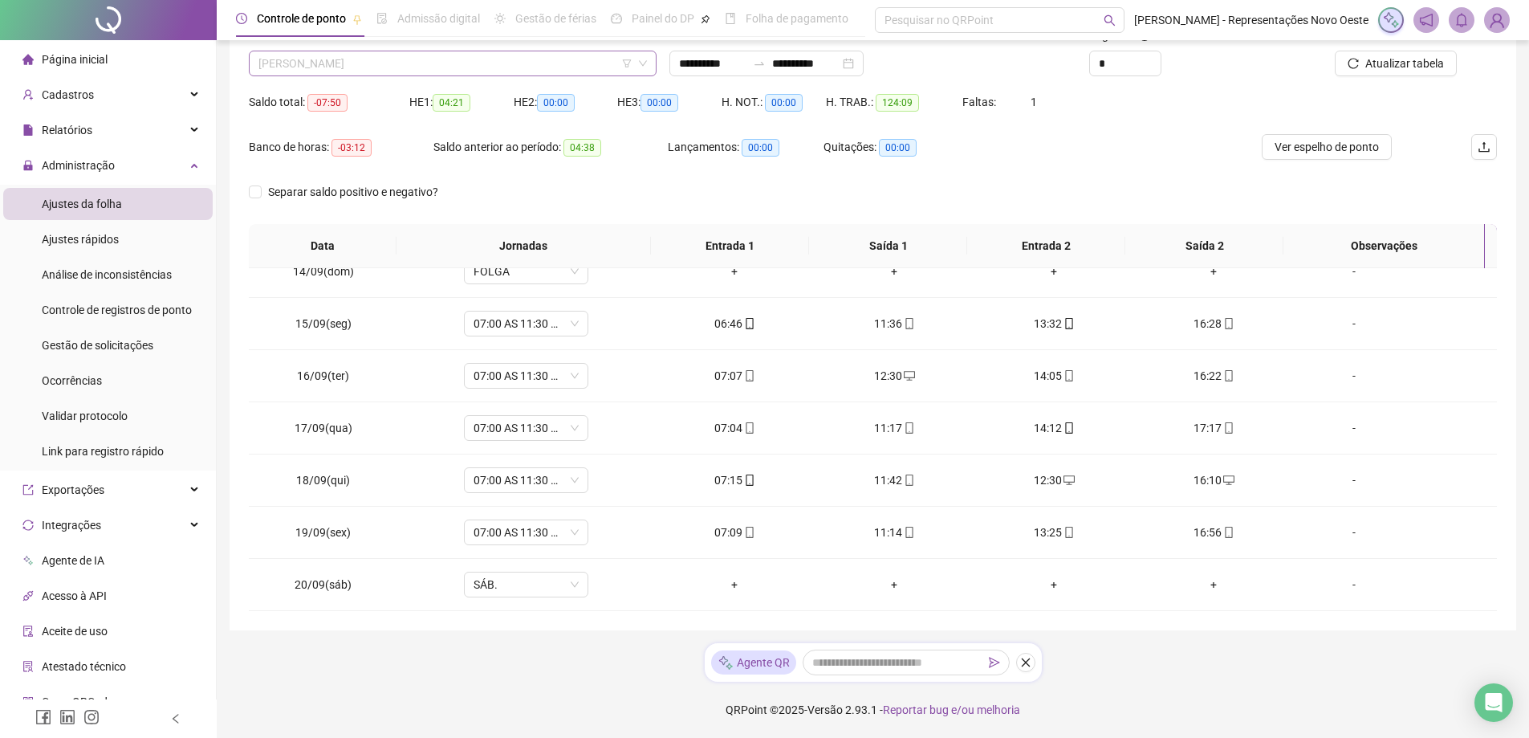
click at [524, 67] on span "[PERSON_NAME]" at bounding box center [452, 63] width 388 height 24
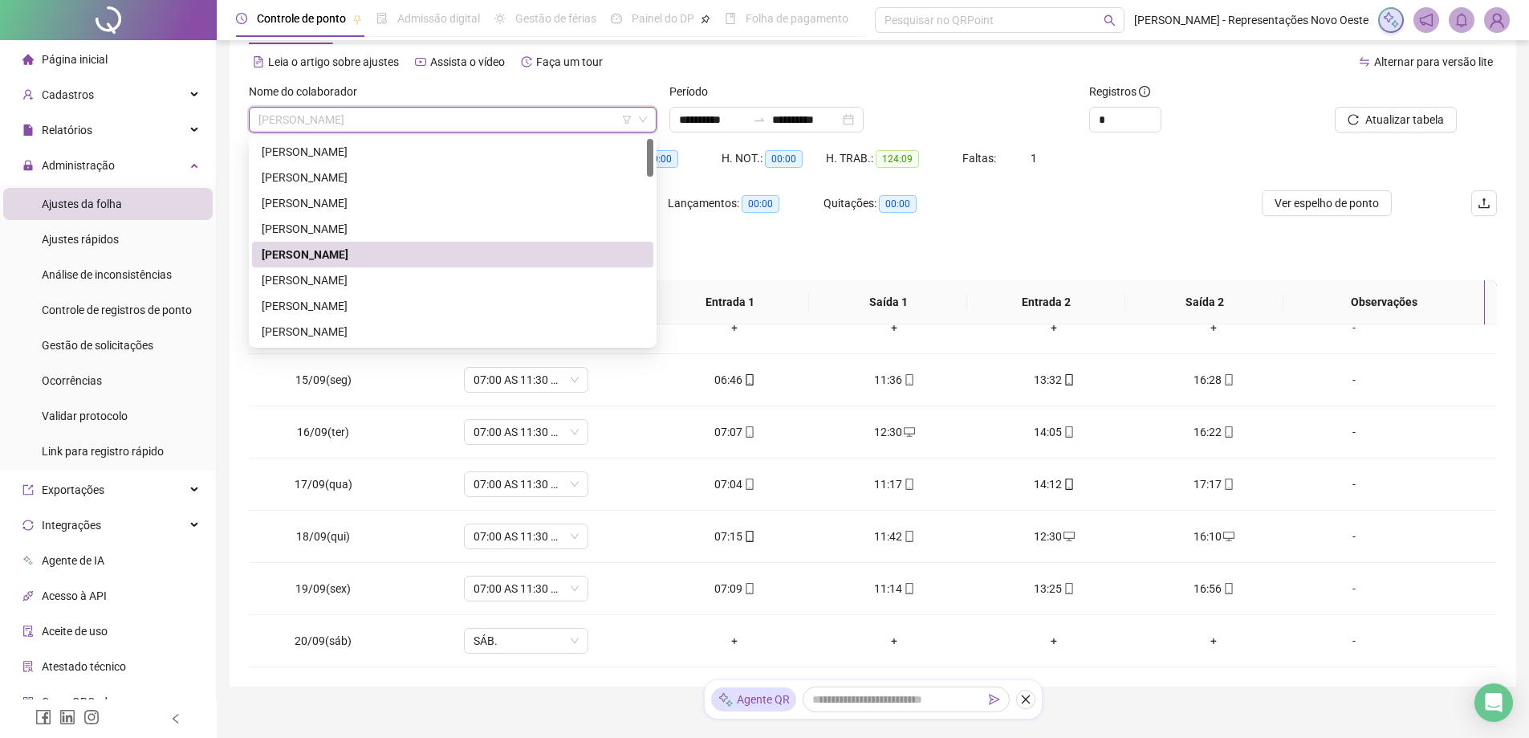
scroll to position [41, 0]
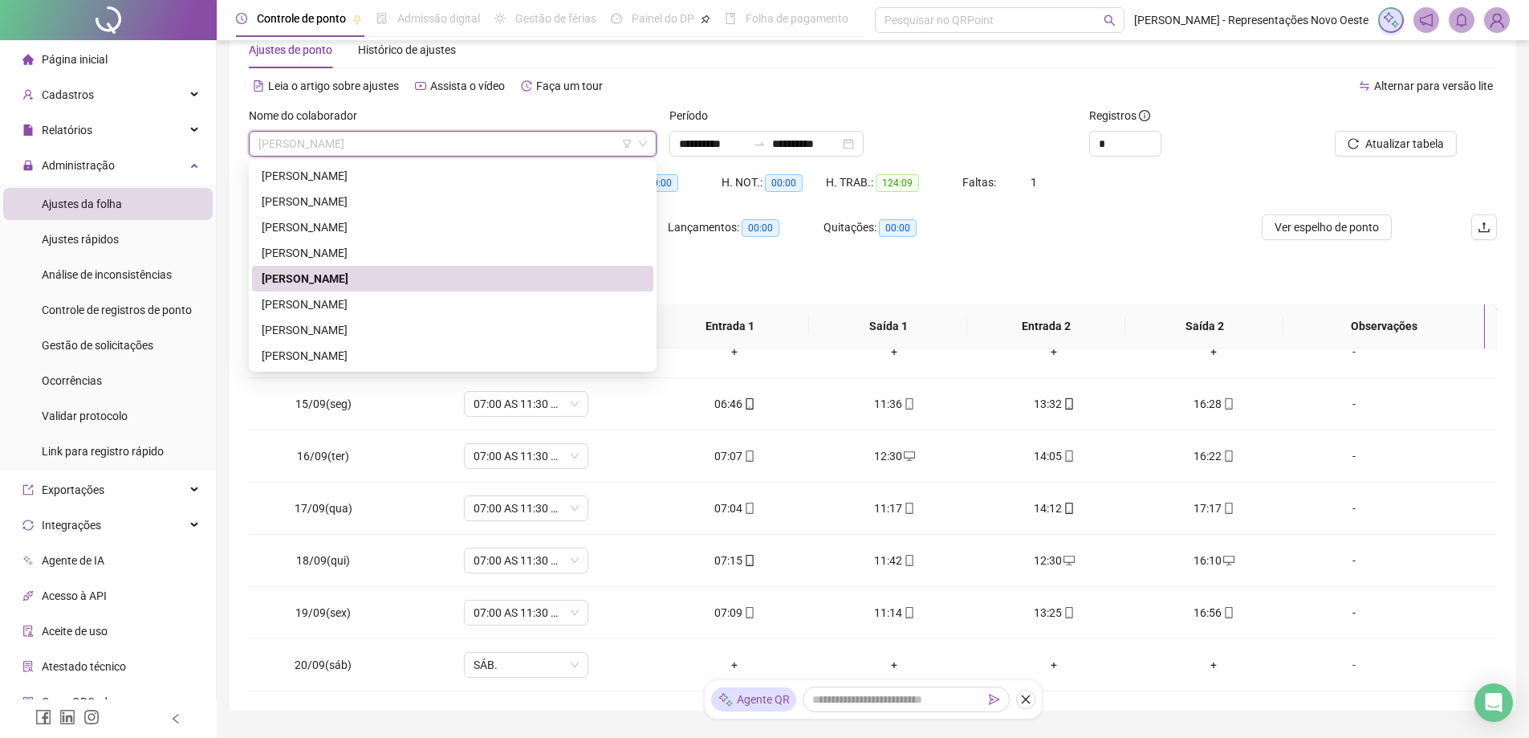
click at [408, 269] on div "[PERSON_NAME]" at bounding box center [452, 279] width 401 height 26
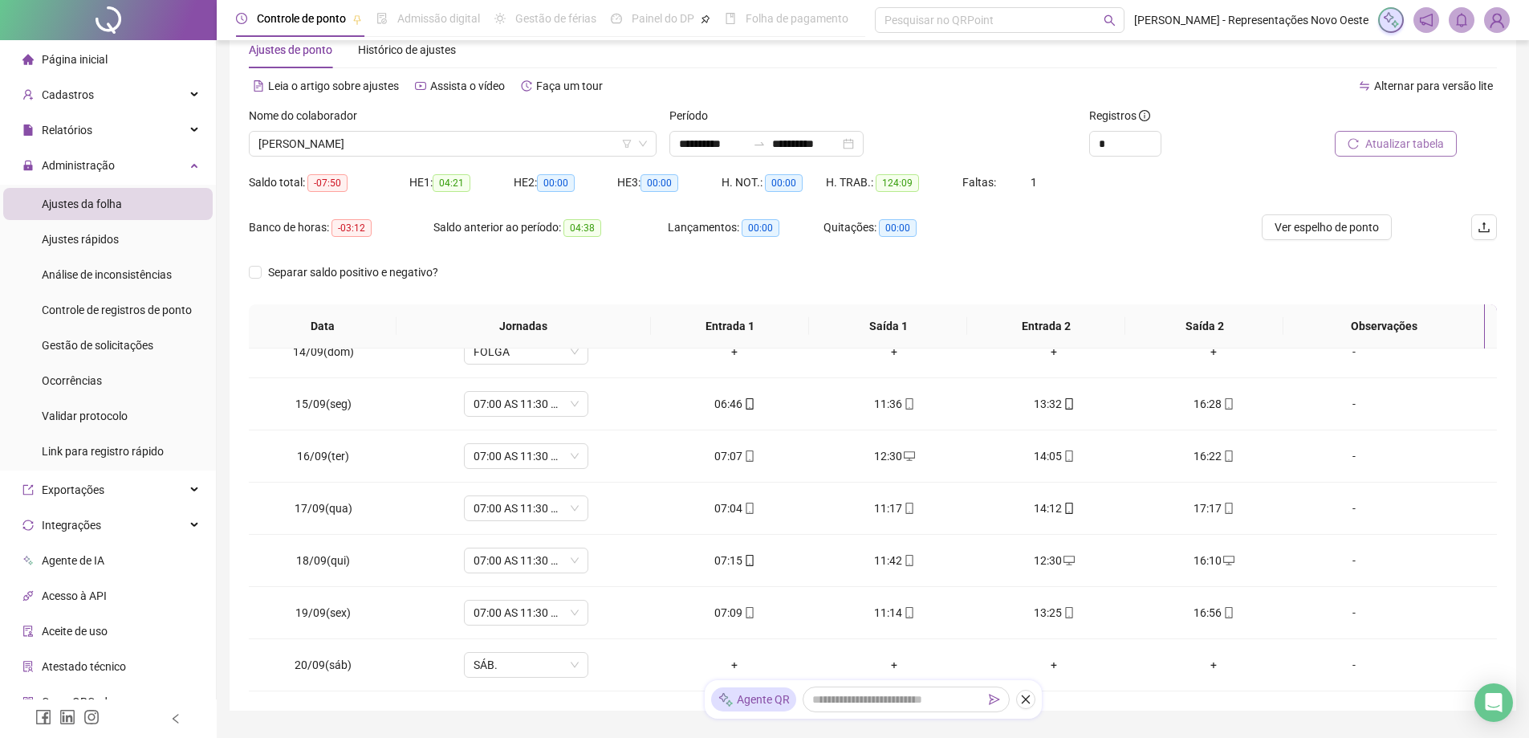
click at [1347, 145] on button "Atualizar tabela" at bounding box center [1396, 144] width 122 height 26
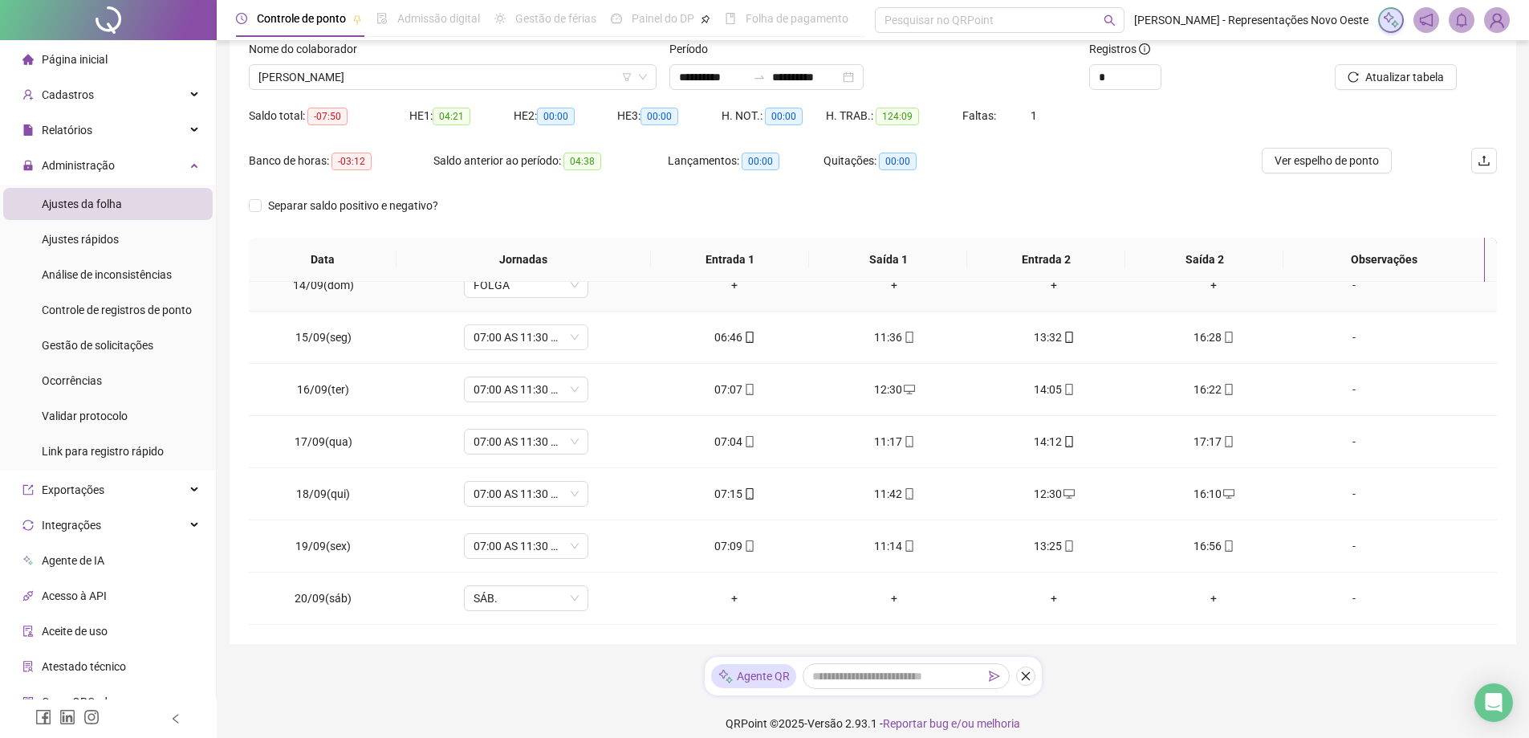
scroll to position [121, 0]
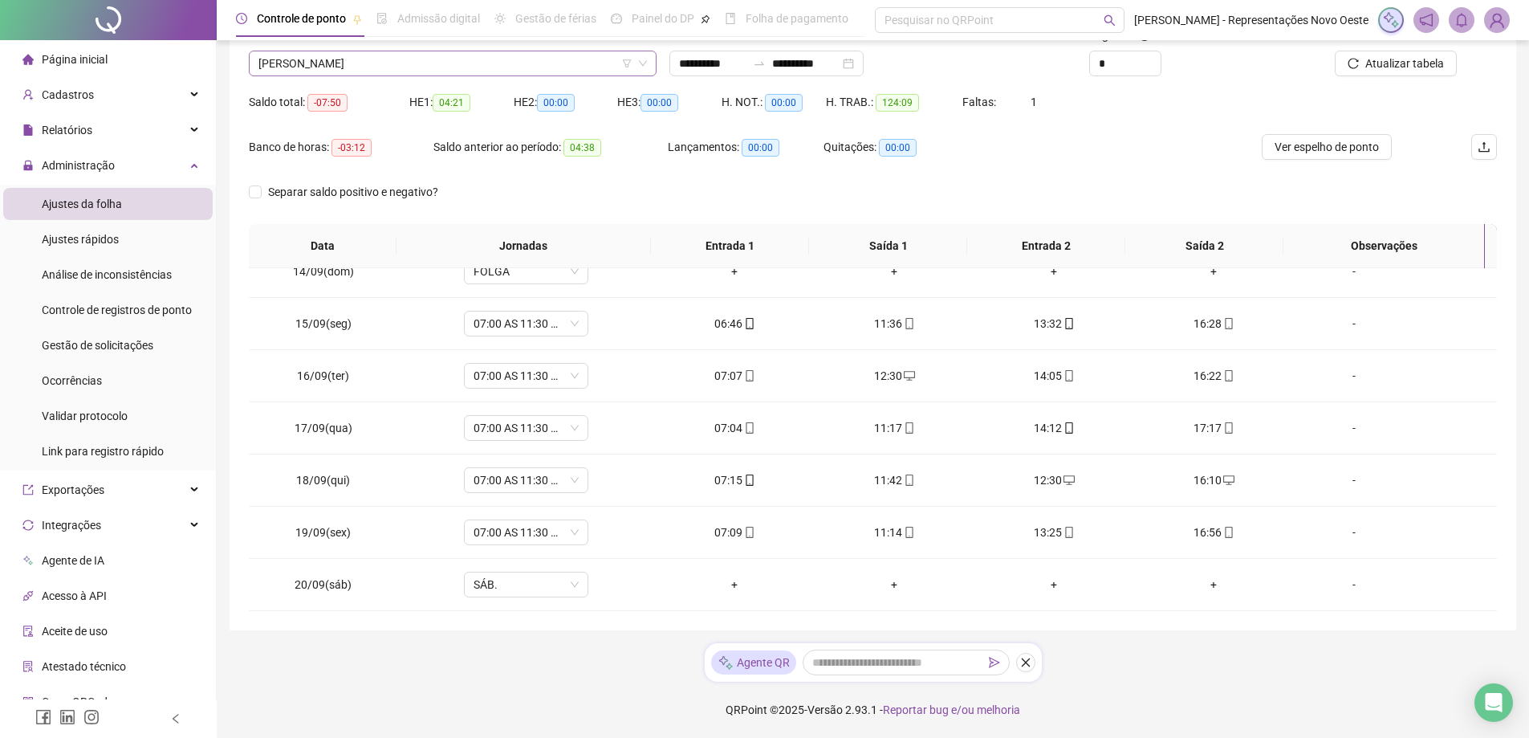
click at [644, 65] on icon "down" at bounding box center [643, 64] width 10 height 10
click at [542, 77] on div "Nome do colaborador [PERSON_NAME]" at bounding box center [452, 57] width 421 height 63
click at [528, 67] on span "[PERSON_NAME]" at bounding box center [452, 63] width 388 height 24
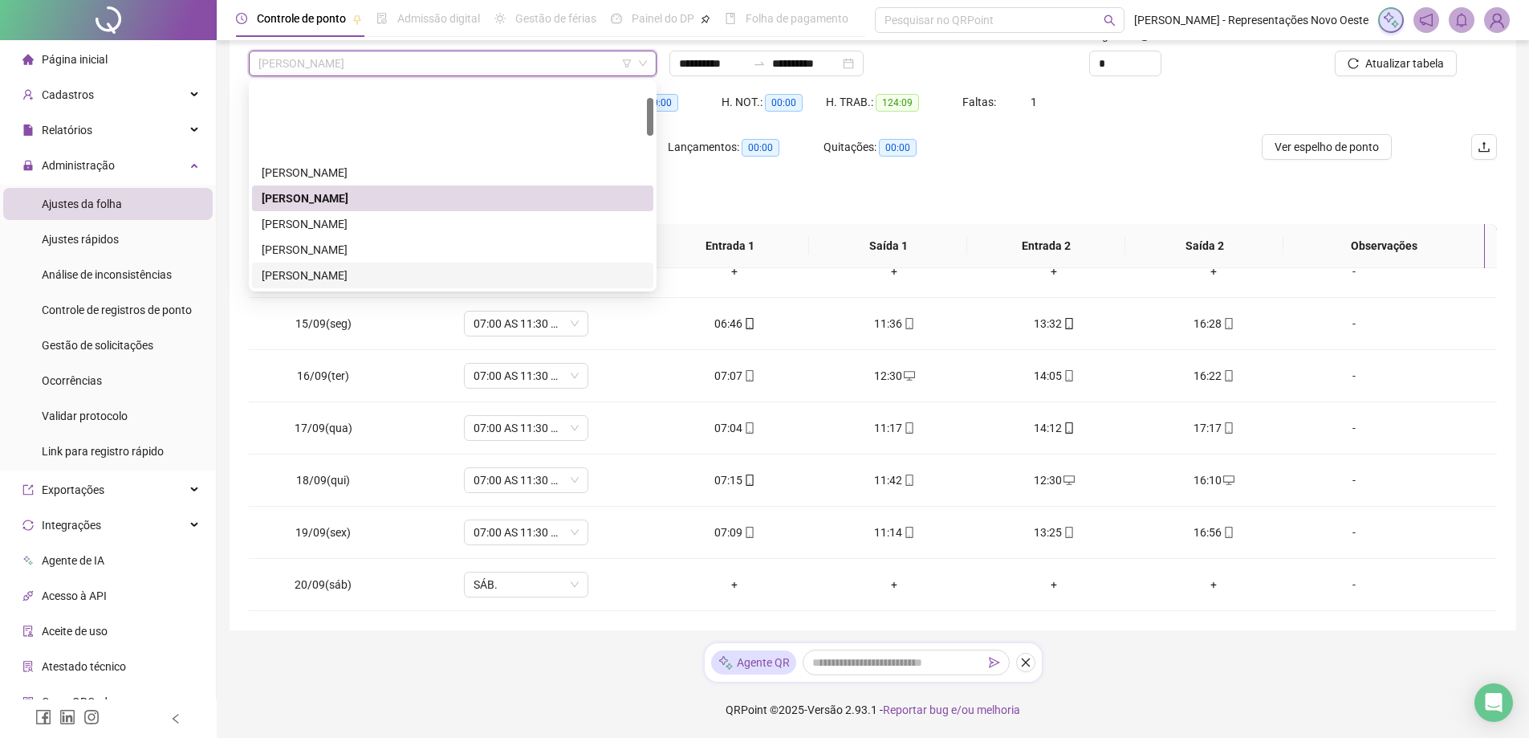
scroll to position [80, 0]
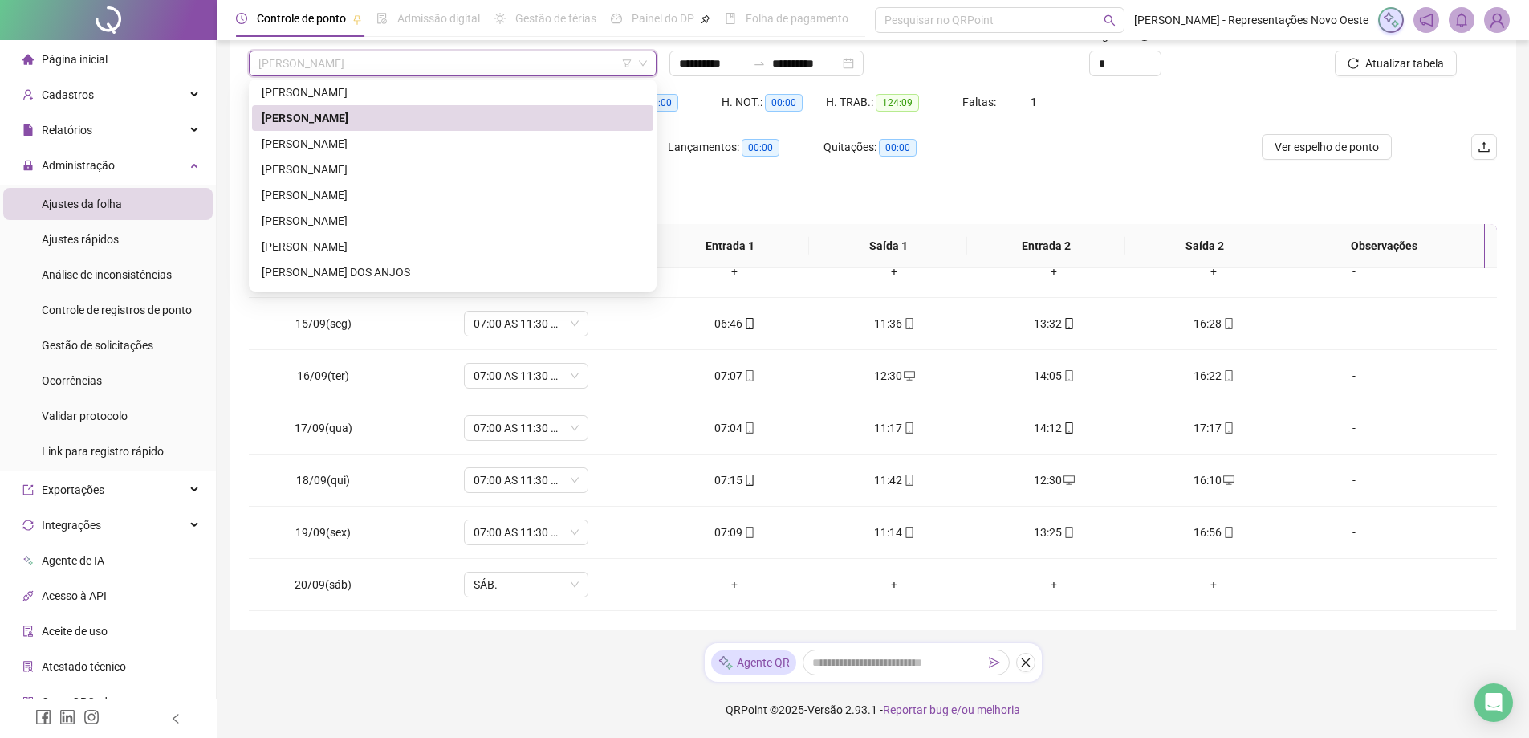
click at [444, 119] on div "[PERSON_NAME]" at bounding box center [453, 118] width 382 height 18
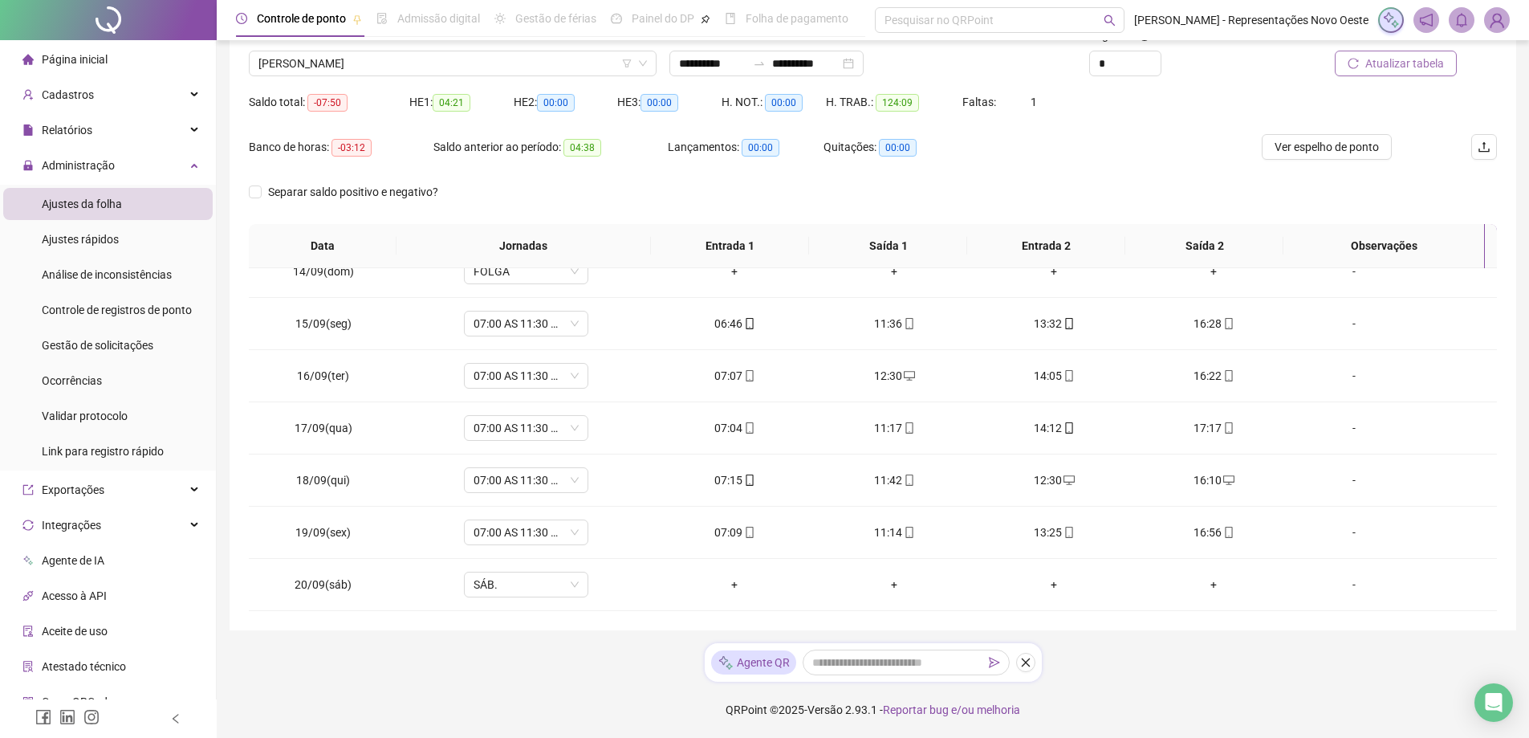
click at [1352, 65] on icon "reload" at bounding box center [1352, 63] width 11 height 11
